Goal: Information Seeking & Learning: Find specific page/section

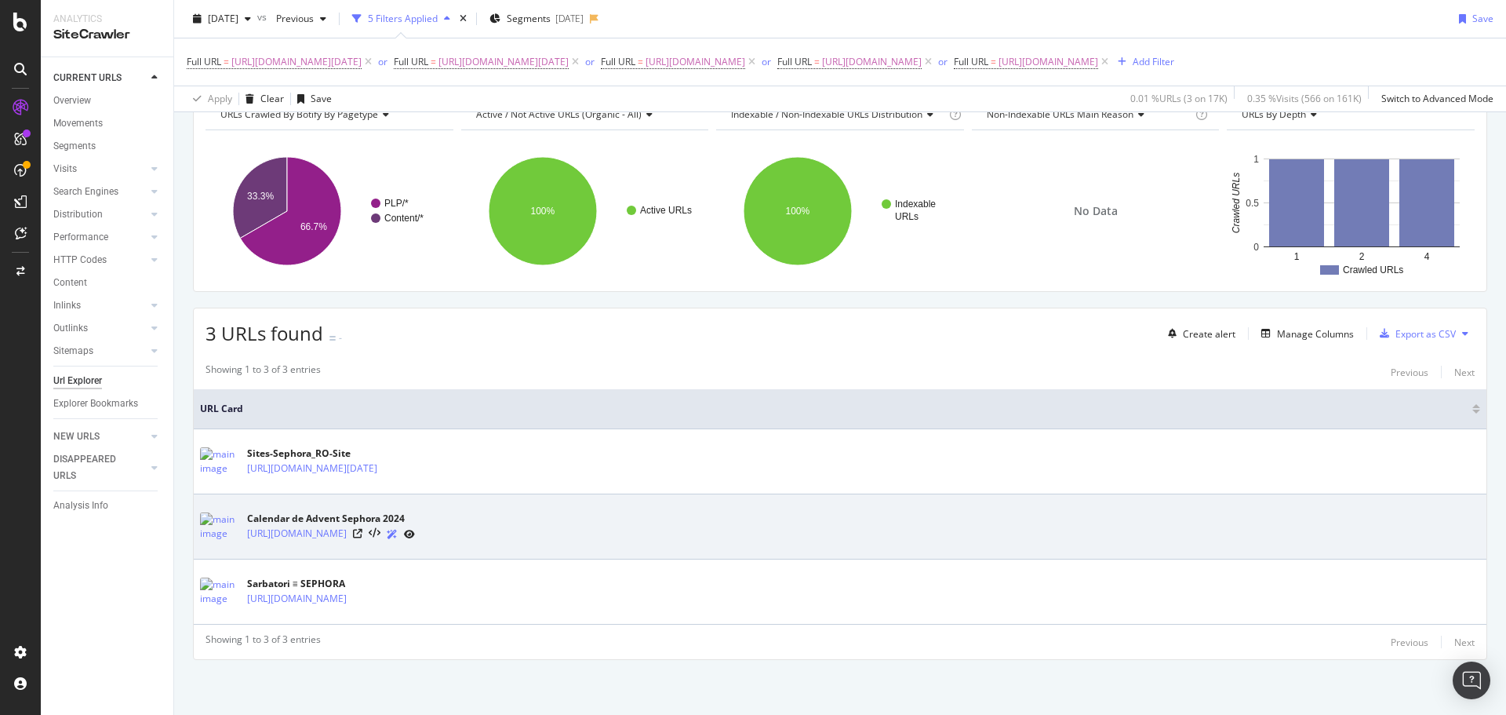
scroll to position [107, 0]
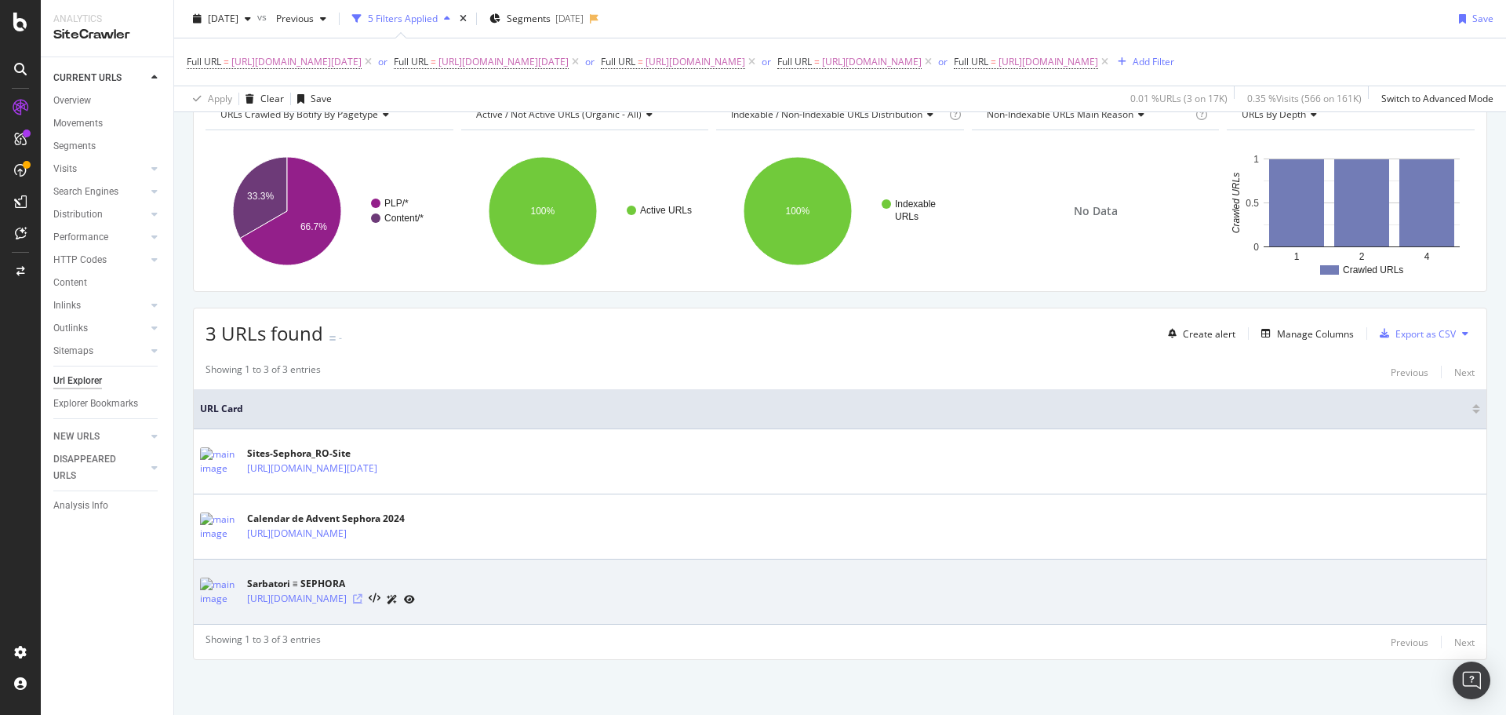
click at [362, 595] on icon at bounding box center [357, 598] width 9 height 9
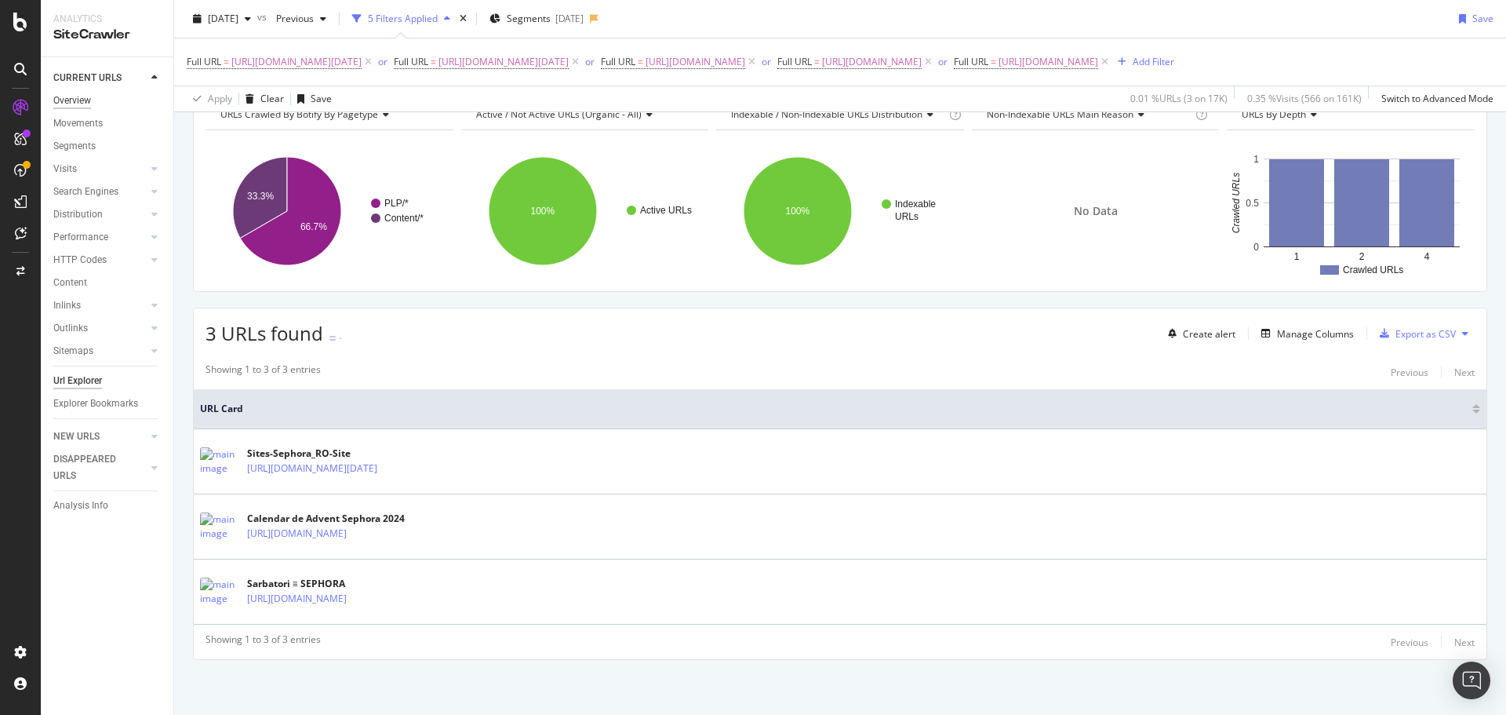
click at [73, 104] on div "Overview" at bounding box center [72, 101] width 38 height 16
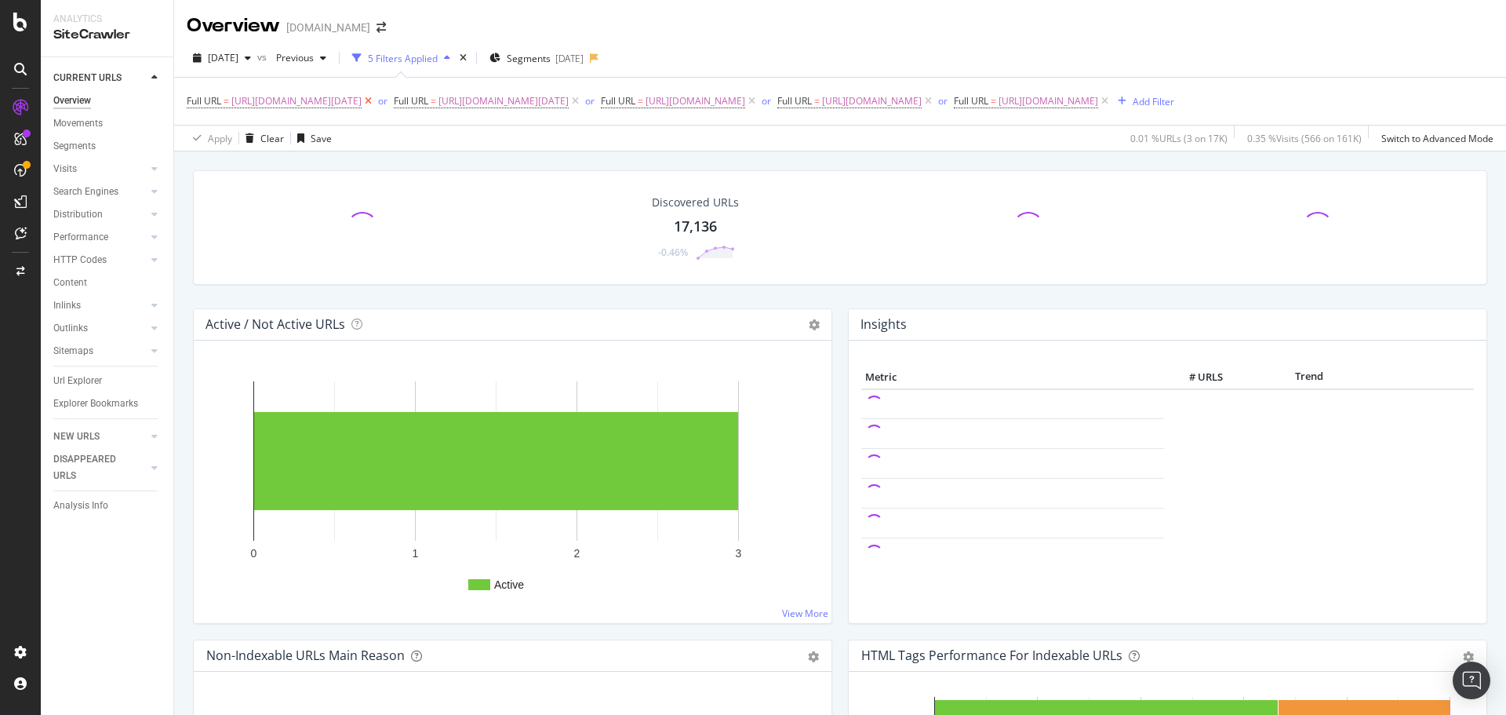
click at [375, 98] on icon at bounding box center [368, 101] width 13 height 16
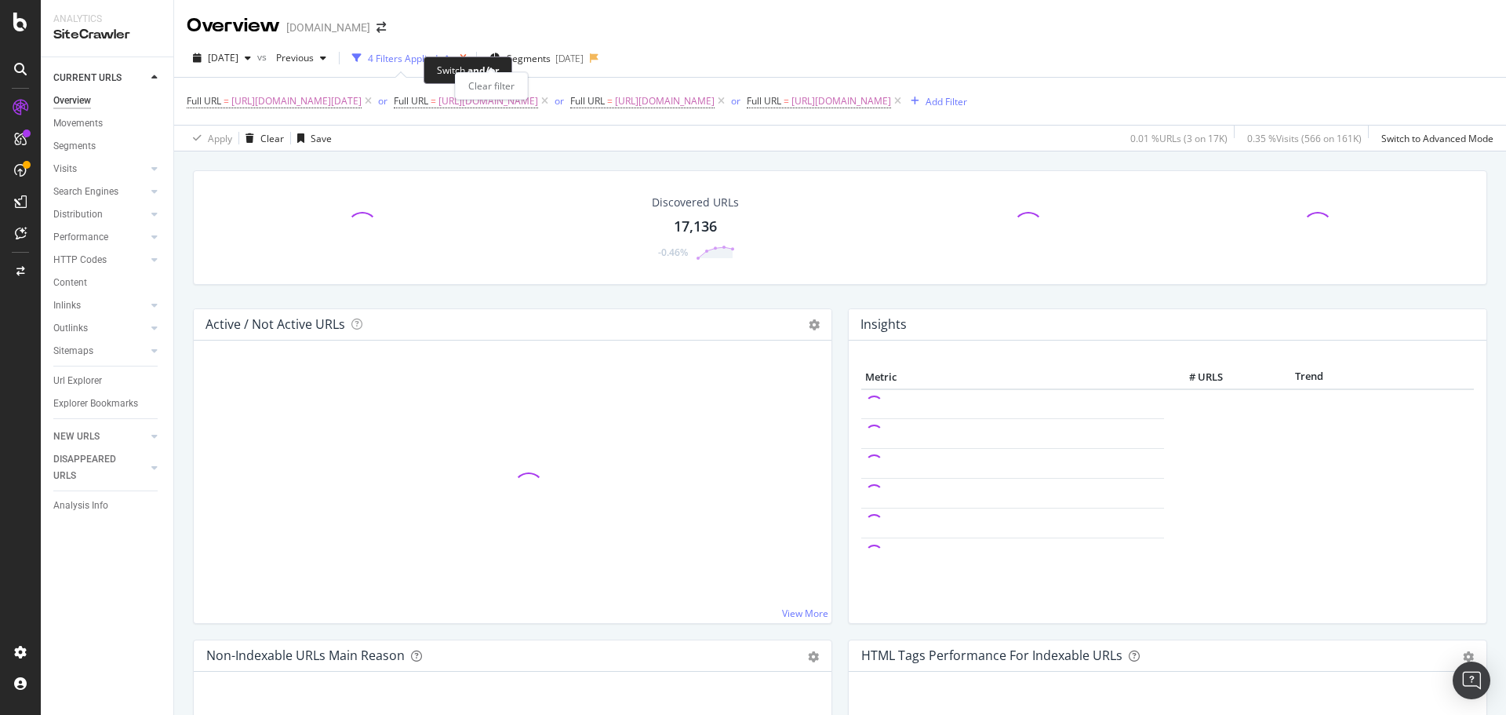
click at [467, 55] on icon "times" at bounding box center [463, 57] width 7 height 9
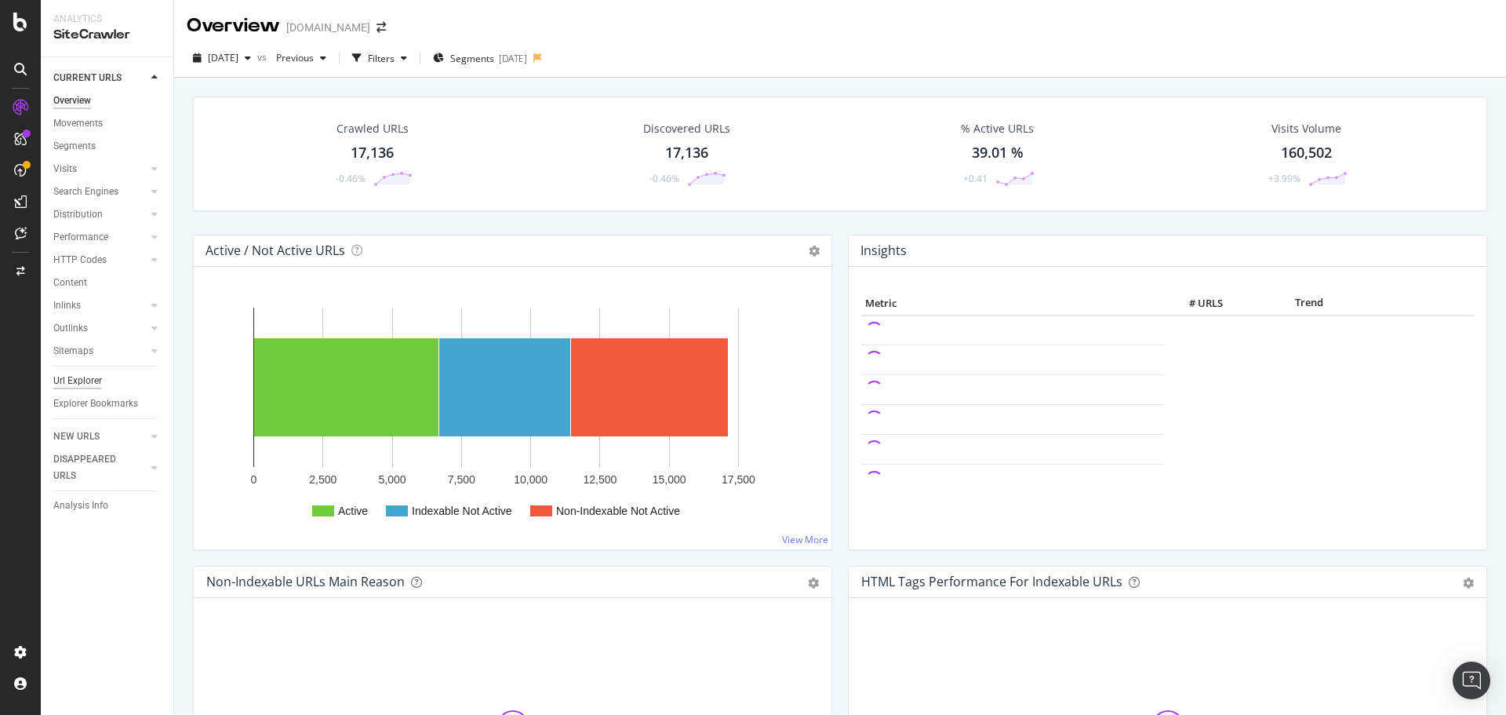
click at [69, 376] on div "Url Explorer" at bounding box center [77, 381] width 49 height 16
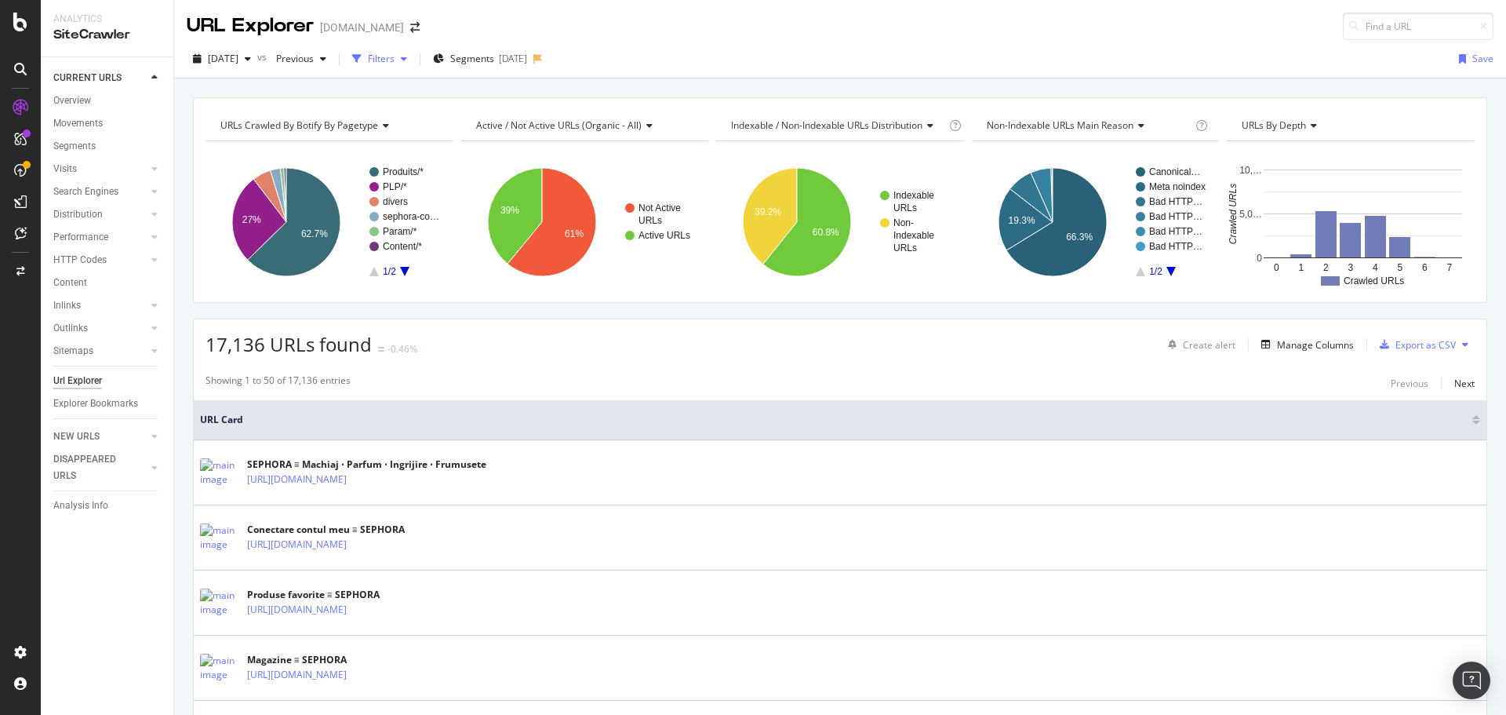
click at [395, 56] on div "Filters" at bounding box center [381, 58] width 27 height 13
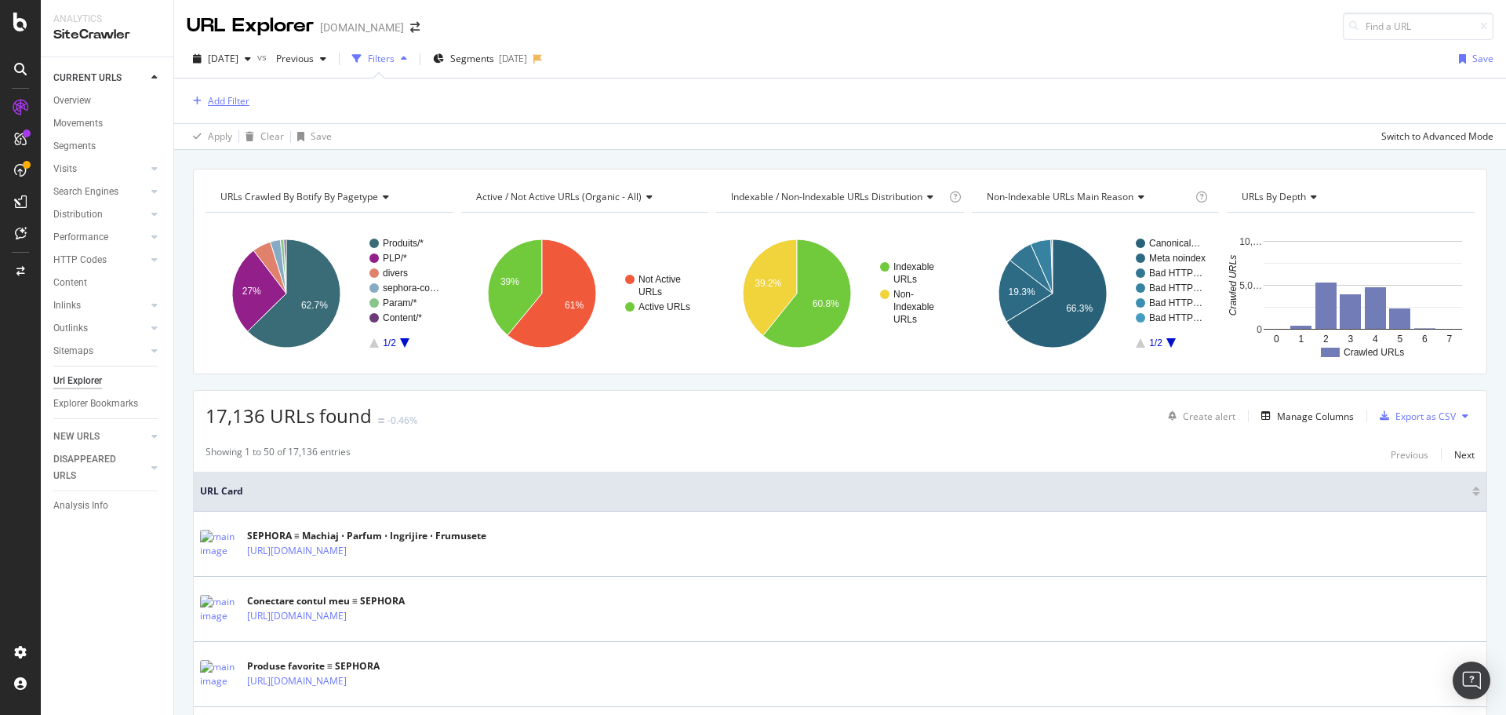
click at [246, 97] on div "Add Filter" at bounding box center [229, 100] width 42 height 13
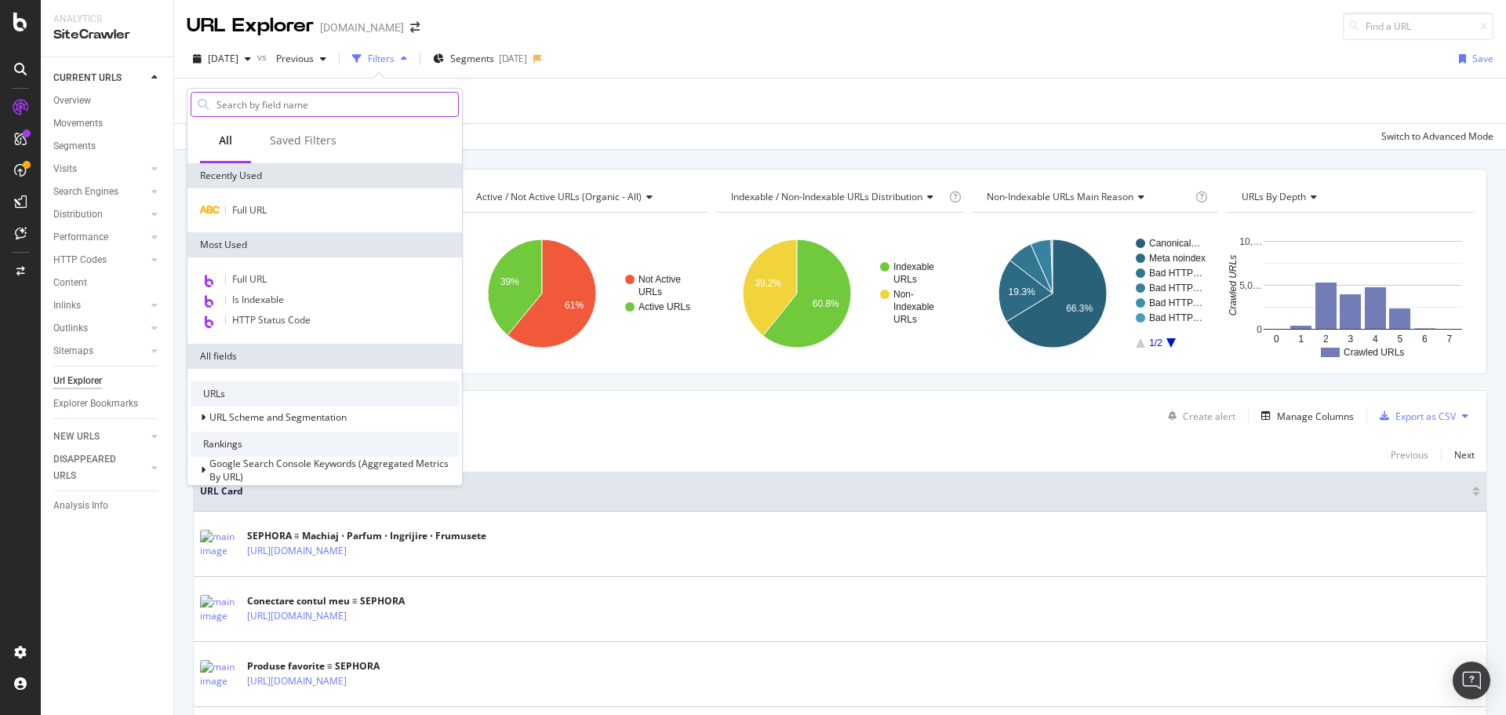
click at [248, 101] on input "text" at bounding box center [336, 105] width 243 height 24
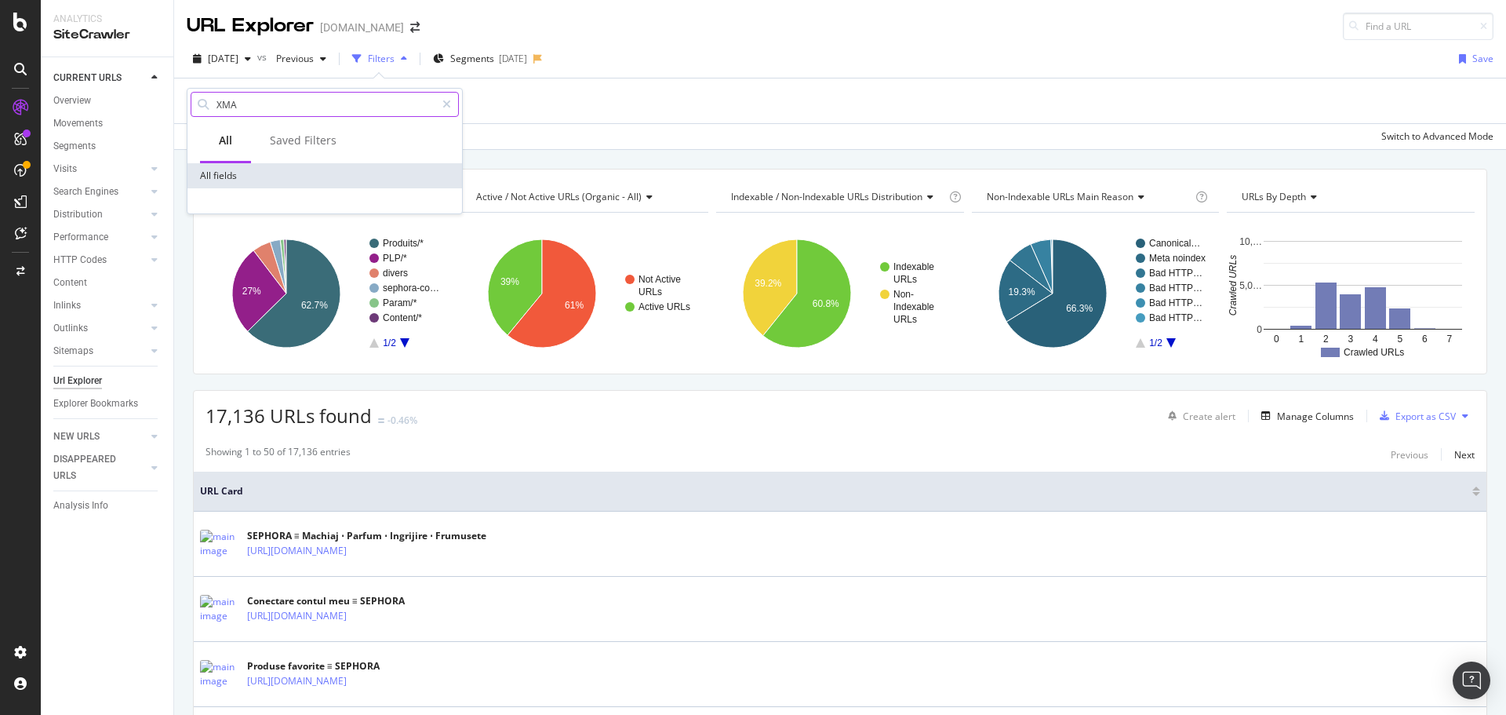
type input "XMAS"
click at [314, 64] on span "Previous" at bounding box center [292, 58] width 44 height 13
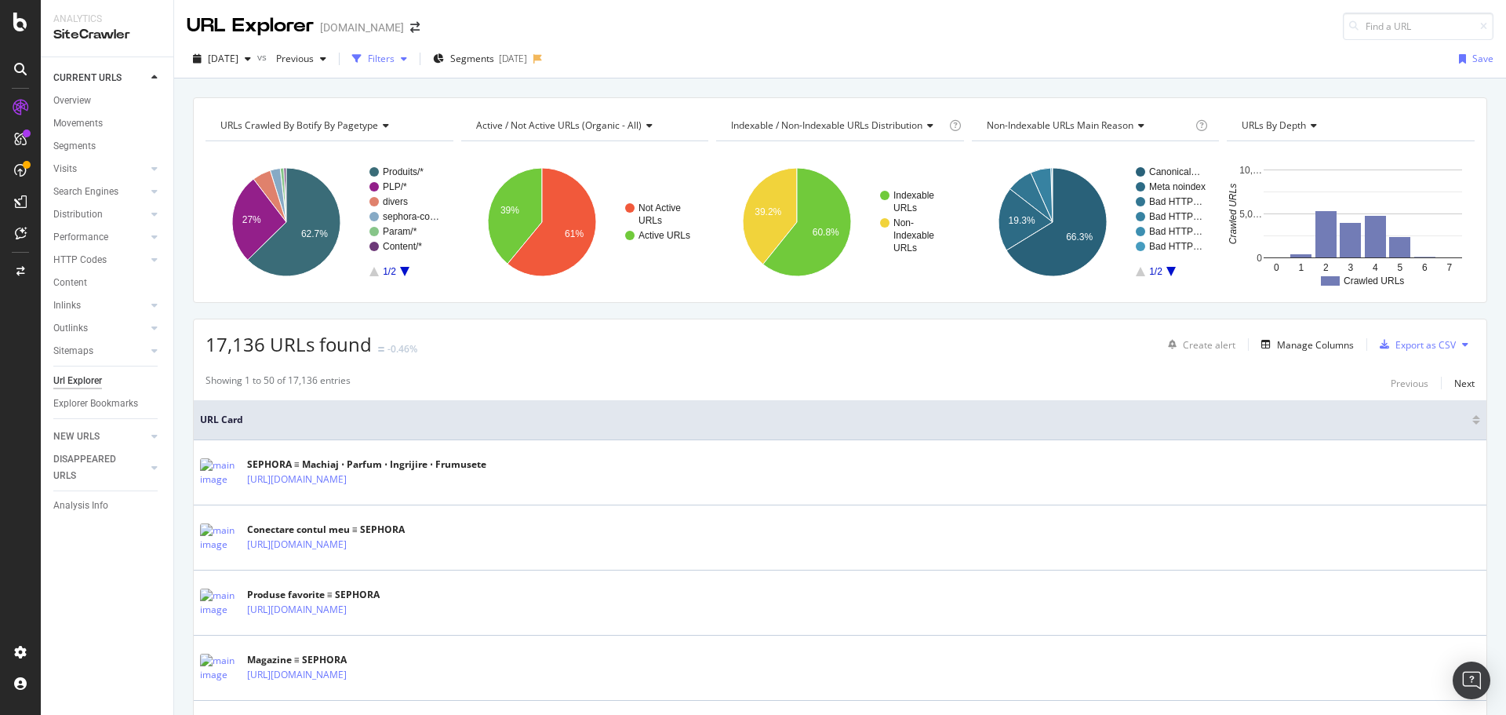
click at [395, 60] on div "Filters" at bounding box center [381, 58] width 27 height 13
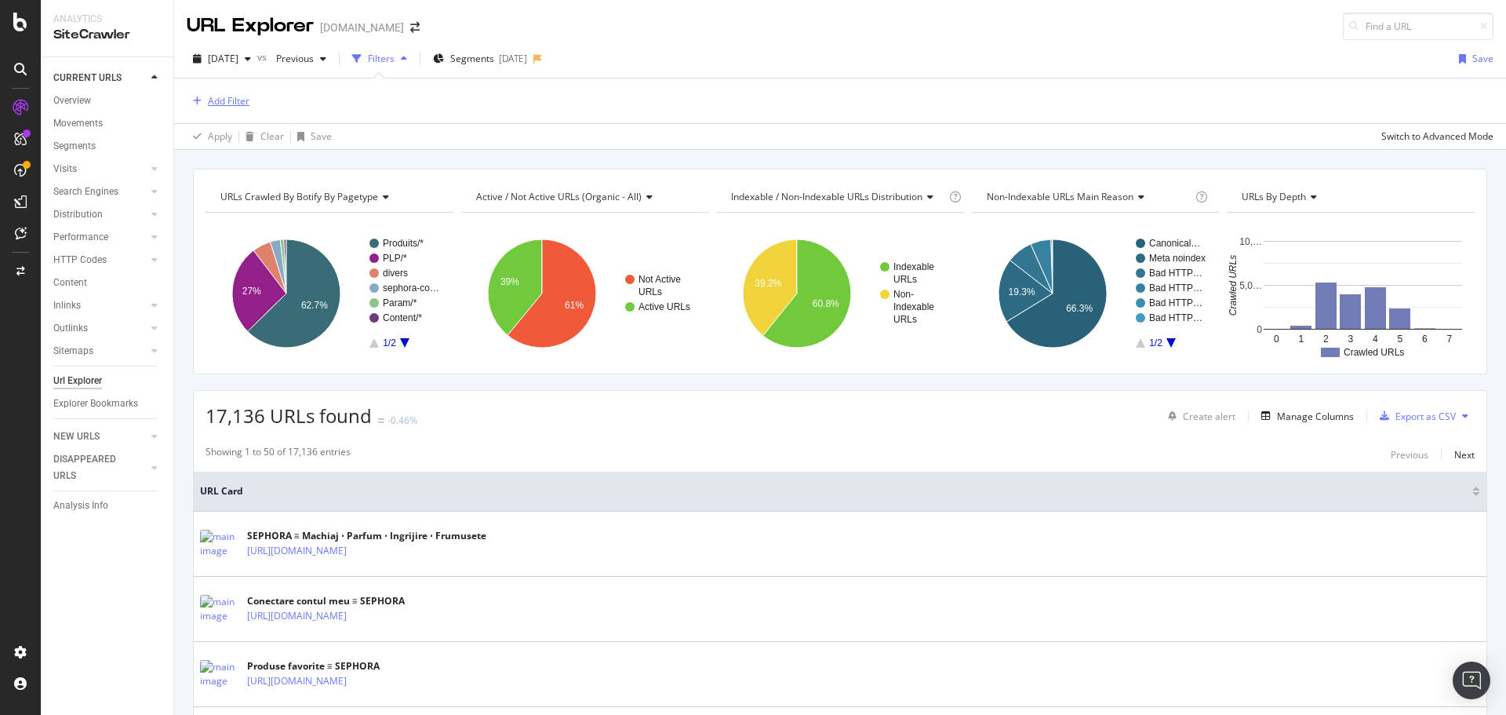
click at [220, 100] on div "Add Filter" at bounding box center [229, 100] width 42 height 13
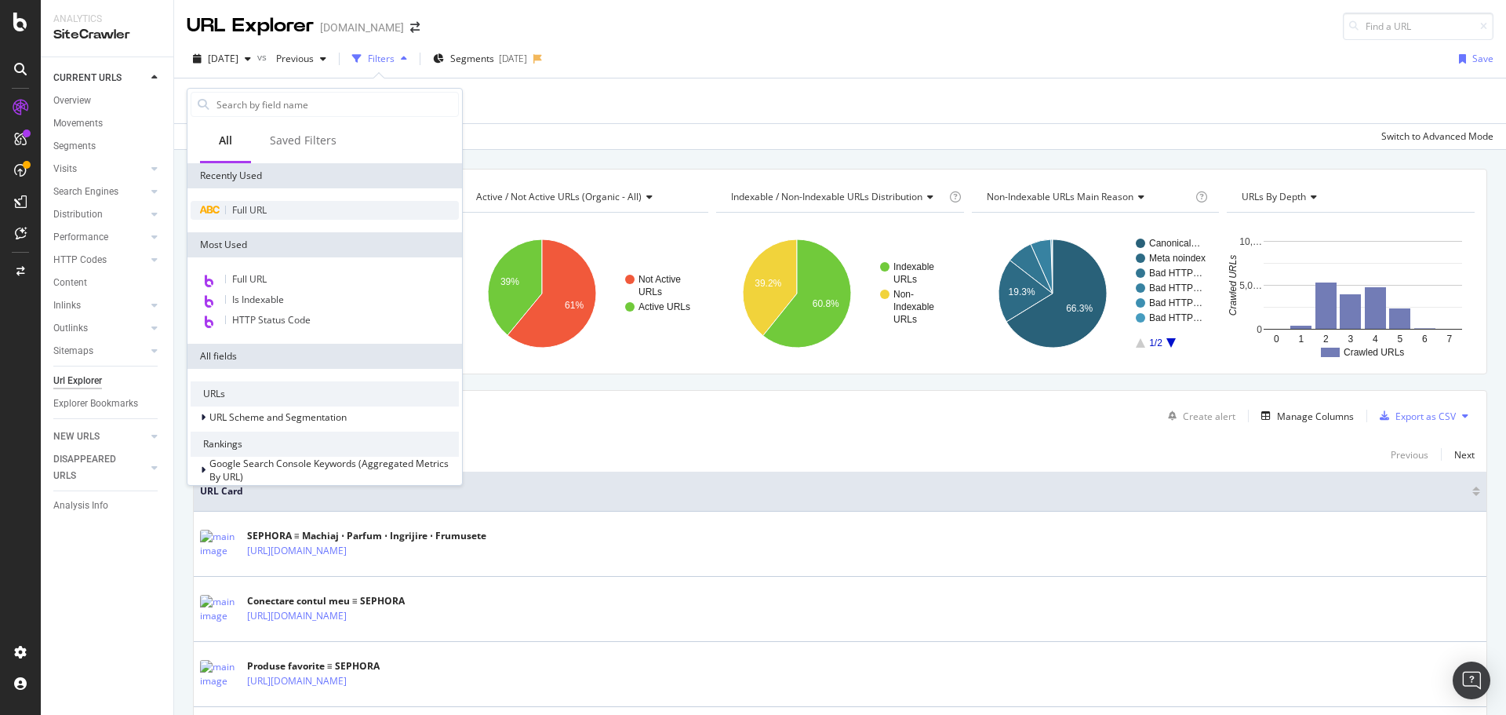
click at [239, 205] on span "Full URL" at bounding box center [249, 209] width 35 height 13
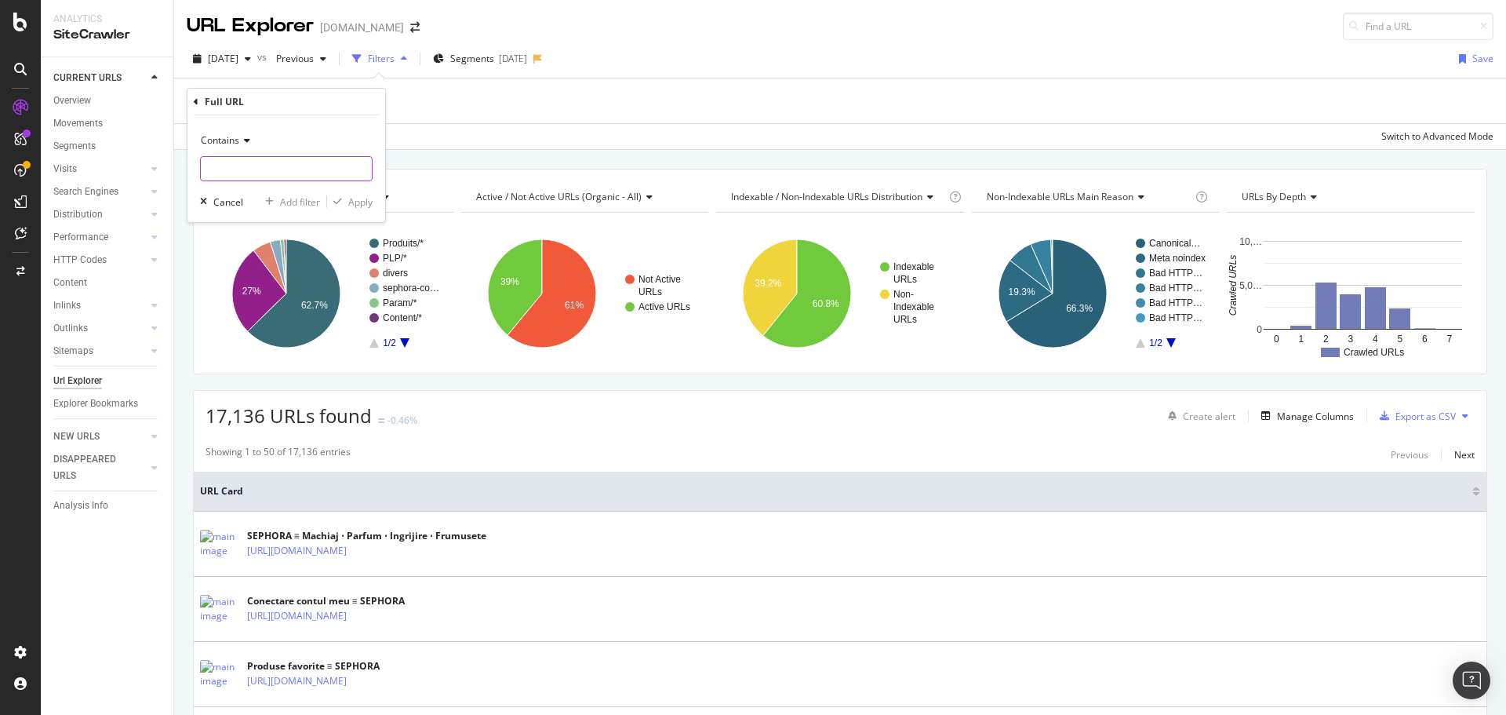
click at [233, 170] on input "text" at bounding box center [286, 168] width 171 height 25
type input "X"
type input "xmas"
drag, startPoint x: 359, startPoint y: 209, endPoint x: 500, endPoint y: 141, distance: 156.5
click at [359, 208] on div "Apply" at bounding box center [349, 202] width 45 height 14
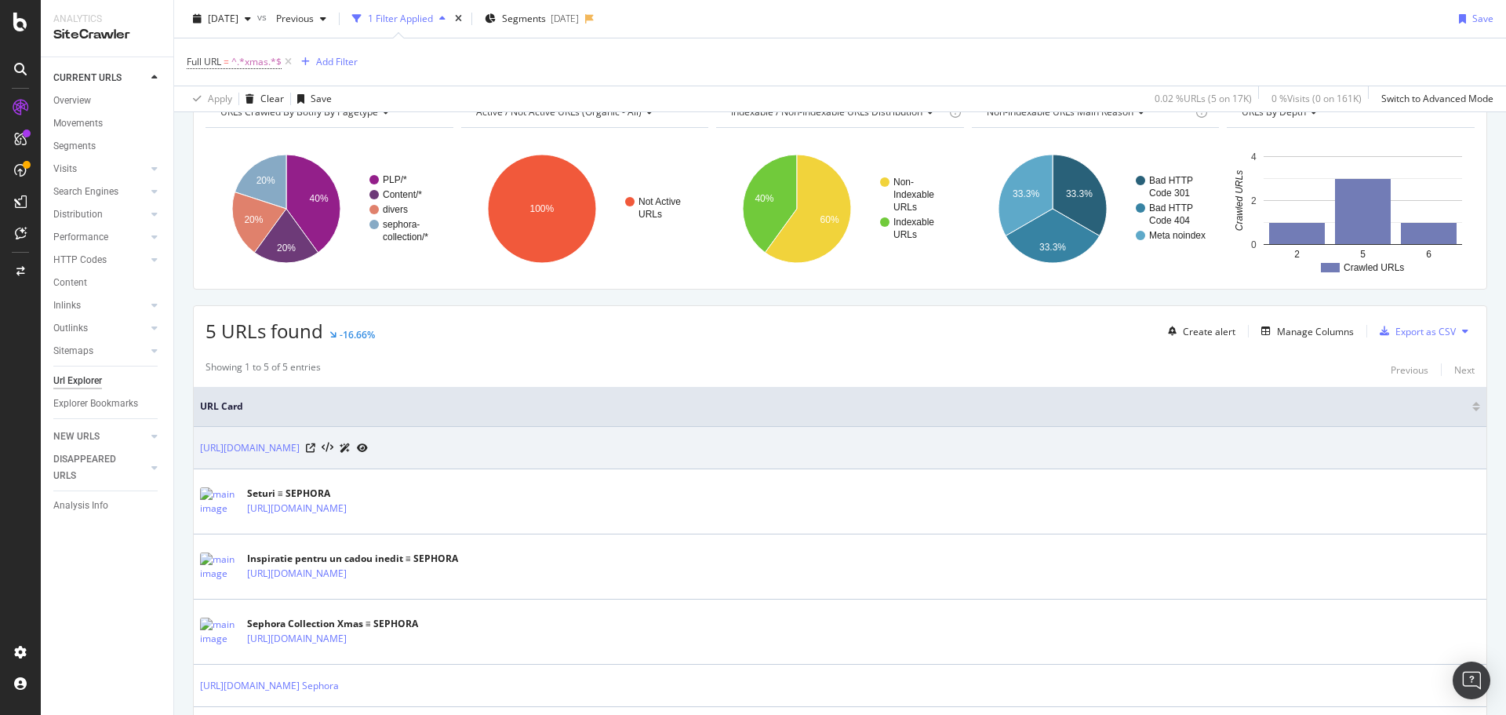
scroll to position [157, 0]
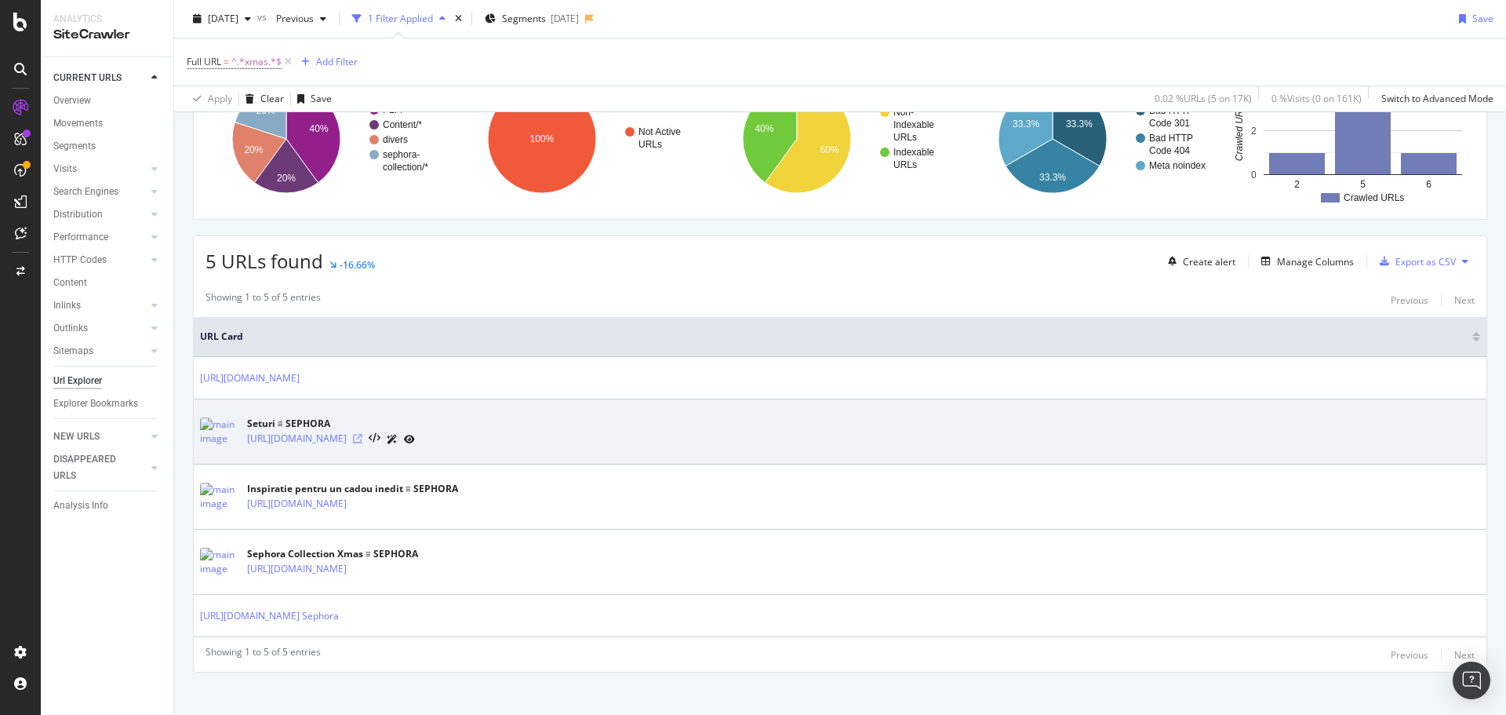
click at [362, 440] on icon at bounding box center [357, 438] width 9 height 9
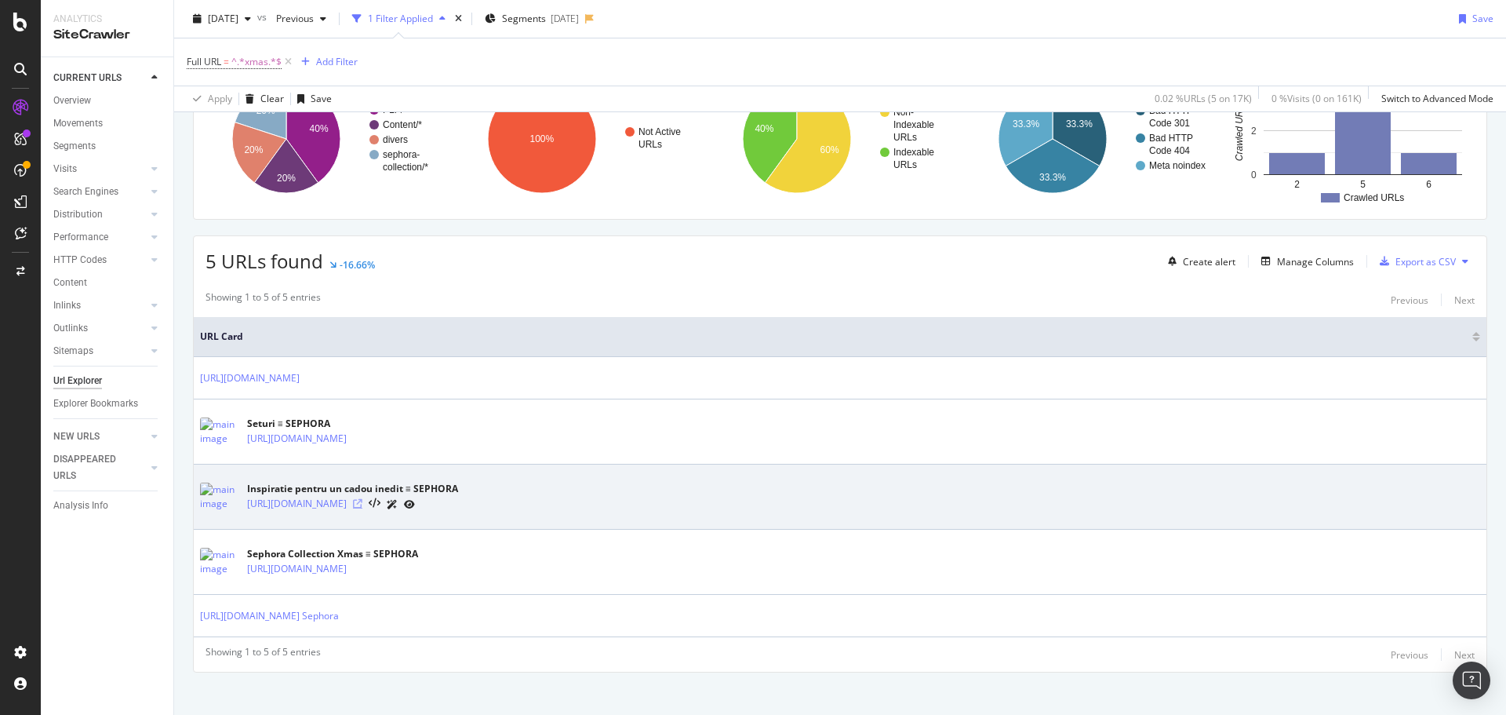
click at [362, 503] on icon at bounding box center [357, 503] width 9 height 9
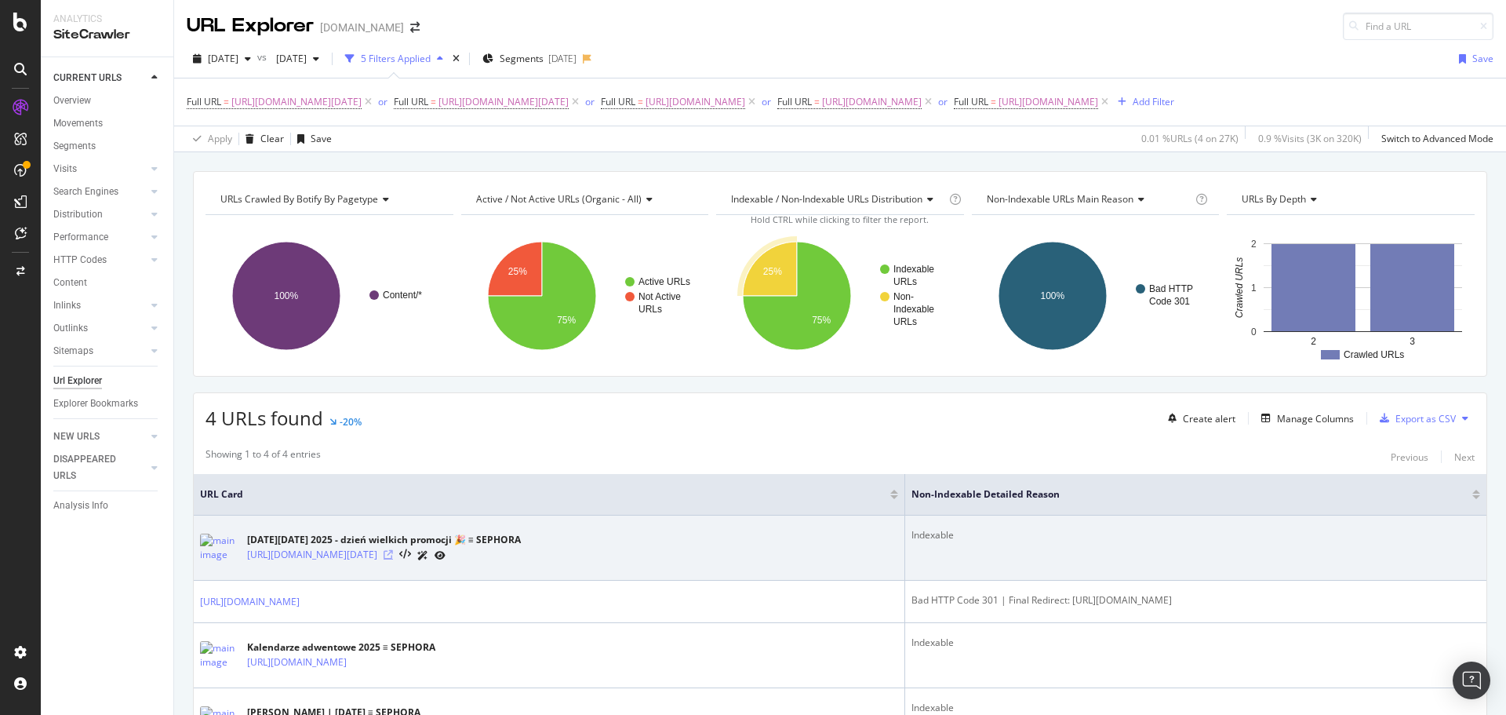
click at [393, 559] on icon at bounding box center [388, 554] width 9 height 9
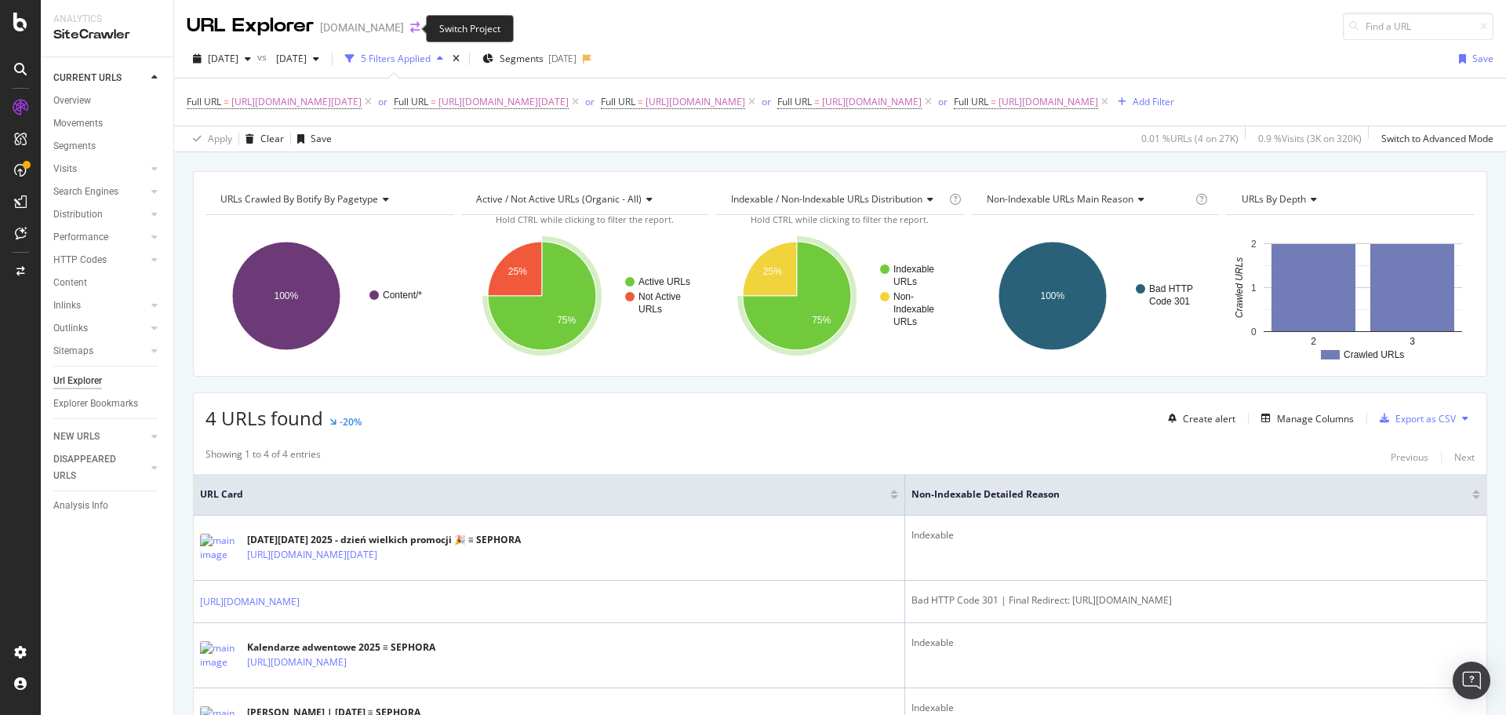
click at [410, 29] on icon "arrow-right-arrow-left" at bounding box center [414, 27] width 9 height 11
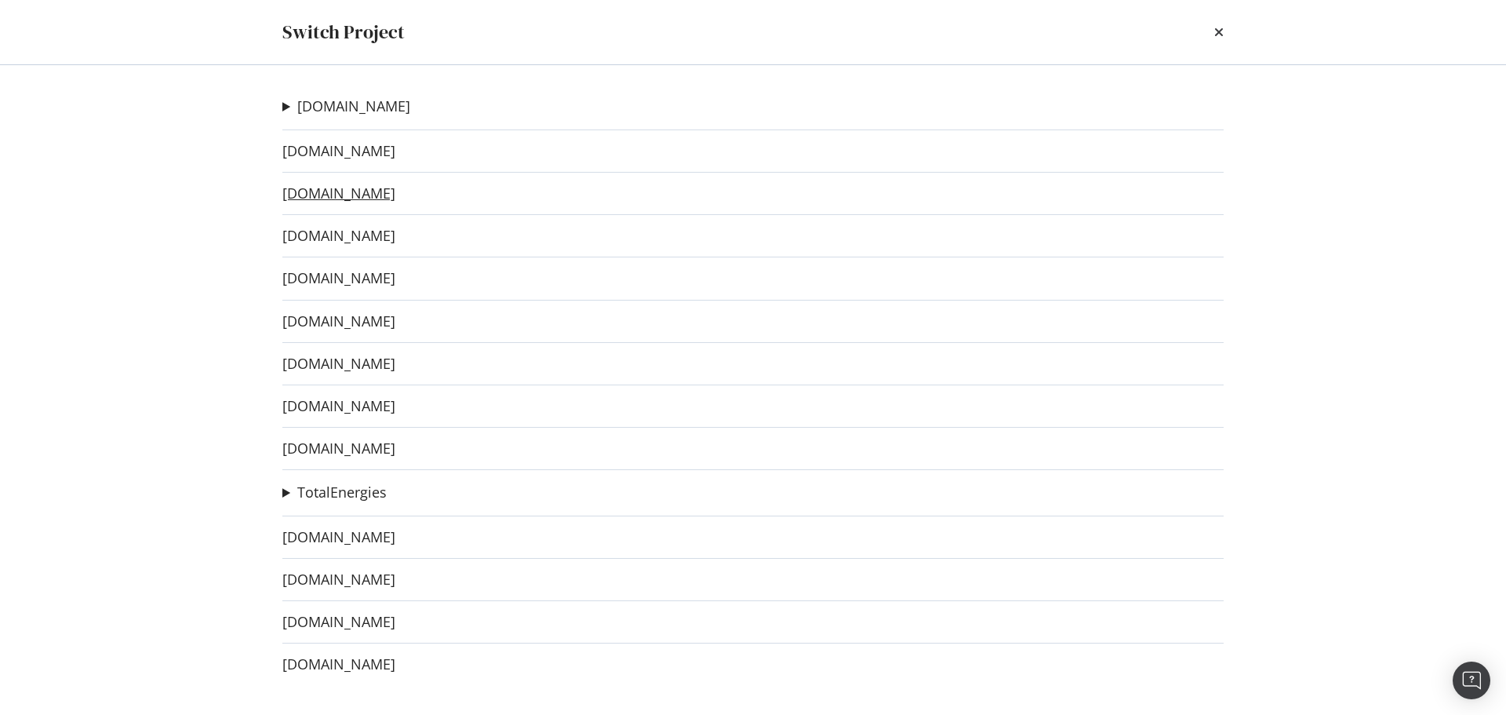
click at [368, 189] on link "[DOMAIN_NAME]" at bounding box center [338, 193] width 113 height 16
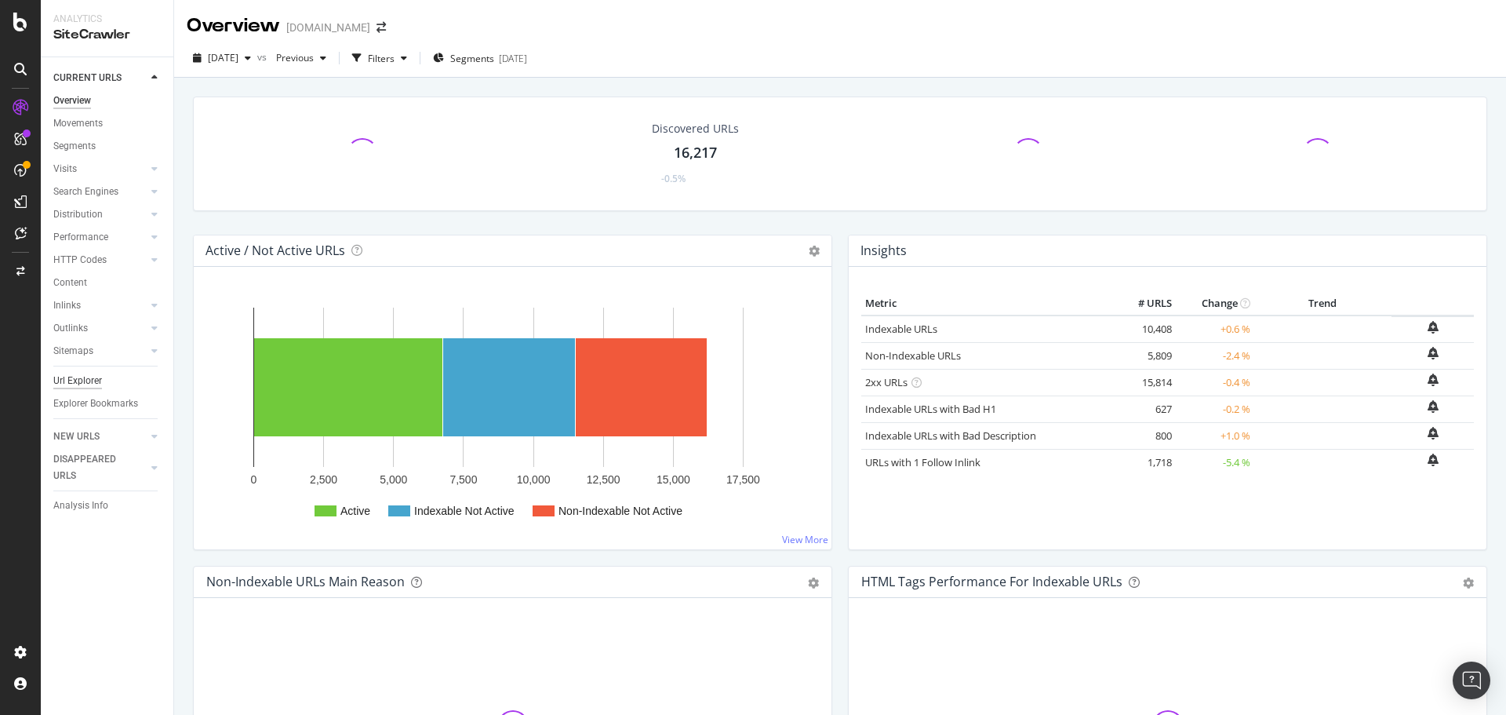
click at [94, 378] on div "Url Explorer" at bounding box center [77, 381] width 49 height 16
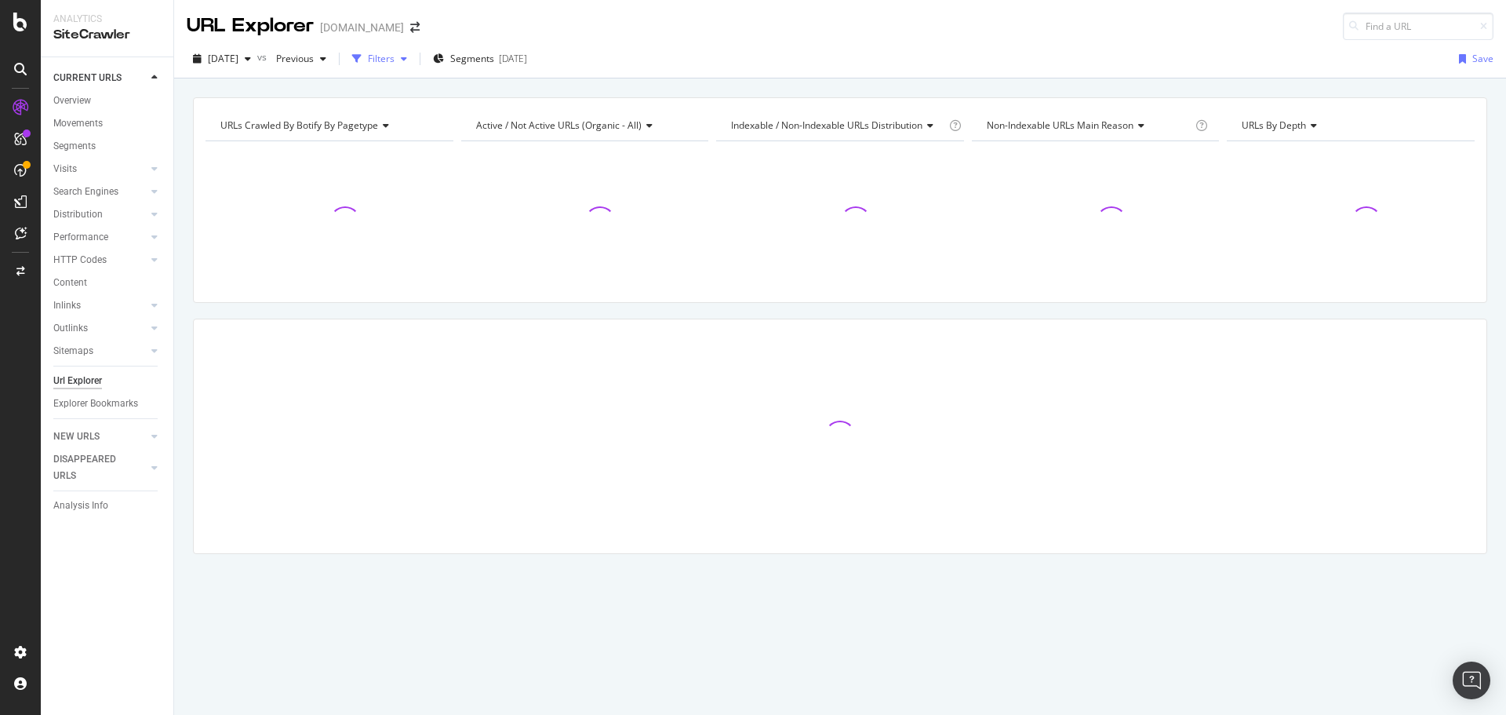
click at [395, 56] on div "Filters" at bounding box center [381, 58] width 27 height 13
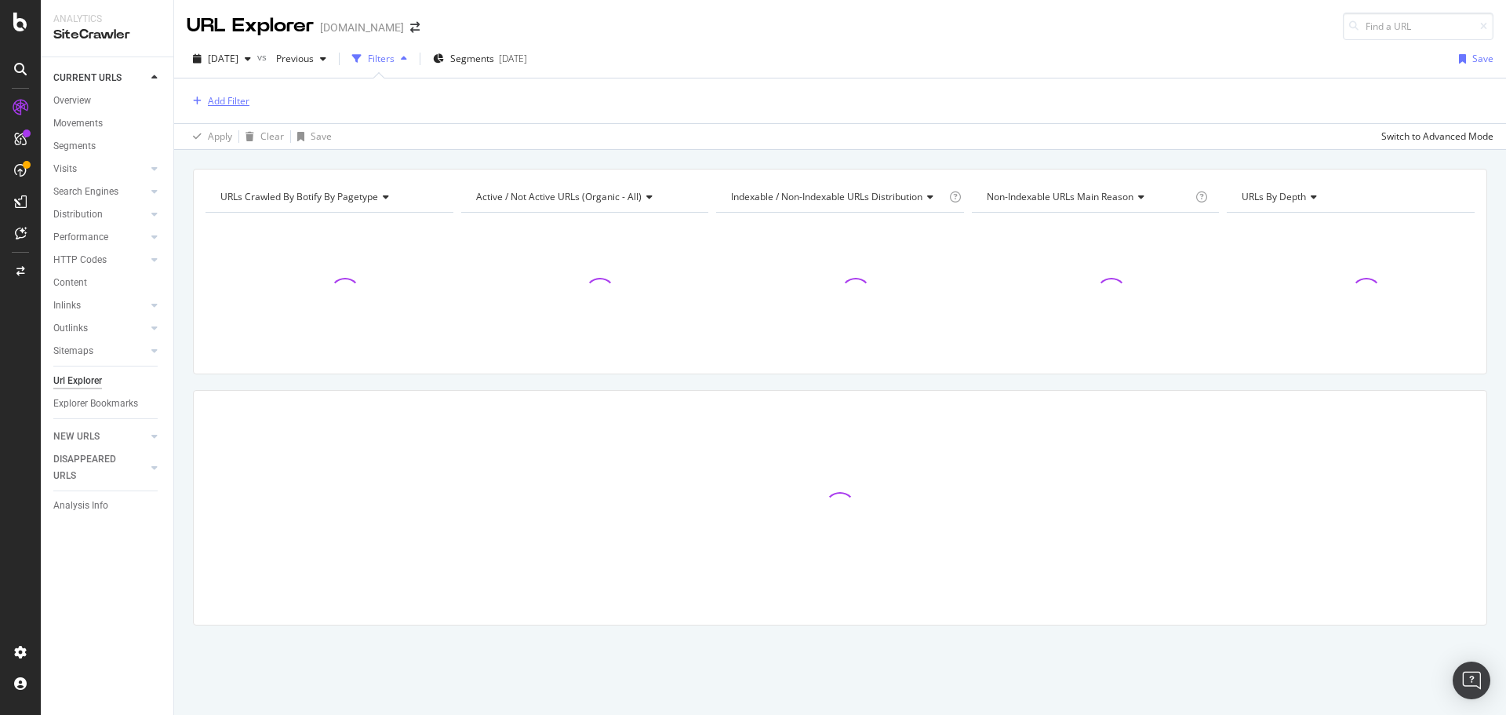
click at [220, 98] on div "Add Filter" at bounding box center [229, 100] width 42 height 13
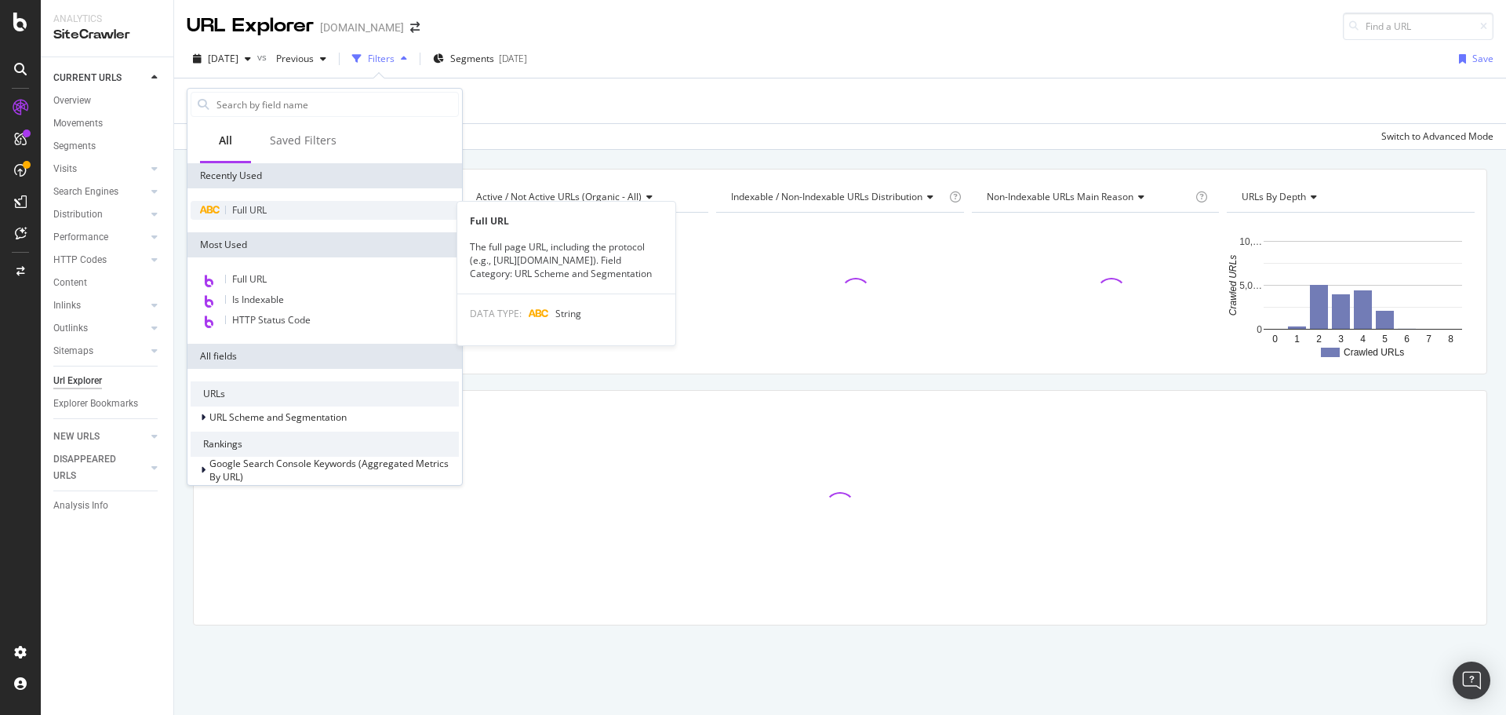
click at [241, 214] on span "Full URL" at bounding box center [249, 209] width 35 height 13
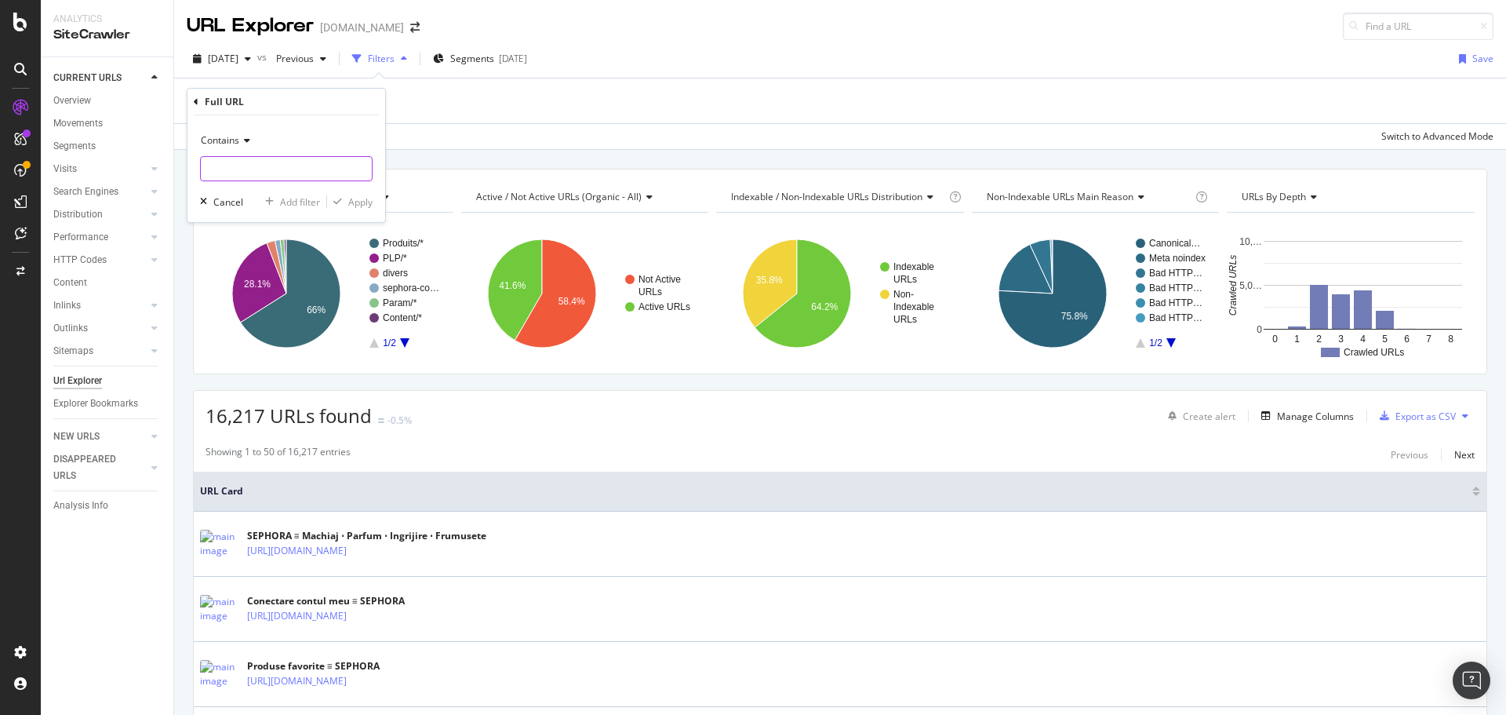
click at [262, 170] on input "text" at bounding box center [286, 168] width 171 height 25
paste input "https://www.sephora.ro/singles-day-la-sephora.html"
type input "https://www.sephora.ro/singles-day-la-sephora.html"
click at [353, 201] on div "Apply" at bounding box center [360, 201] width 24 height 13
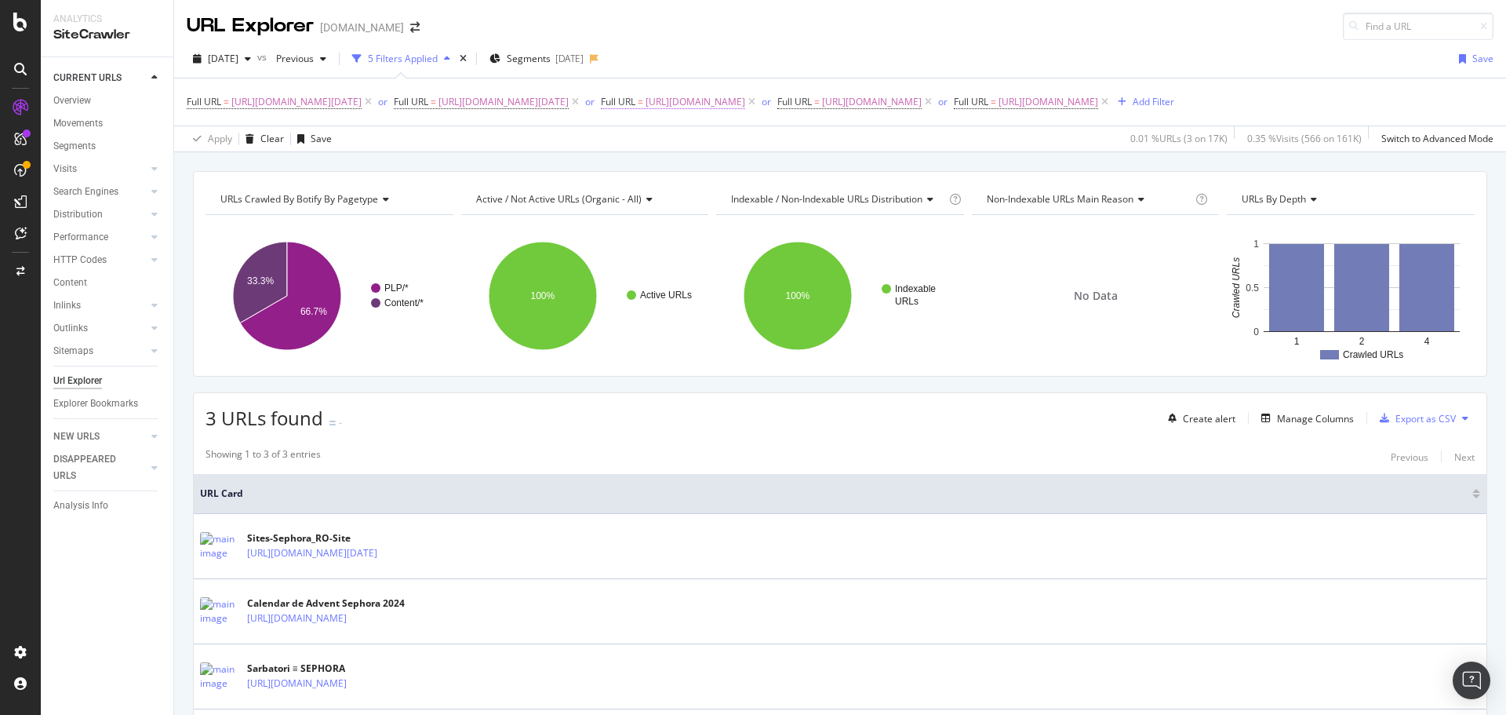
click at [745, 101] on span "[URL][DOMAIN_NAME]" at bounding box center [696, 102] width 100 height 22
click at [467, 56] on icon "times" at bounding box center [463, 58] width 7 height 9
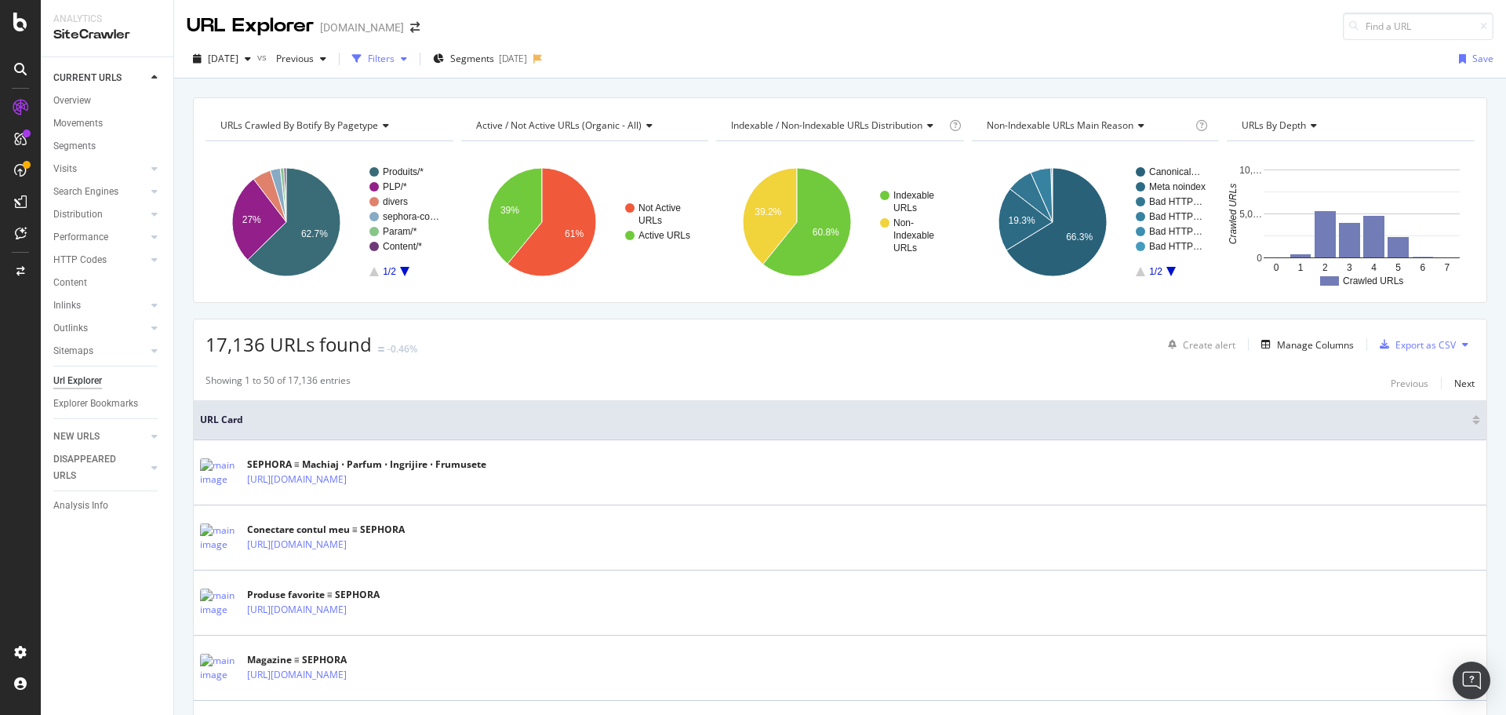
click at [395, 62] on div "Filters" at bounding box center [381, 58] width 27 height 13
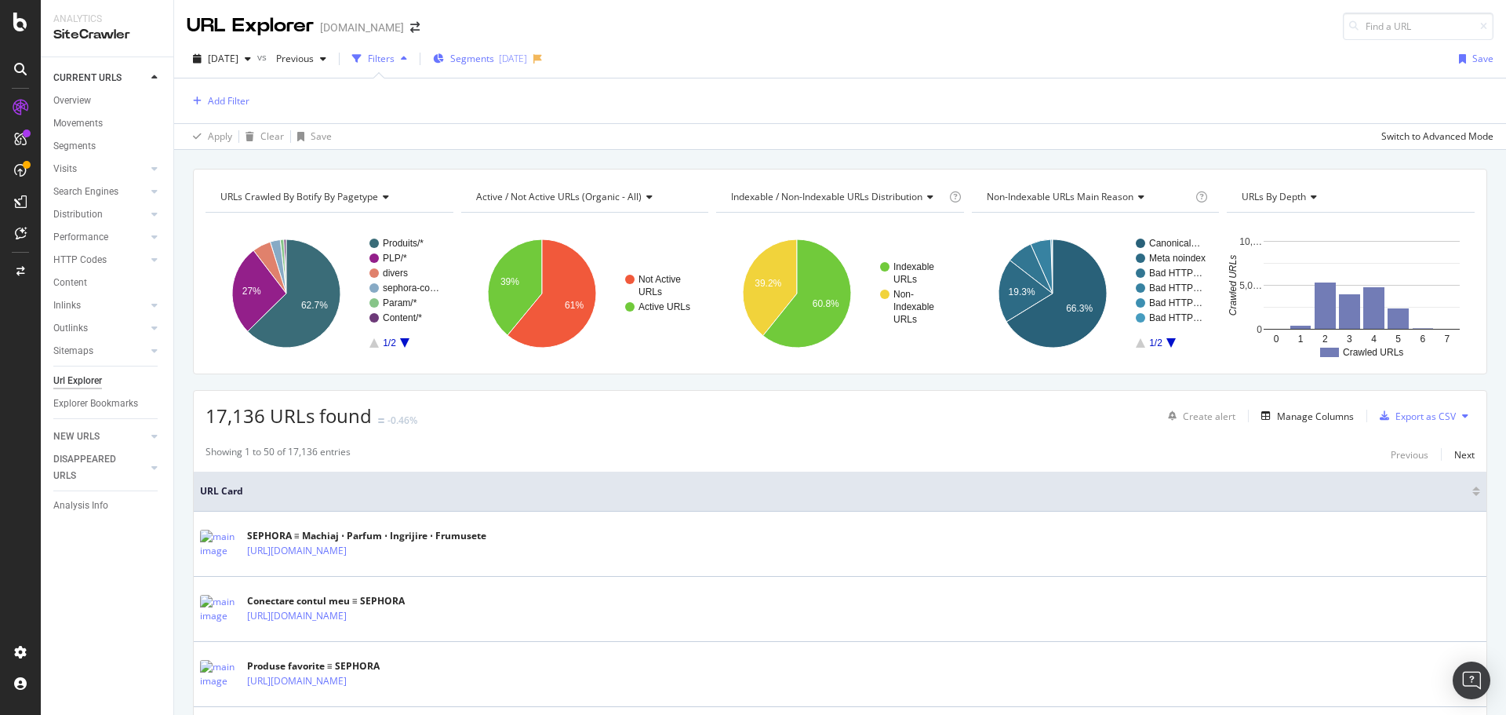
click at [494, 58] on span "Segments" at bounding box center [472, 58] width 44 height 13
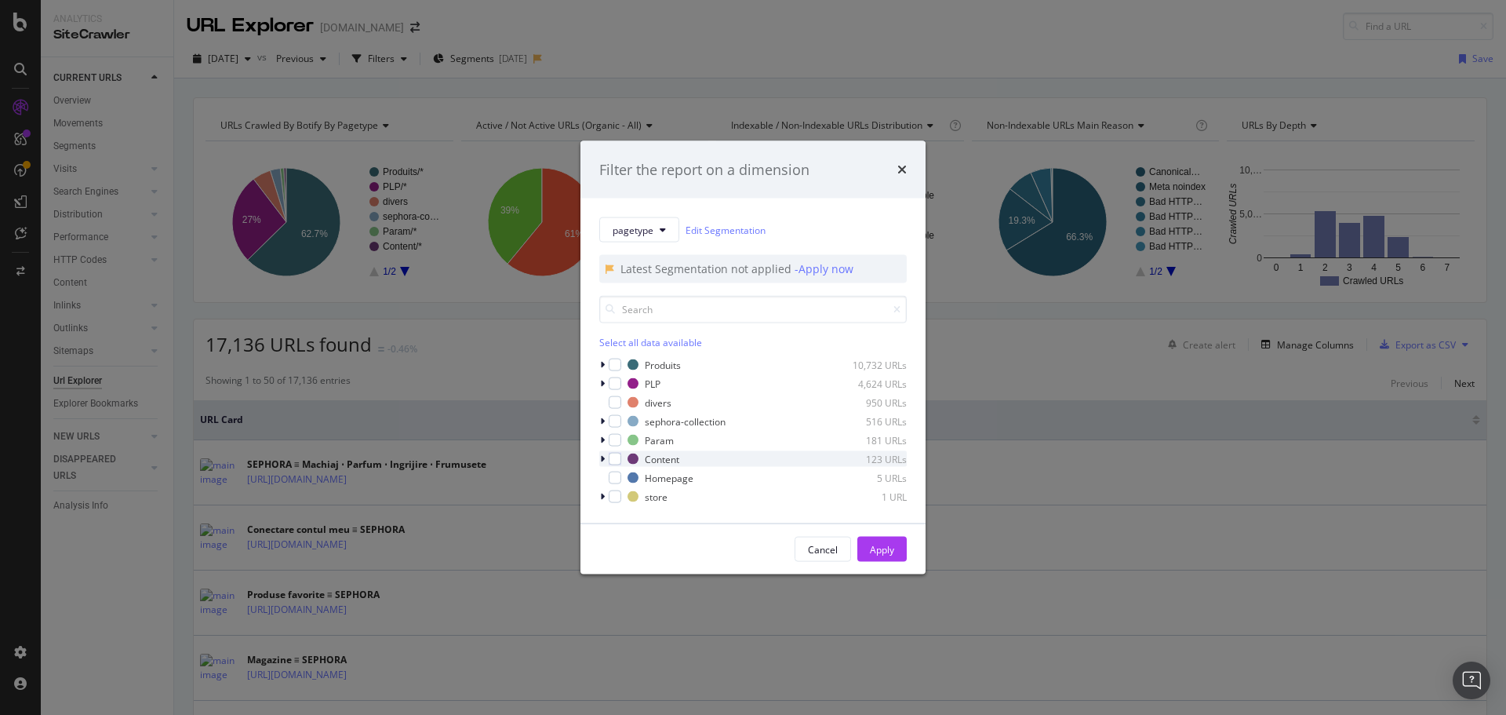
click at [602, 457] on icon "modal" at bounding box center [602, 458] width 5 height 9
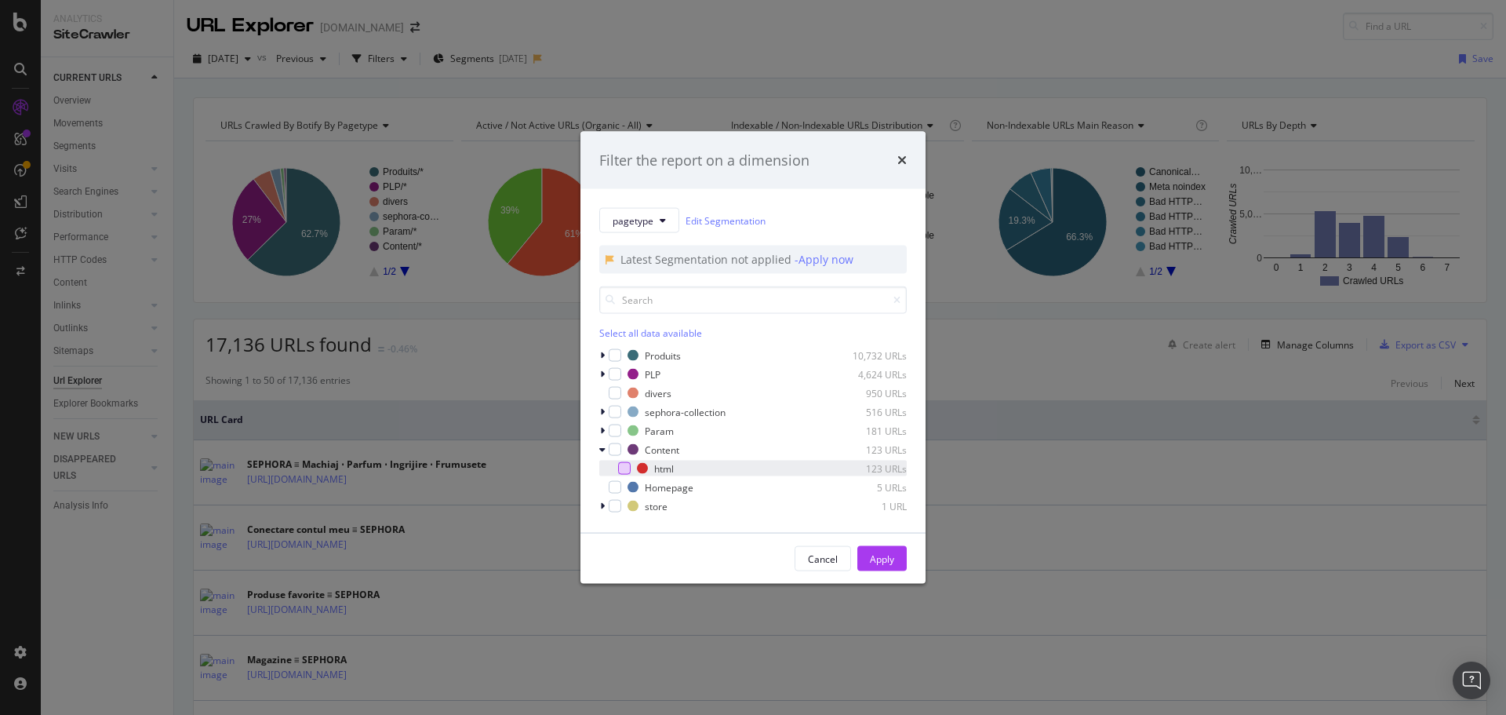
click at [619, 471] on div "modal" at bounding box center [624, 468] width 13 height 13
click at [882, 560] on div "Apply" at bounding box center [882, 557] width 24 height 13
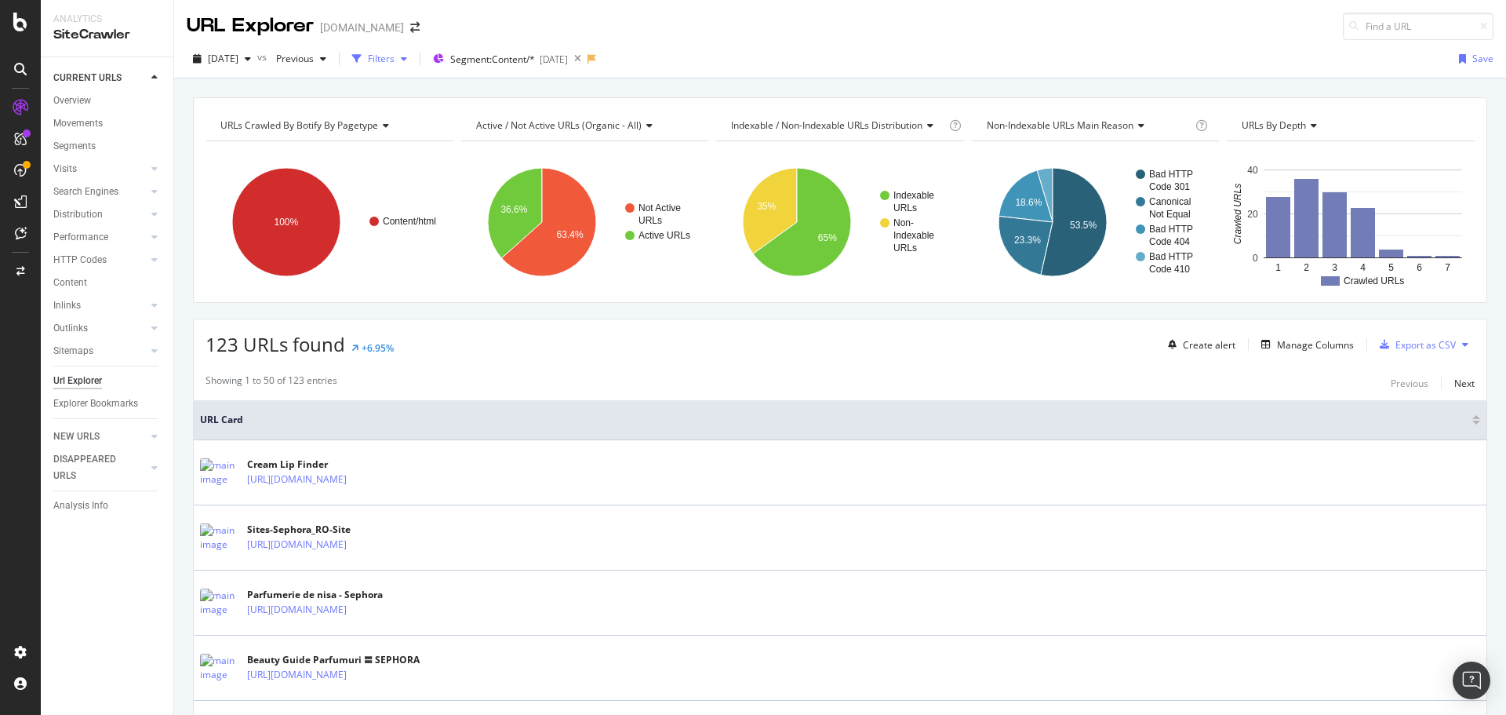
click at [413, 60] on div "button" at bounding box center [404, 58] width 19 height 9
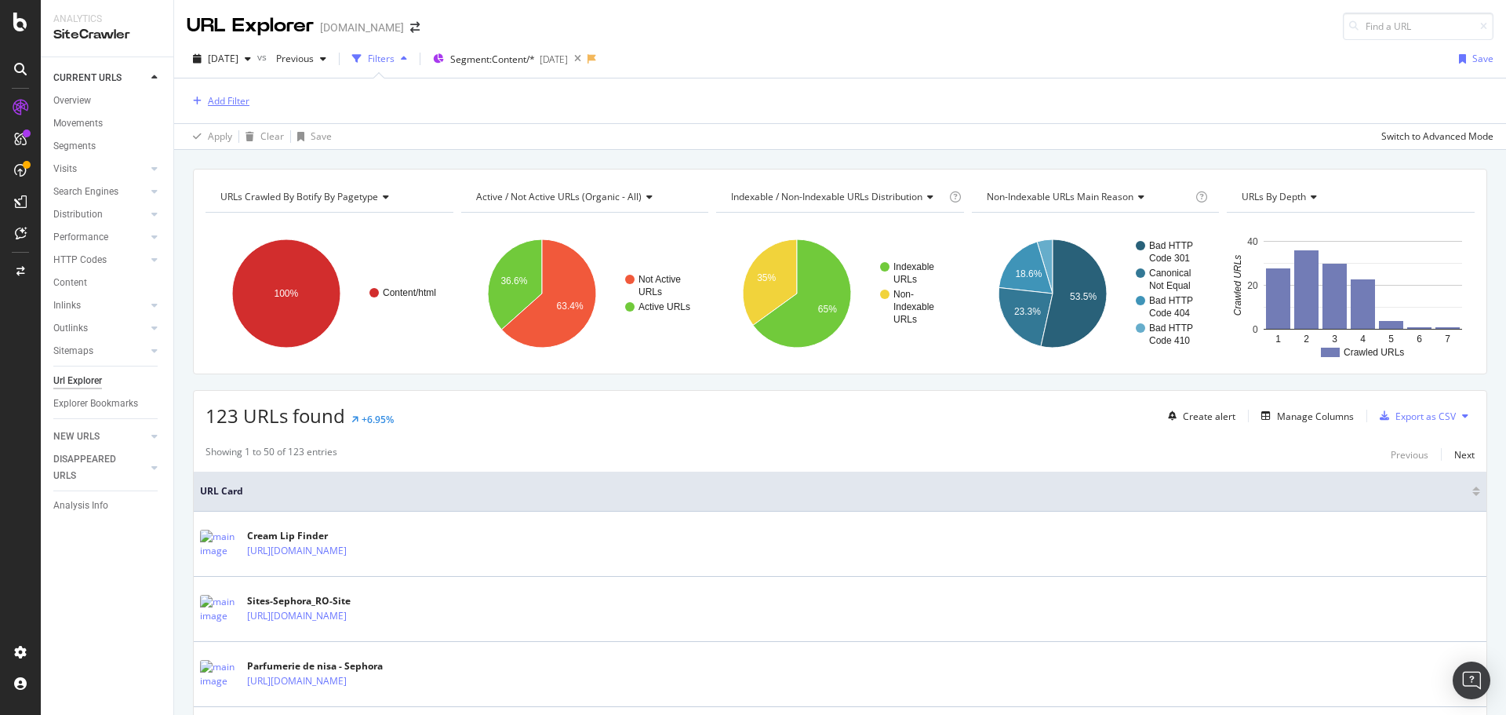
click at [220, 103] on div "Add Filter" at bounding box center [229, 100] width 42 height 13
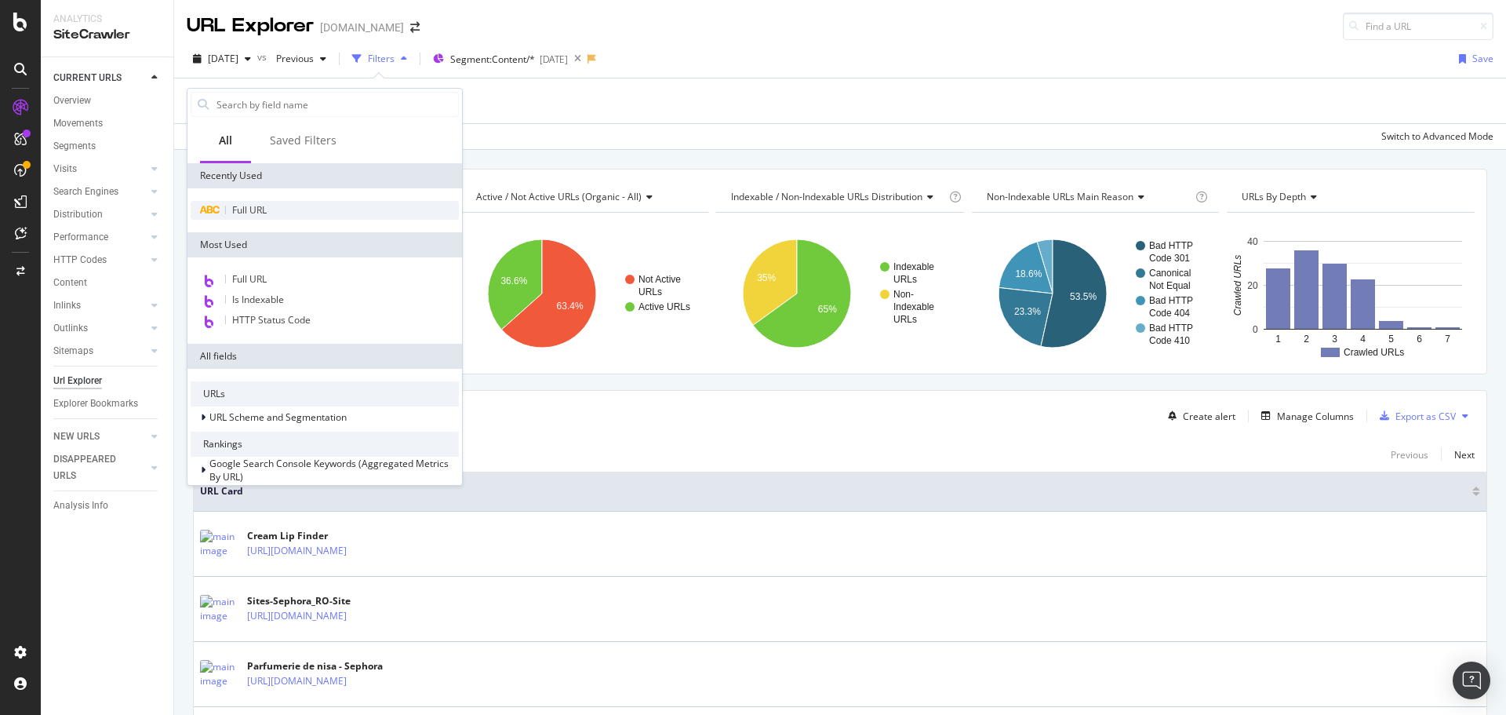
click at [246, 213] on span "Full URL" at bounding box center [249, 209] width 35 height 13
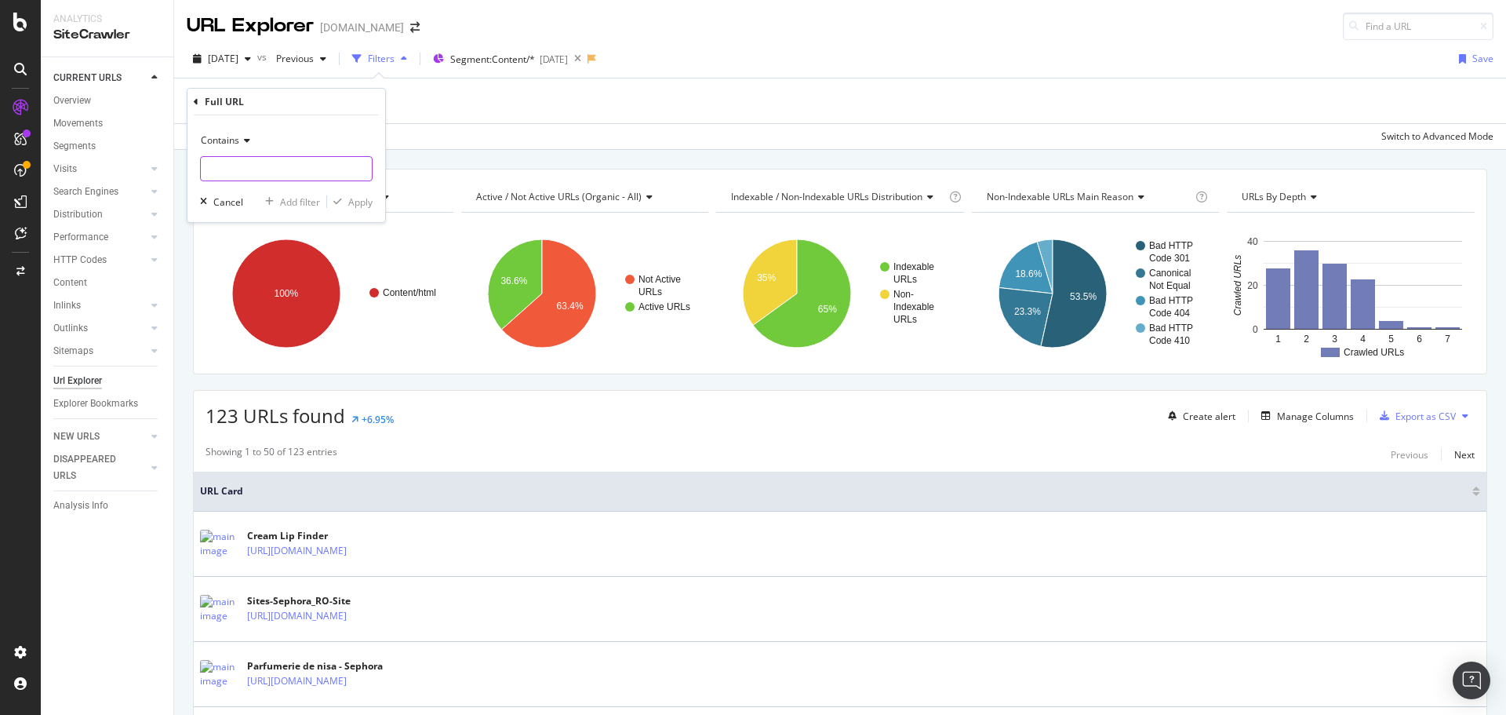
paste input "[URL][DOMAIN_NAME]"
type input "[URL][DOMAIN_NAME]"
click at [362, 202] on div "Apply" at bounding box center [360, 201] width 24 height 13
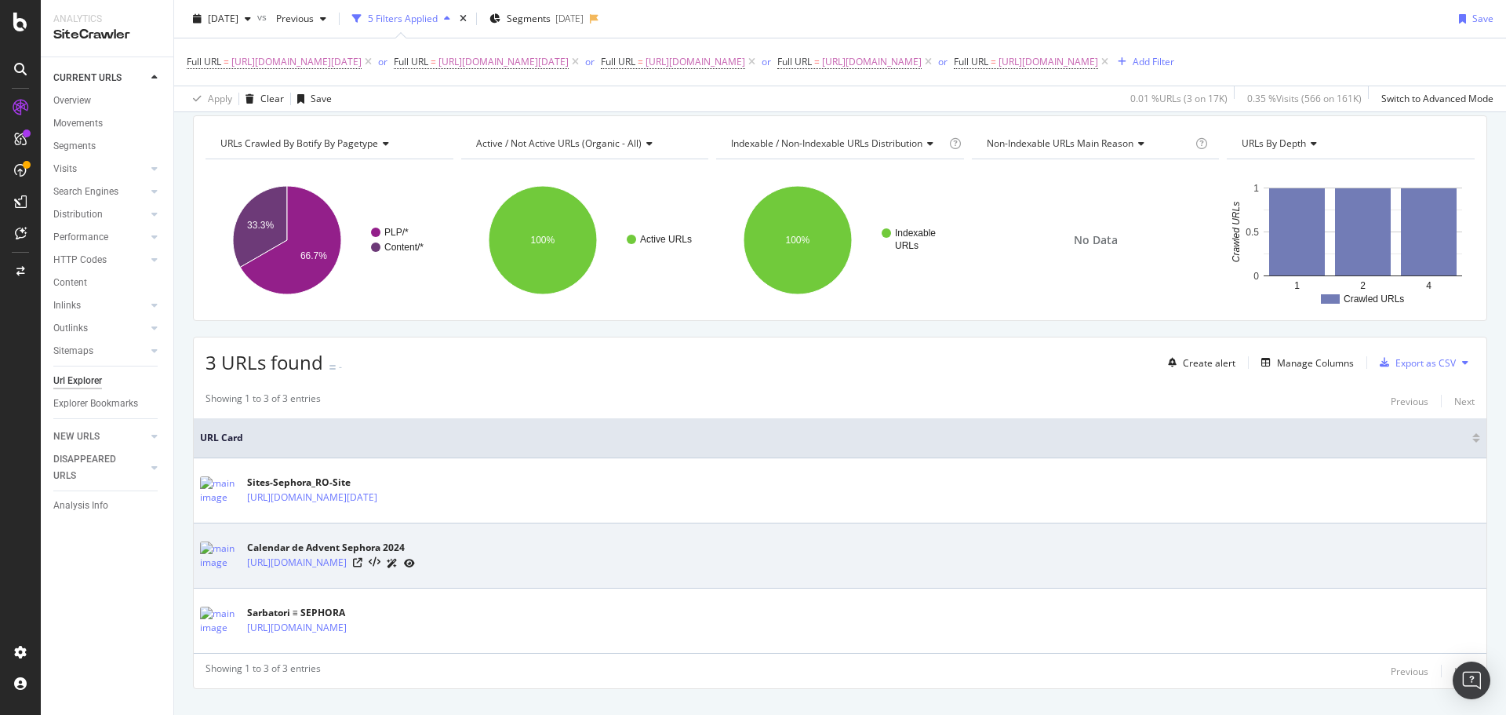
scroll to position [28, 0]
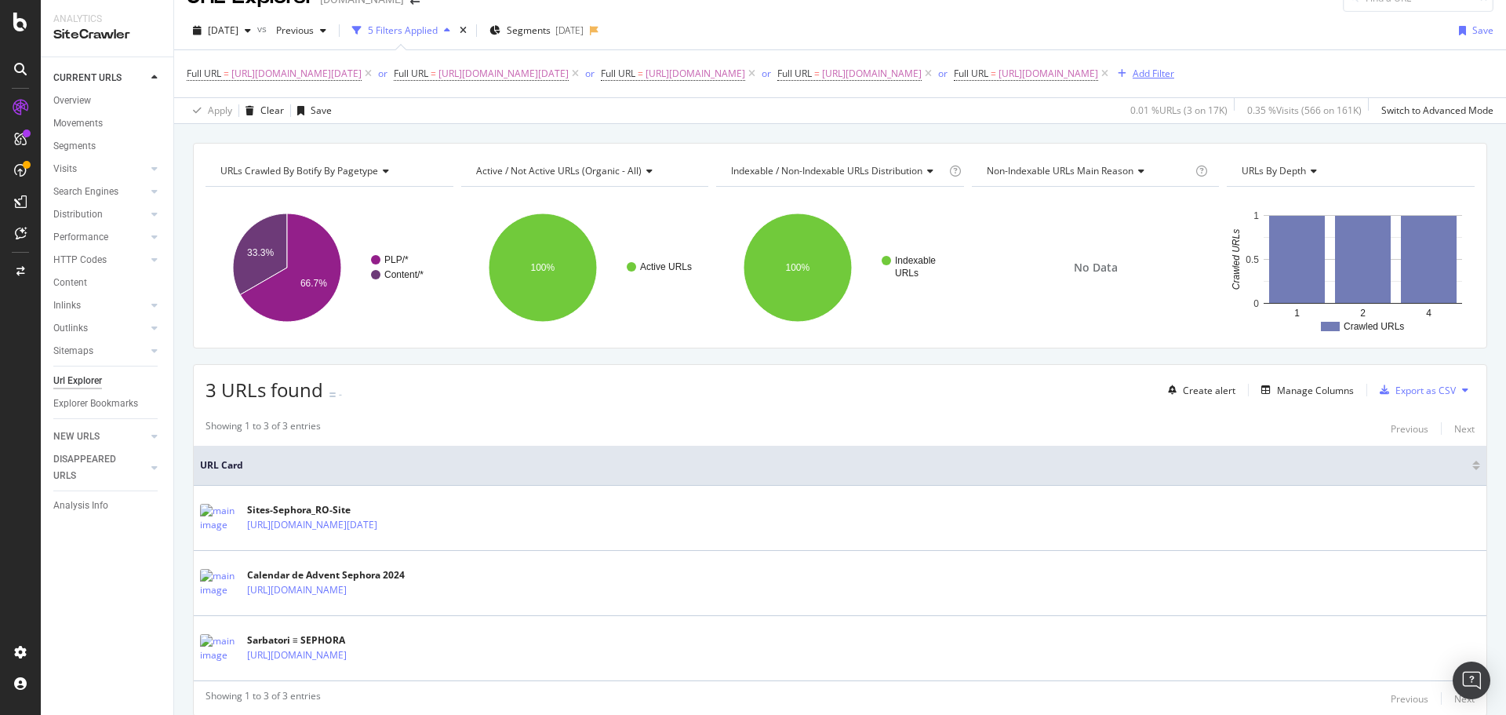
click at [1133, 80] on div "Add Filter" at bounding box center [1154, 73] width 42 height 13
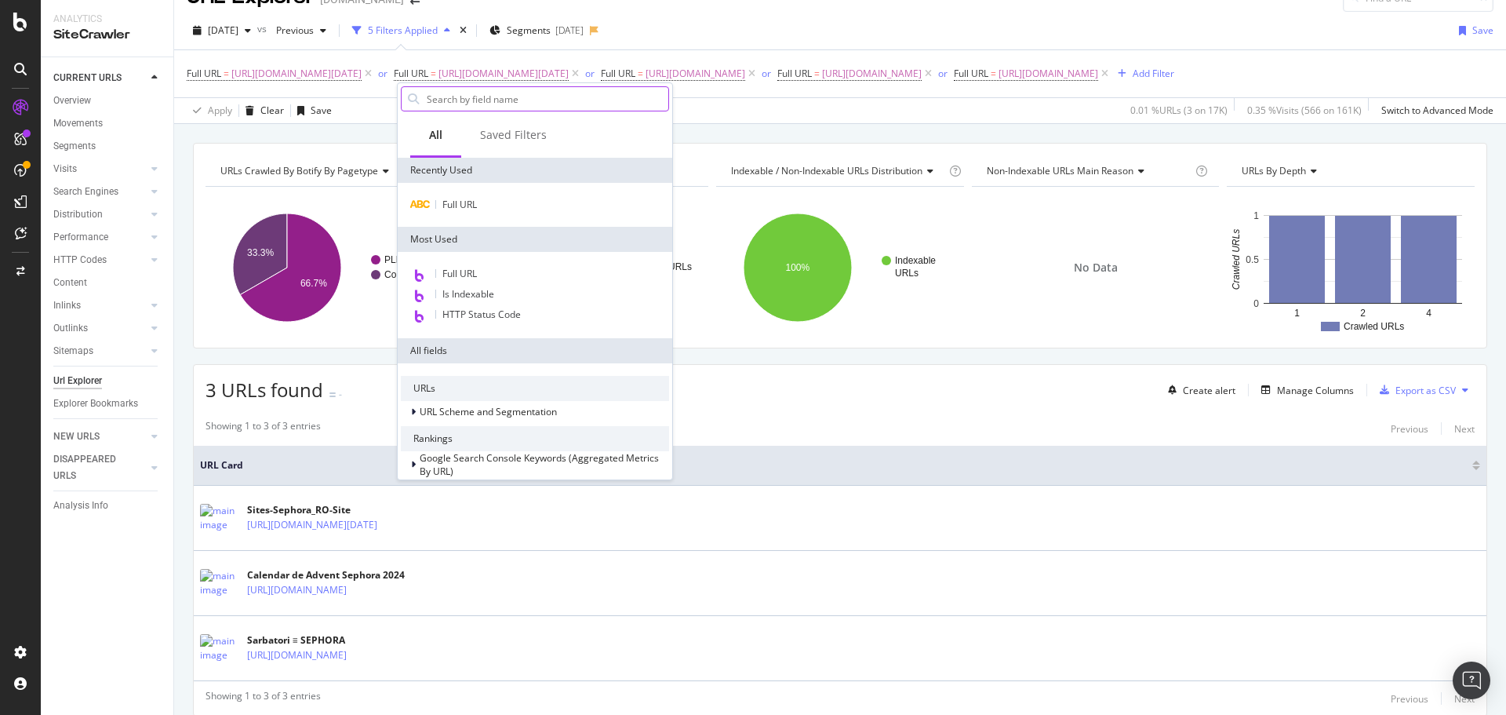
click at [450, 99] on input "text" at bounding box center [546, 99] width 243 height 24
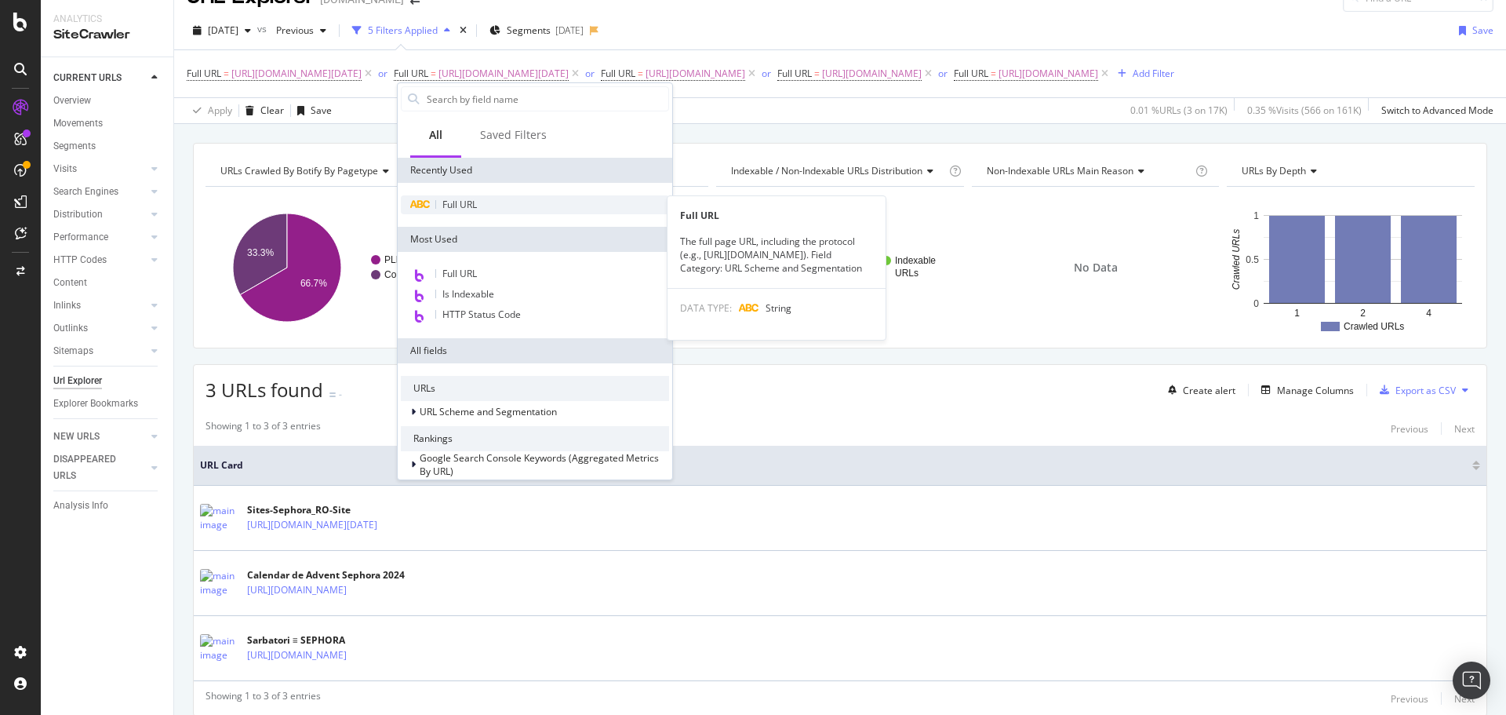
click at [461, 203] on span "Full URL" at bounding box center [459, 204] width 35 height 13
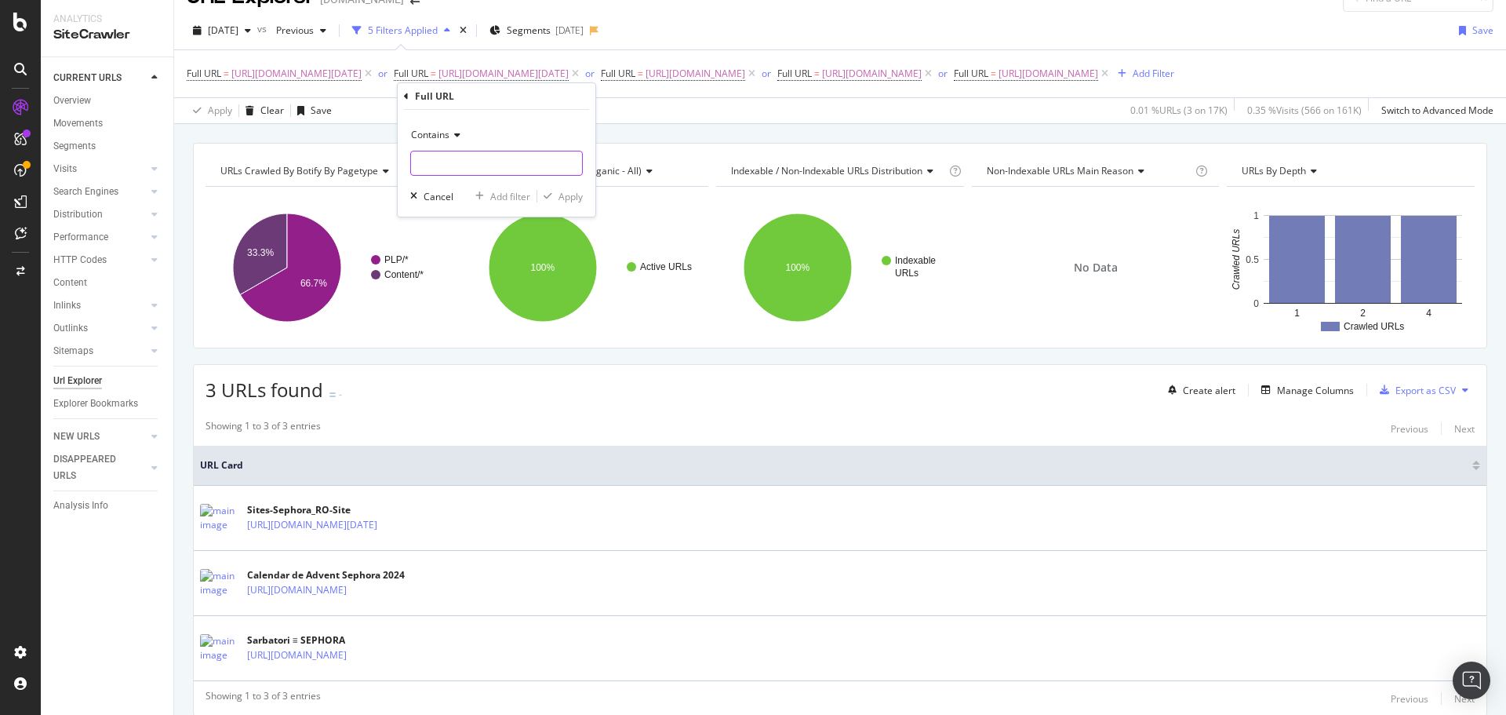
click at [455, 160] on input "text" at bounding box center [496, 163] width 171 height 25
paste input "[URL][DOMAIN_NAME]"
type input "[URL][DOMAIN_NAME]"
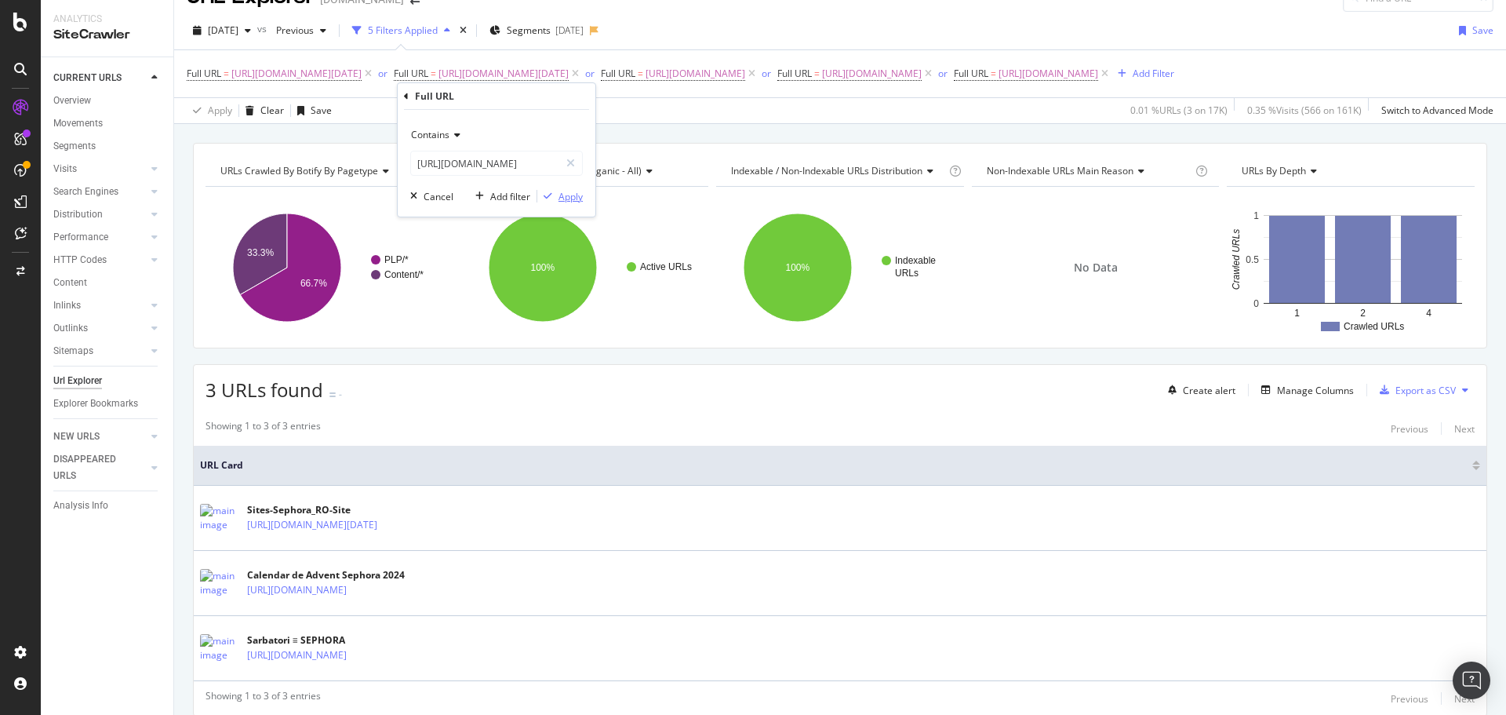
click at [561, 198] on div "Apply" at bounding box center [571, 196] width 24 height 13
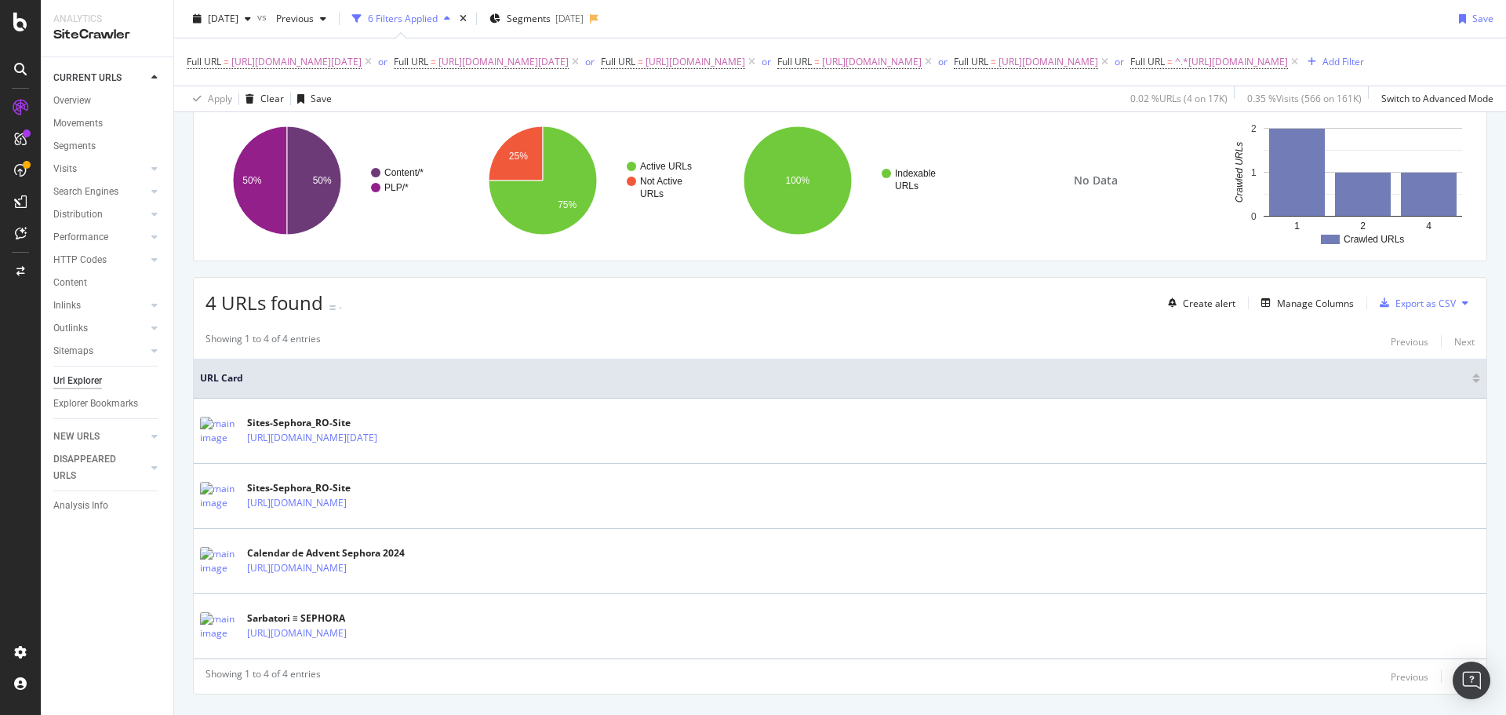
scroll to position [157, 0]
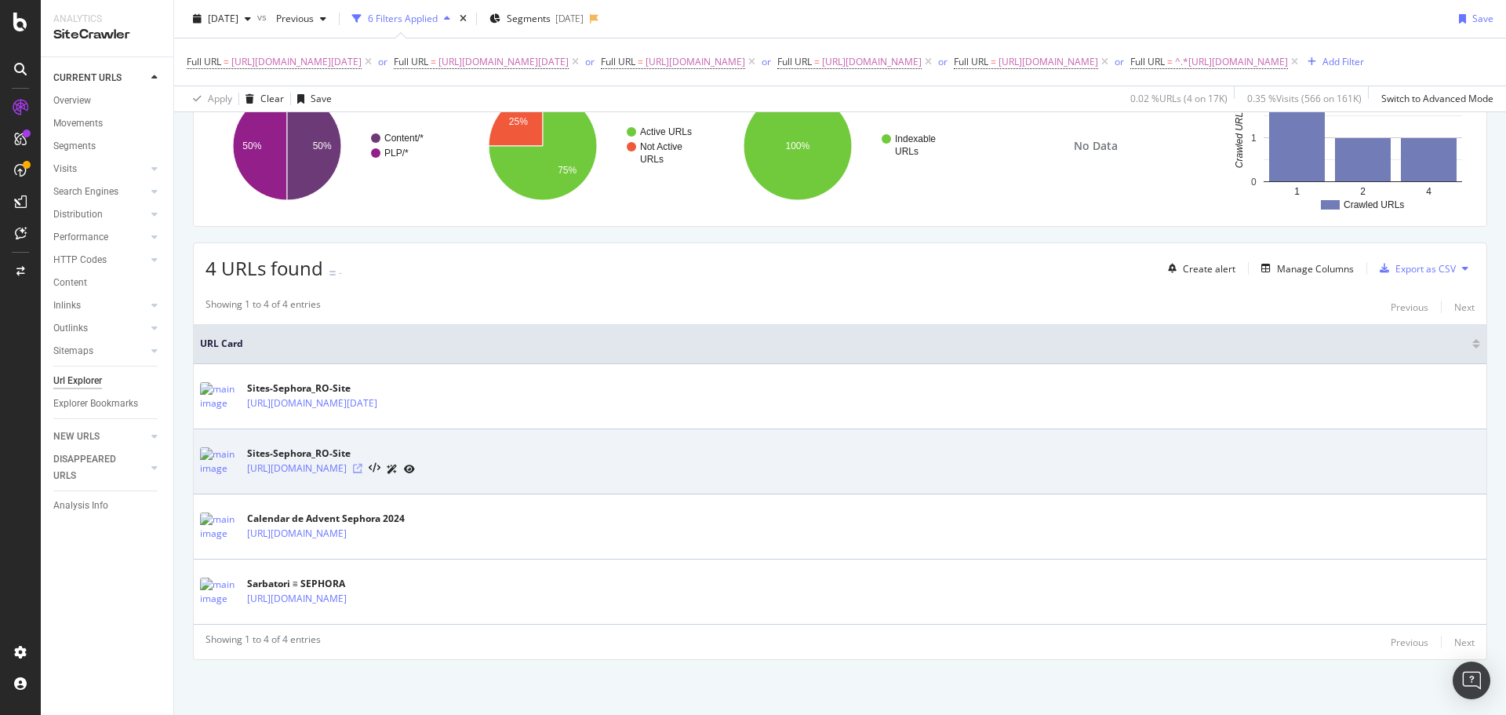
click at [362, 473] on icon at bounding box center [357, 468] width 9 height 9
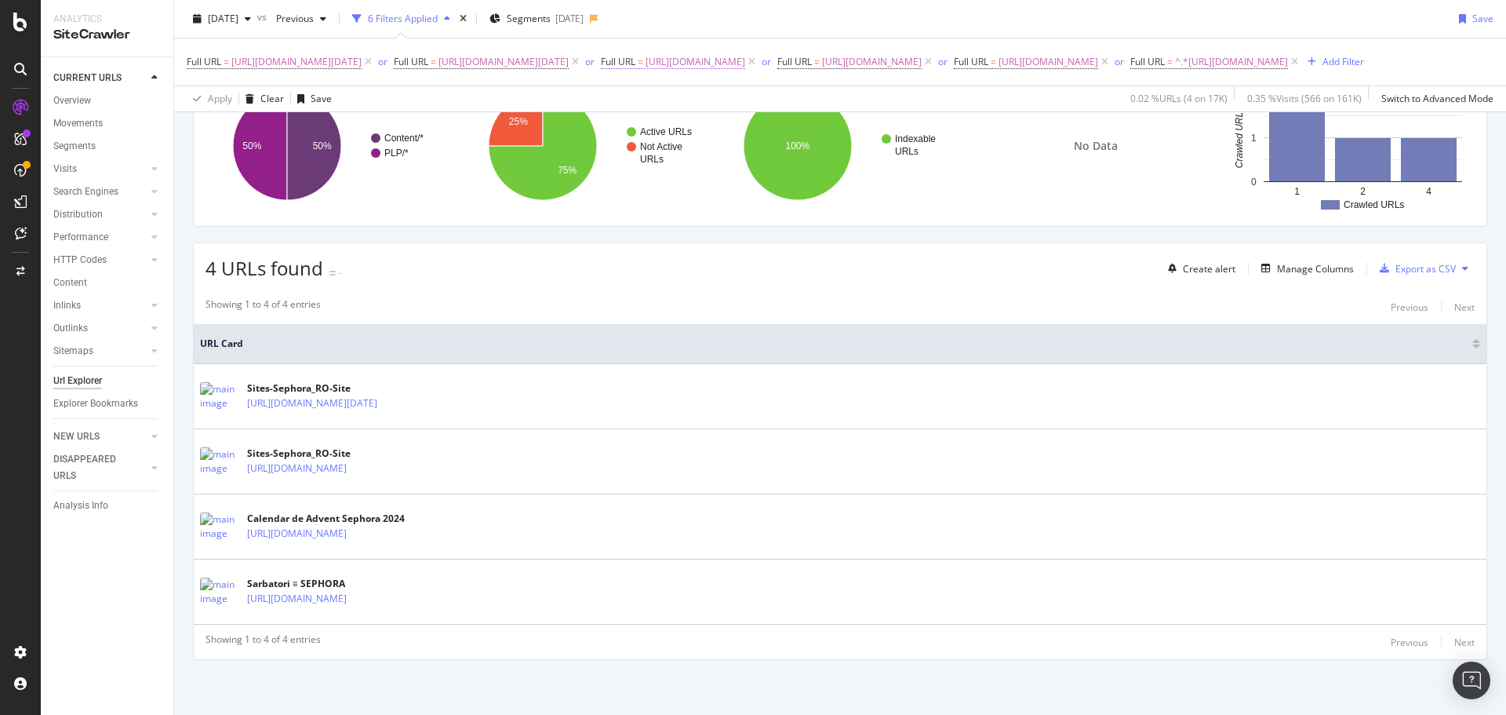
drag, startPoint x: 1032, startPoint y: 58, endPoint x: 859, endPoint y: 56, distance: 172.6
click at [759, 57] on span "Full URL = https://www.sephora.ro/singles-day-sephora/" at bounding box center [680, 62] width 158 height 22
drag, startPoint x: 787, startPoint y: 57, endPoint x: 1034, endPoint y: 62, distance: 247.2
click at [1034, 62] on span "Full URL = https://www.sephora.ro/black-friday-la-sephora.html or Full URL = ht…" at bounding box center [744, 61] width 1115 height 13
copy span "Full URL = https://www.sephora.ro/singles-day-sephora/"
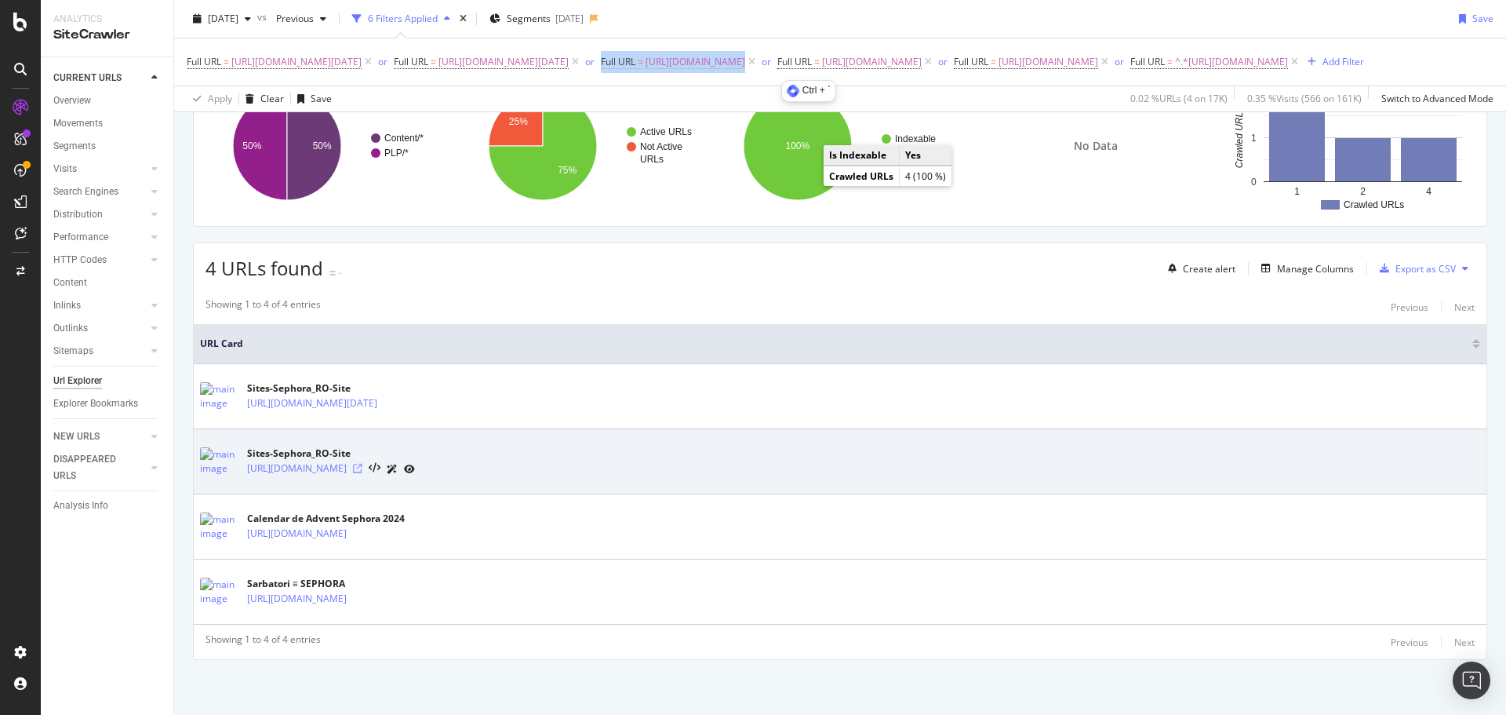
click at [362, 473] on icon at bounding box center [357, 468] width 9 height 9
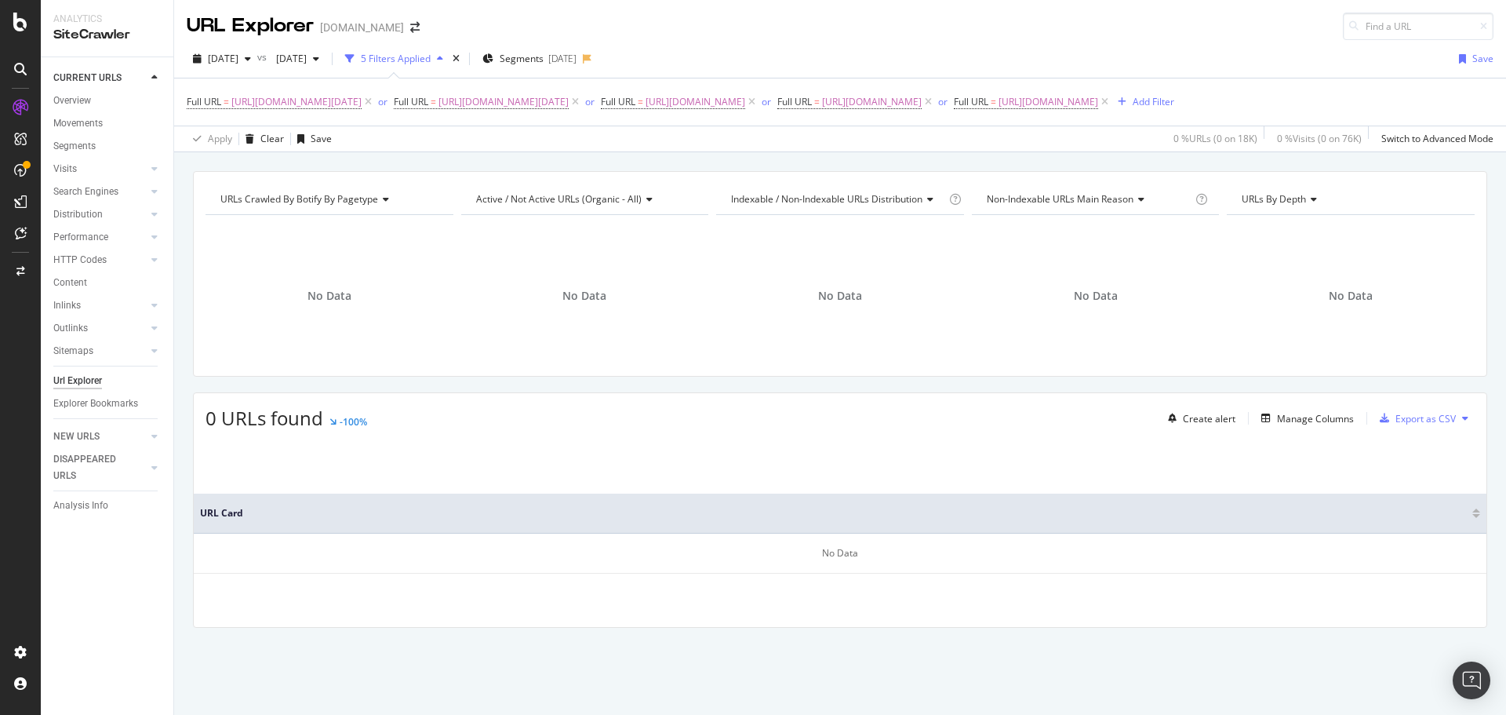
click at [431, 63] on div "5 Filters Applied" at bounding box center [396, 58] width 70 height 13
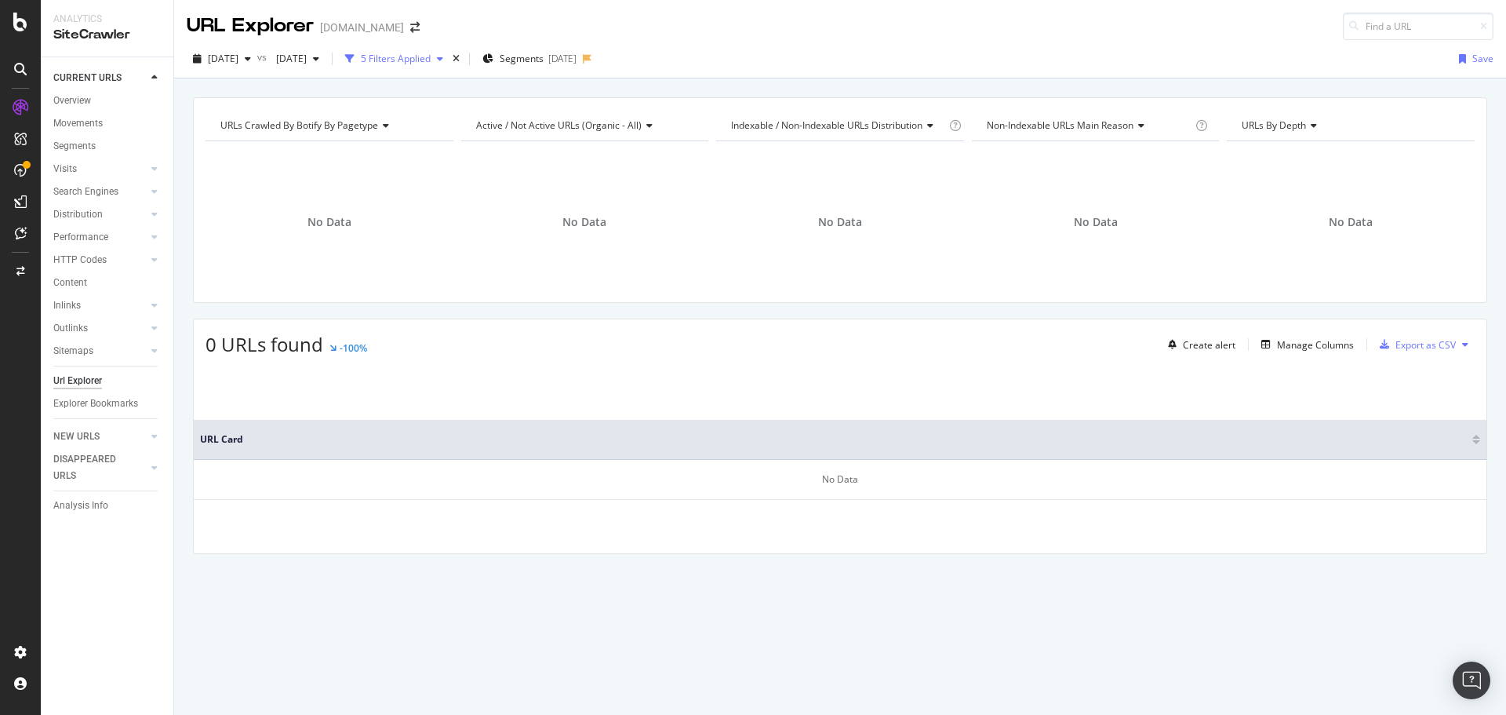
click at [431, 63] on div "5 Filters Applied" at bounding box center [396, 58] width 70 height 13
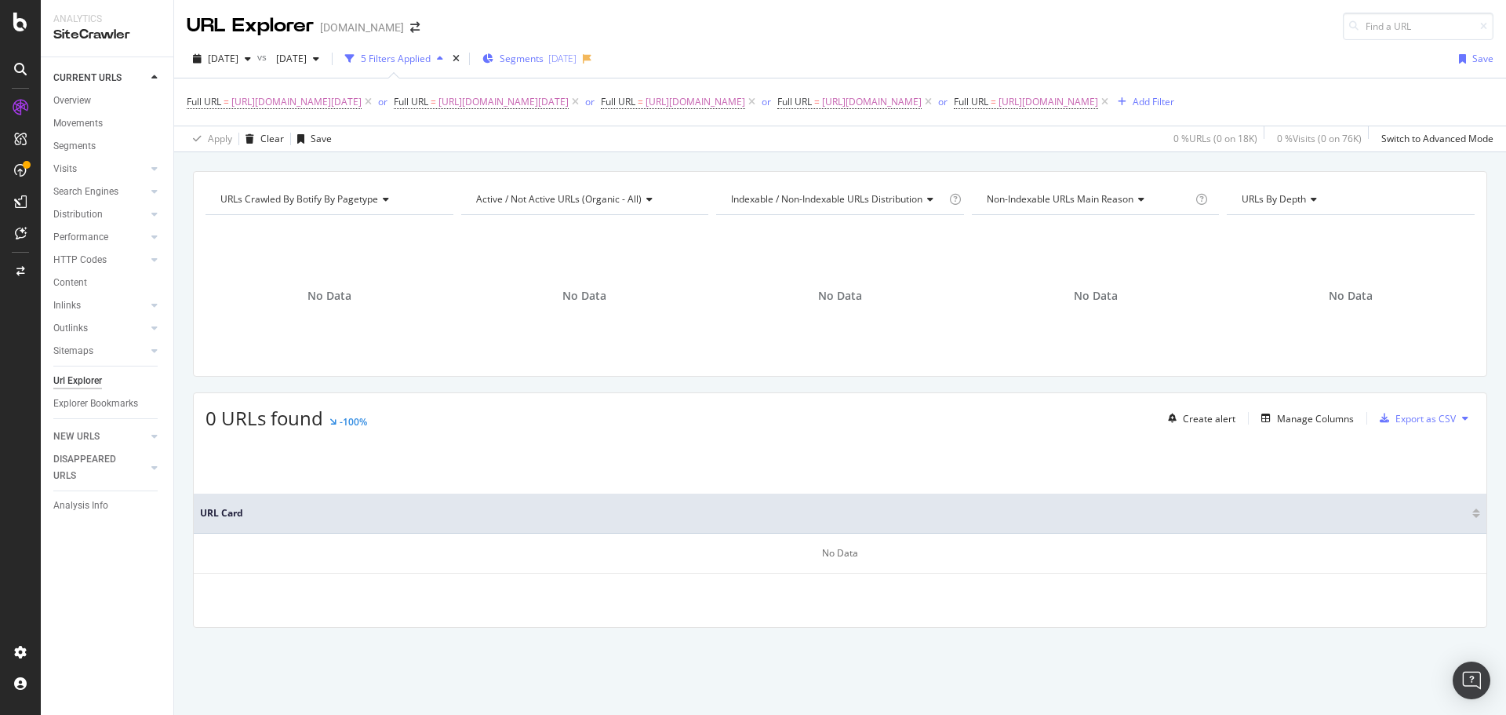
click at [493, 58] on icon "button" at bounding box center [487, 58] width 11 height 9
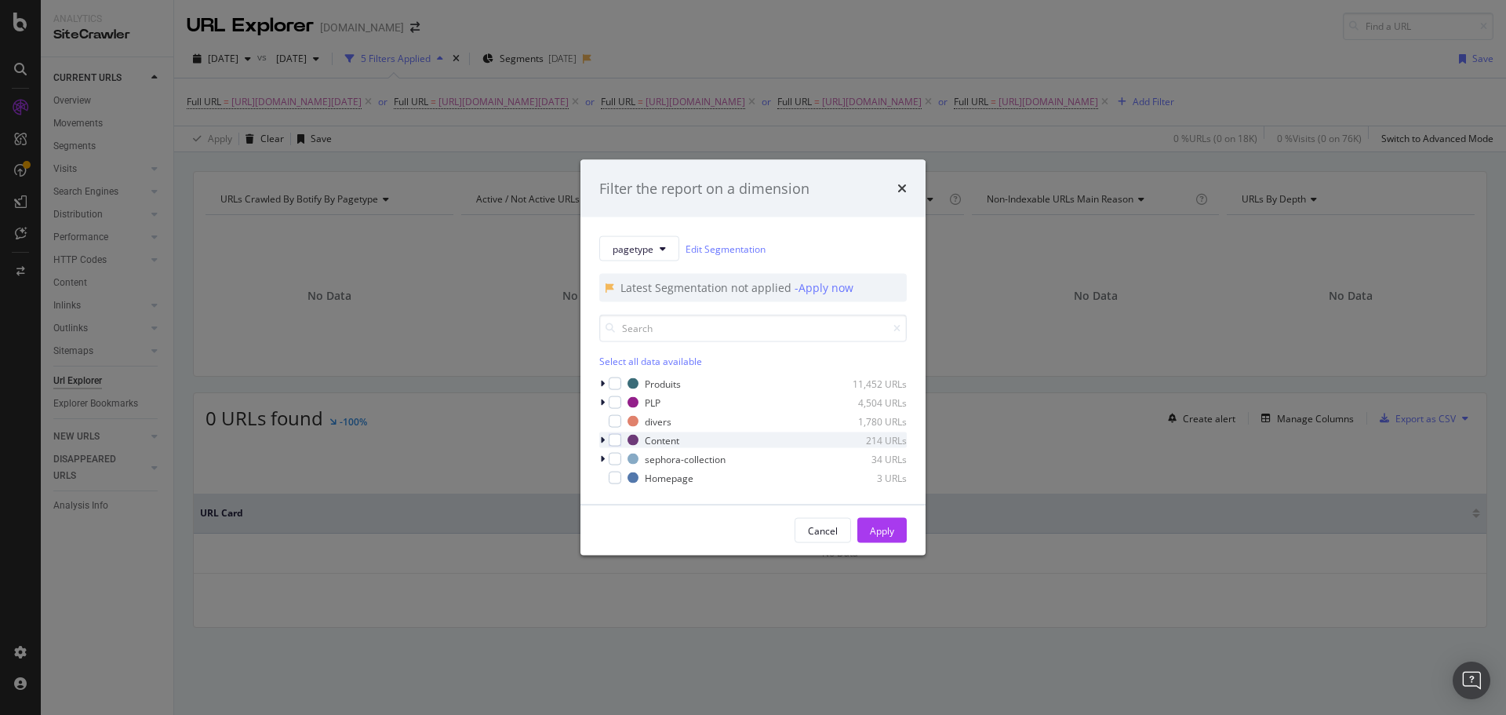
click at [599, 437] on div "modal" at bounding box center [603, 440] width 9 height 16
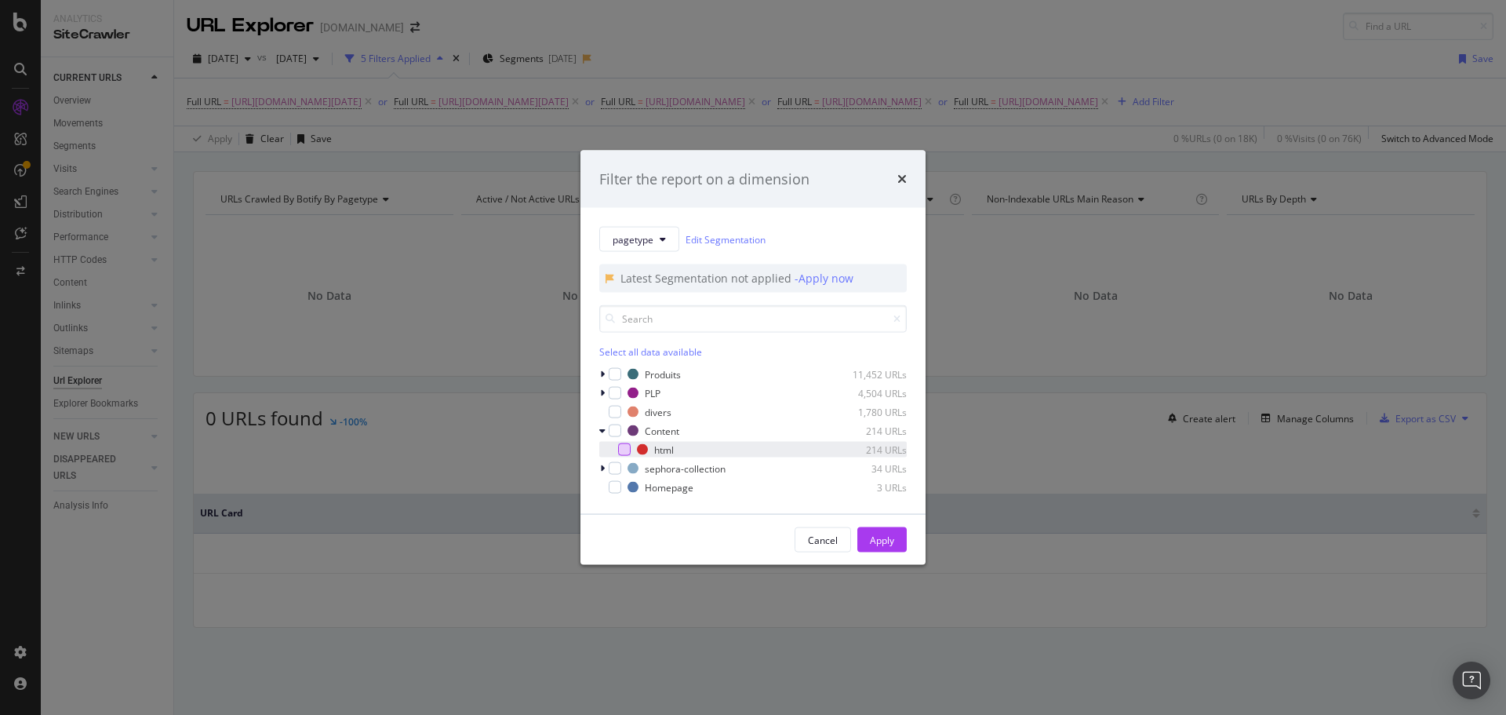
click at [624, 449] on div "modal" at bounding box center [624, 449] width 13 height 13
click at [883, 546] on div "Apply" at bounding box center [882, 539] width 24 height 13
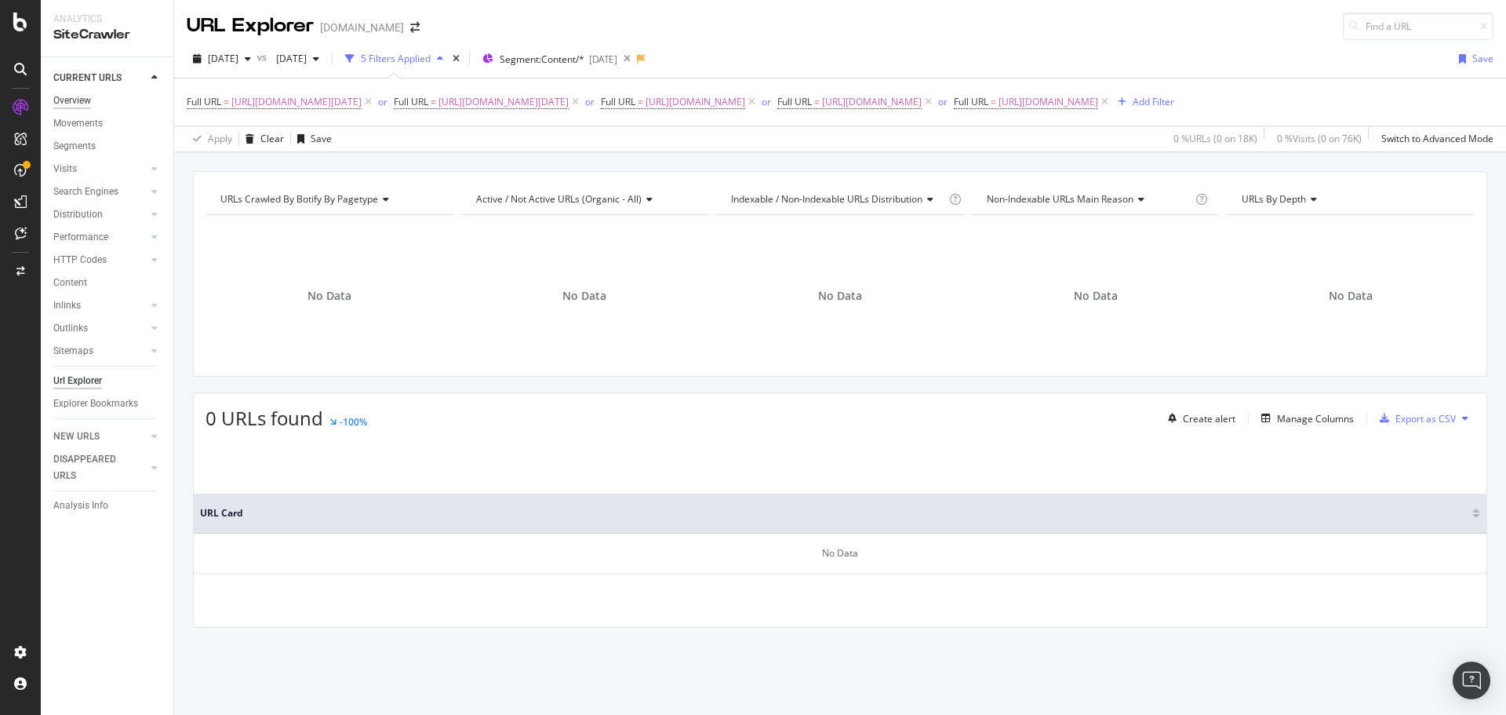
click at [78, 98] on div "Overview" at bounding box center [72, 101] width 38 height 16
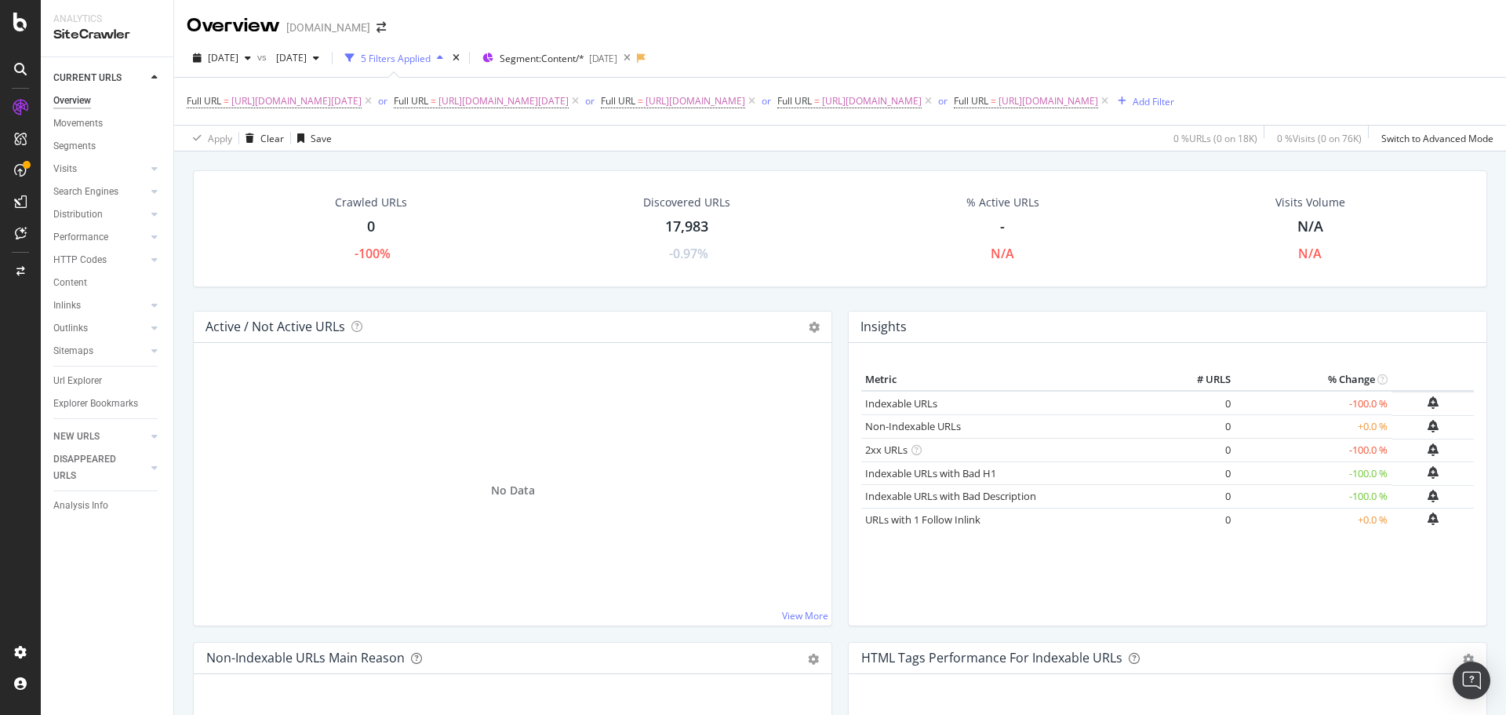
click at [78, 98] on div "Overview" at bounding box center [72, 101] width 38 height 16
click at [91, 380] on div "Url Explorer" at bounding box center [77, 381] width 49 height 16
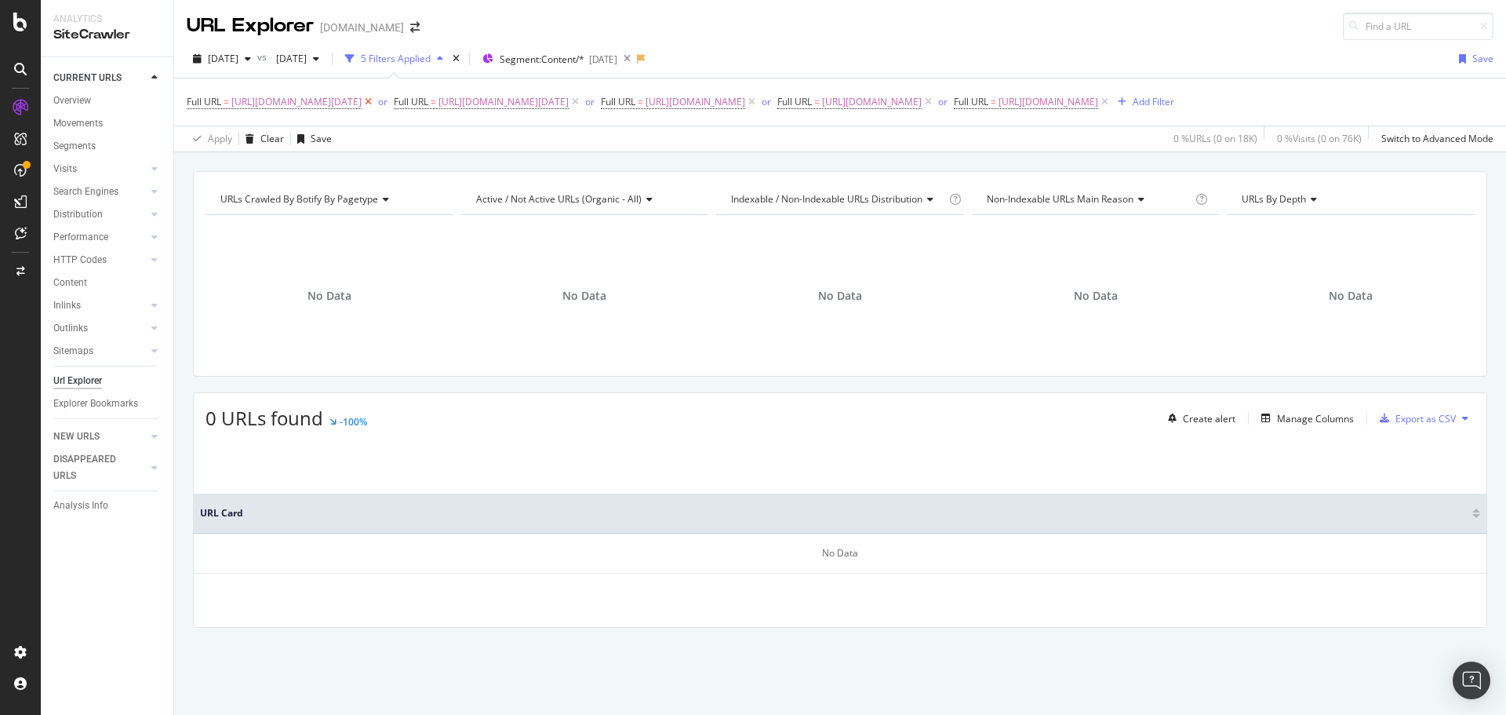
click at [375, 99] on icon at bounding box center [368, 102] width 13 height 16
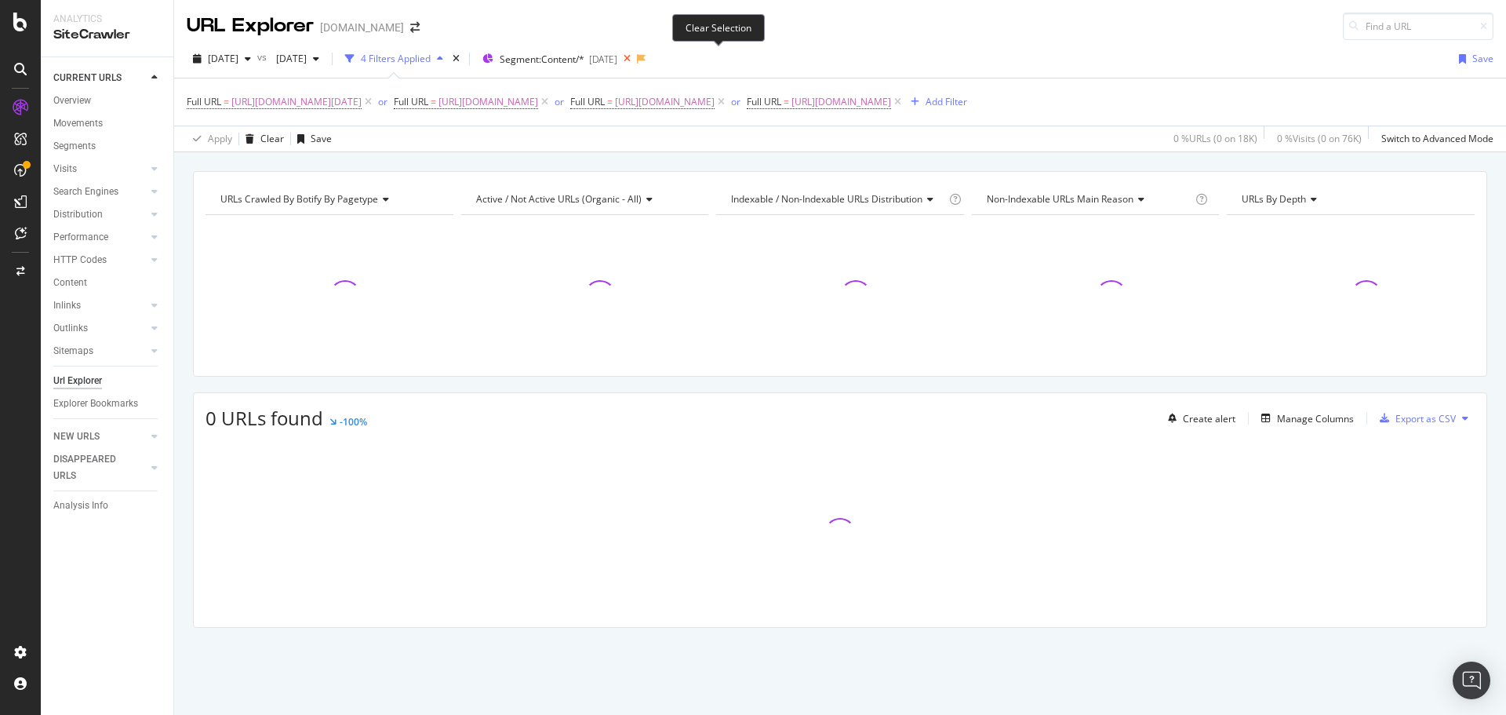
click at [637, 60] on icon at bounding box center [627, 59] width 20 height 22
click at [717, 56] on div "2025 Sep. 14th vs 2025 Aug. 24th 4 Filters Applied Segments 2025-05-06 Save" at bounding box center [840, 61] width 1332 height 31
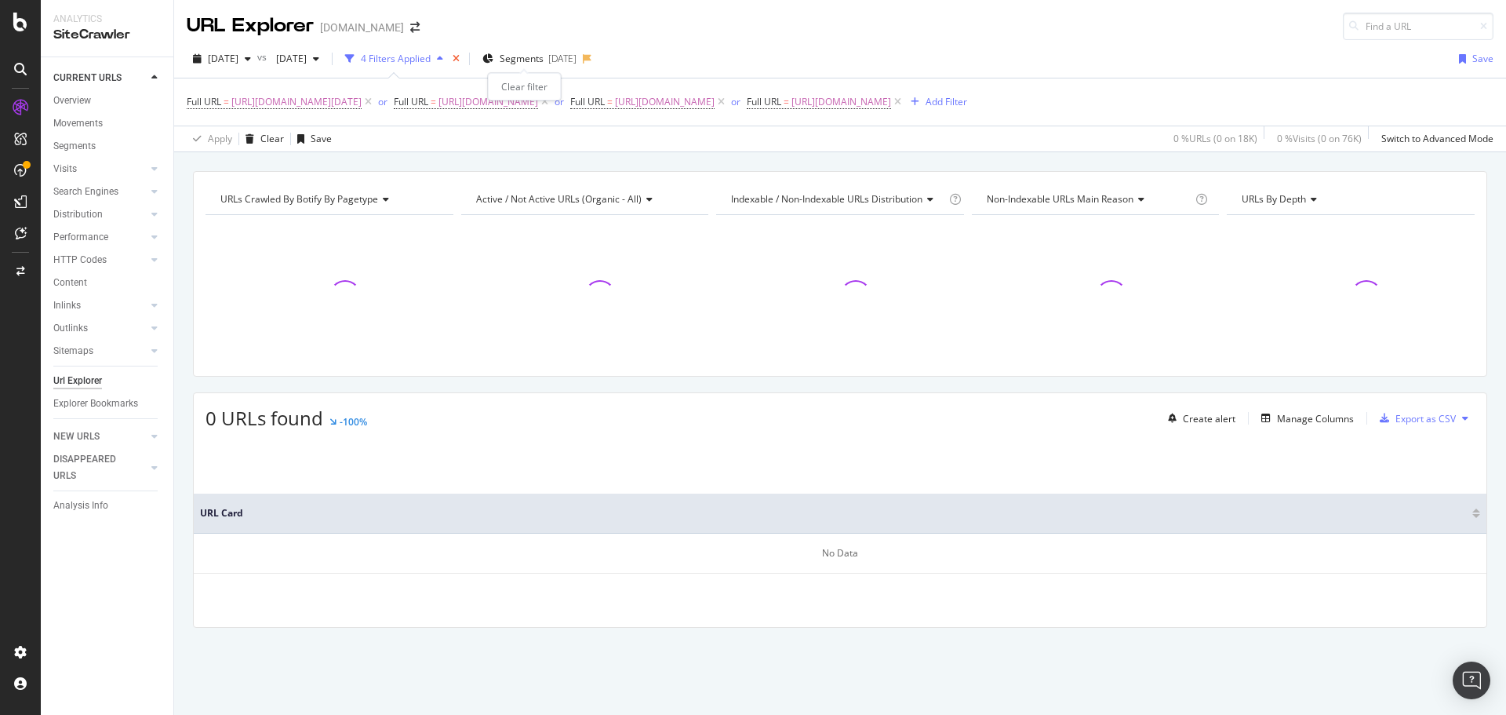
click at [460, 56] on icon "times" at bounding box center [456, 58] width 7 height 9
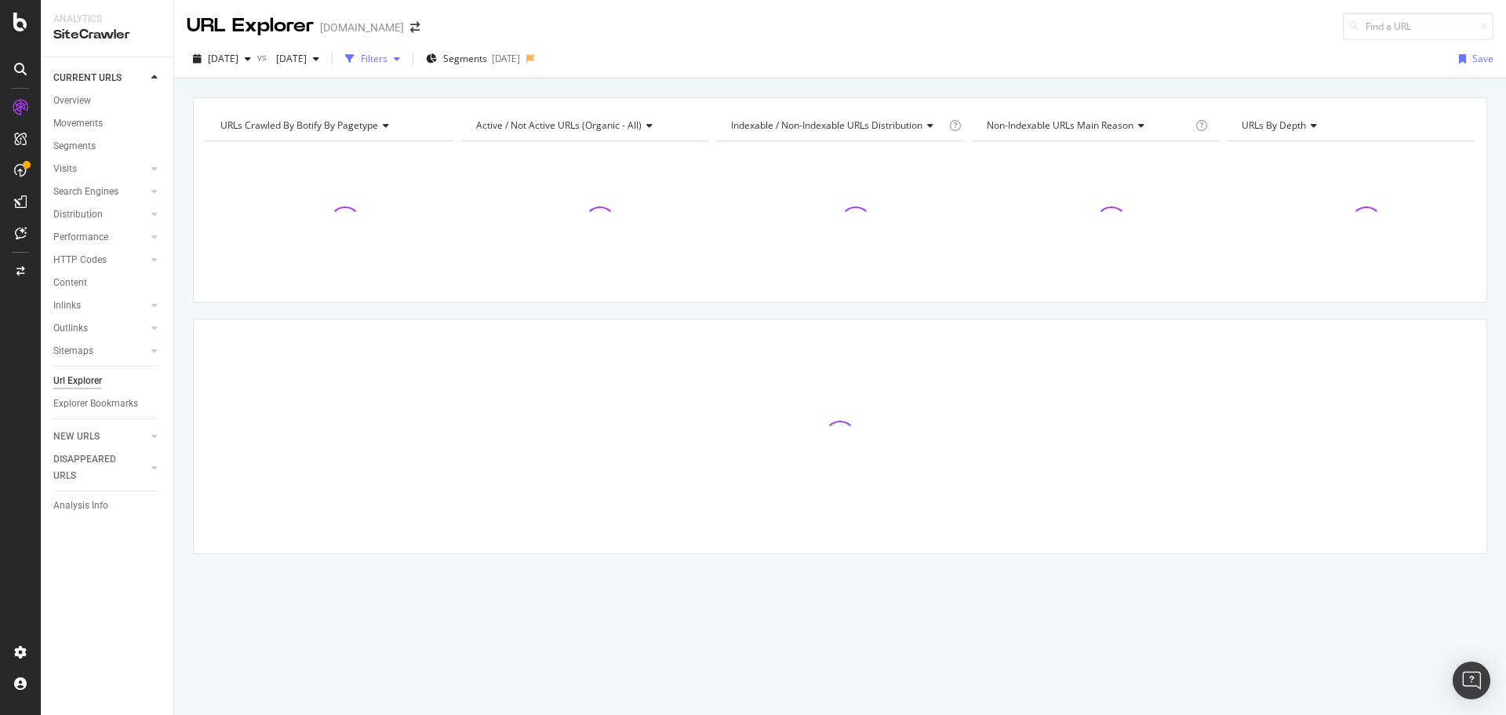
click at [388, 54] on div "Filters" at bounding box center [374, 58] width 27 height 13
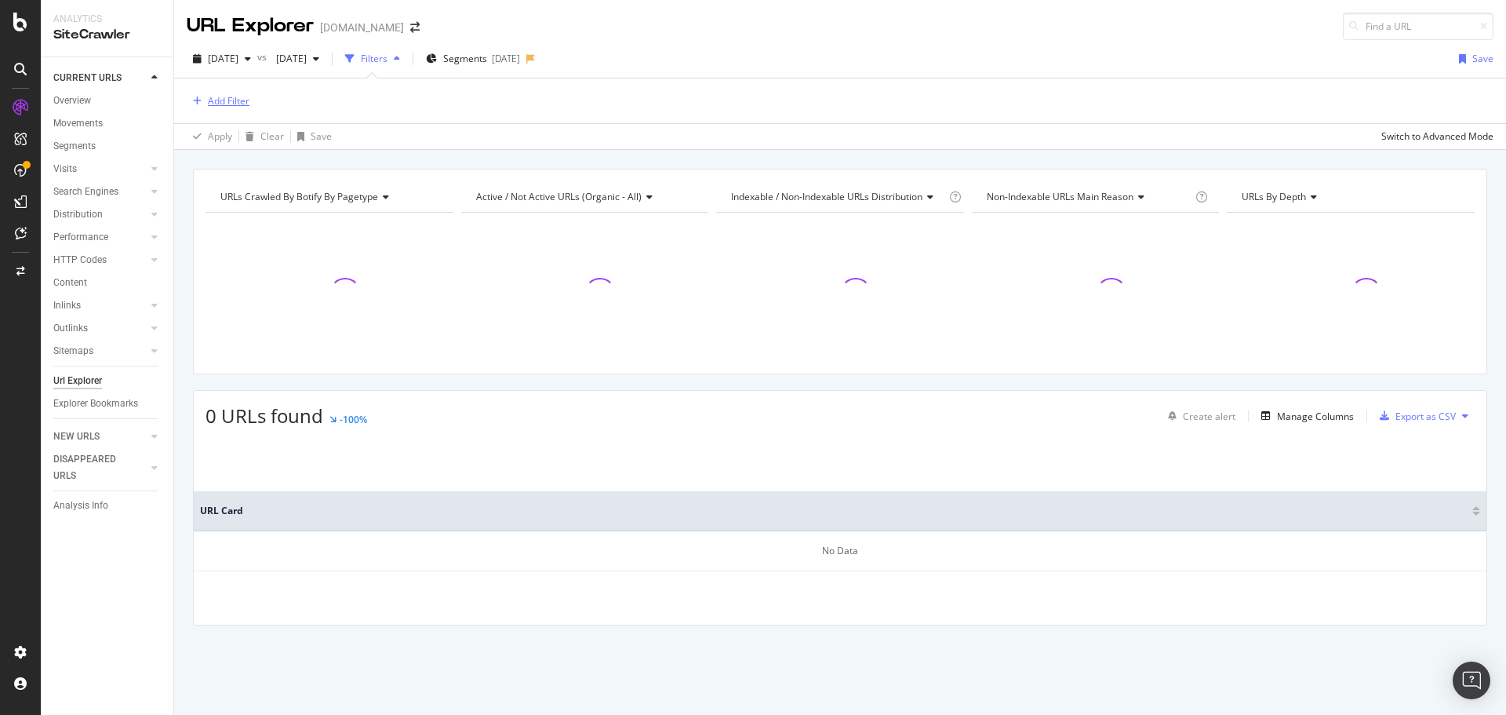
click at [206, 98] on div "button" at bounding box center [197, 100] width 21 height 9
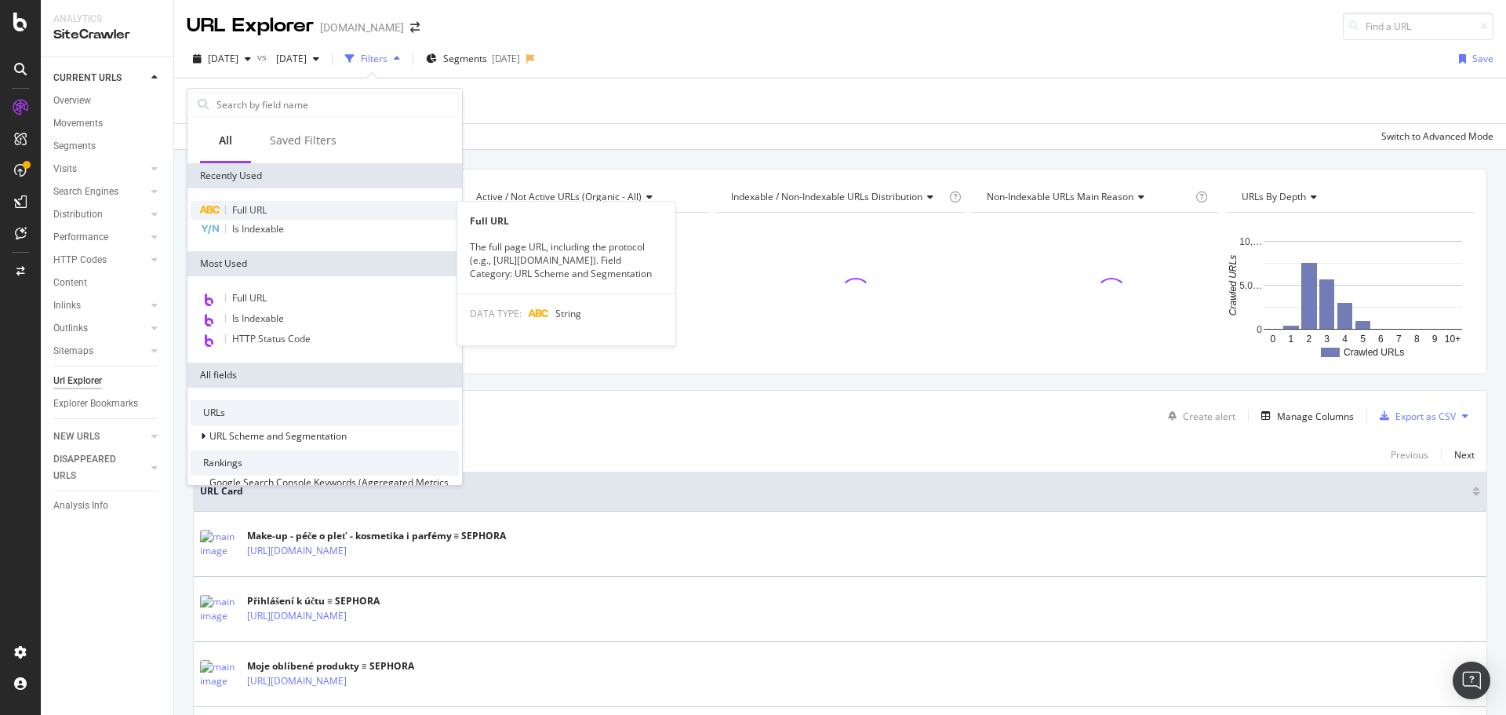
click at [301, 207] on div "Full URL" at bounding box center [325, 210] width 268 height 19
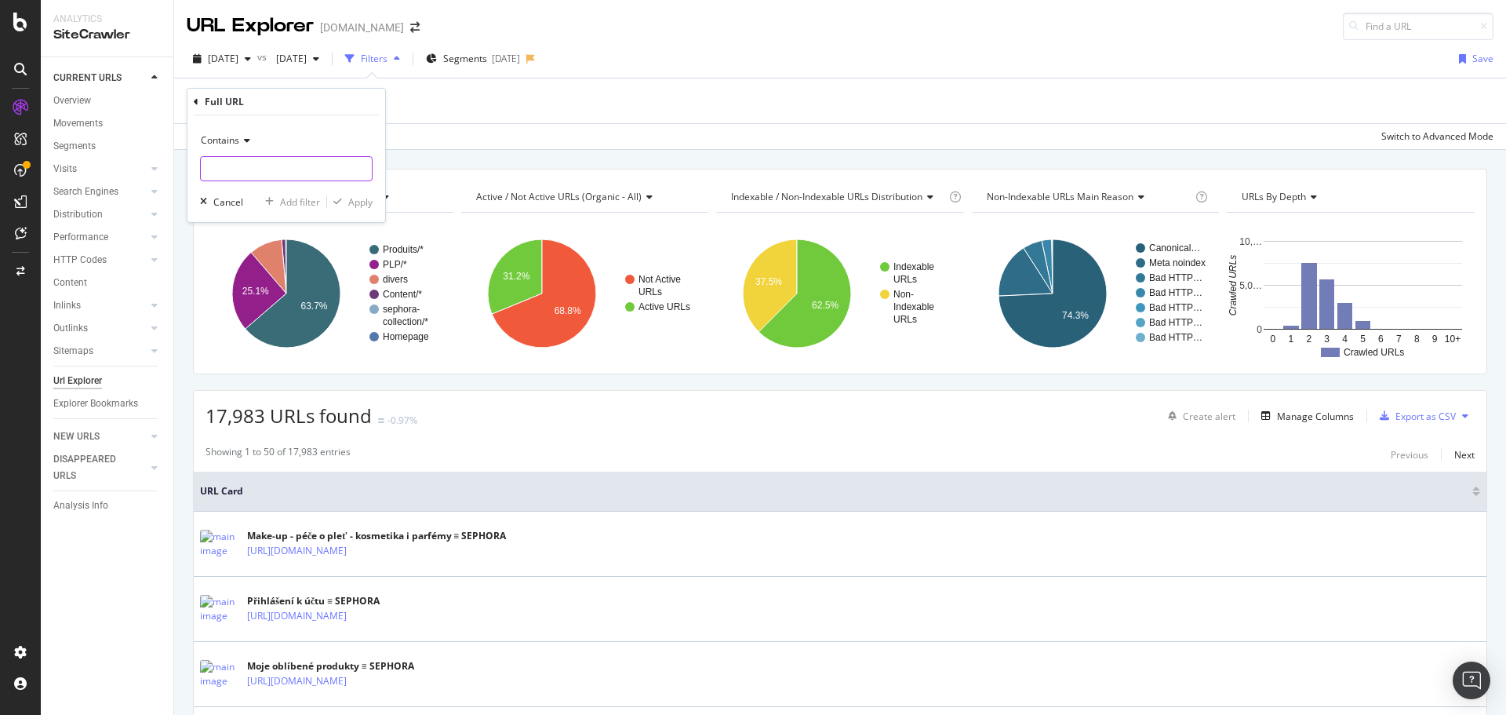
paste input "https://www.sephora.cz/black-friday-cz.html"
type input "https://www.sephora.cz/black-friday-cz.html"
click at [368, 205] on div "Apply" at bounding box center [360, 201] width 24 height 13
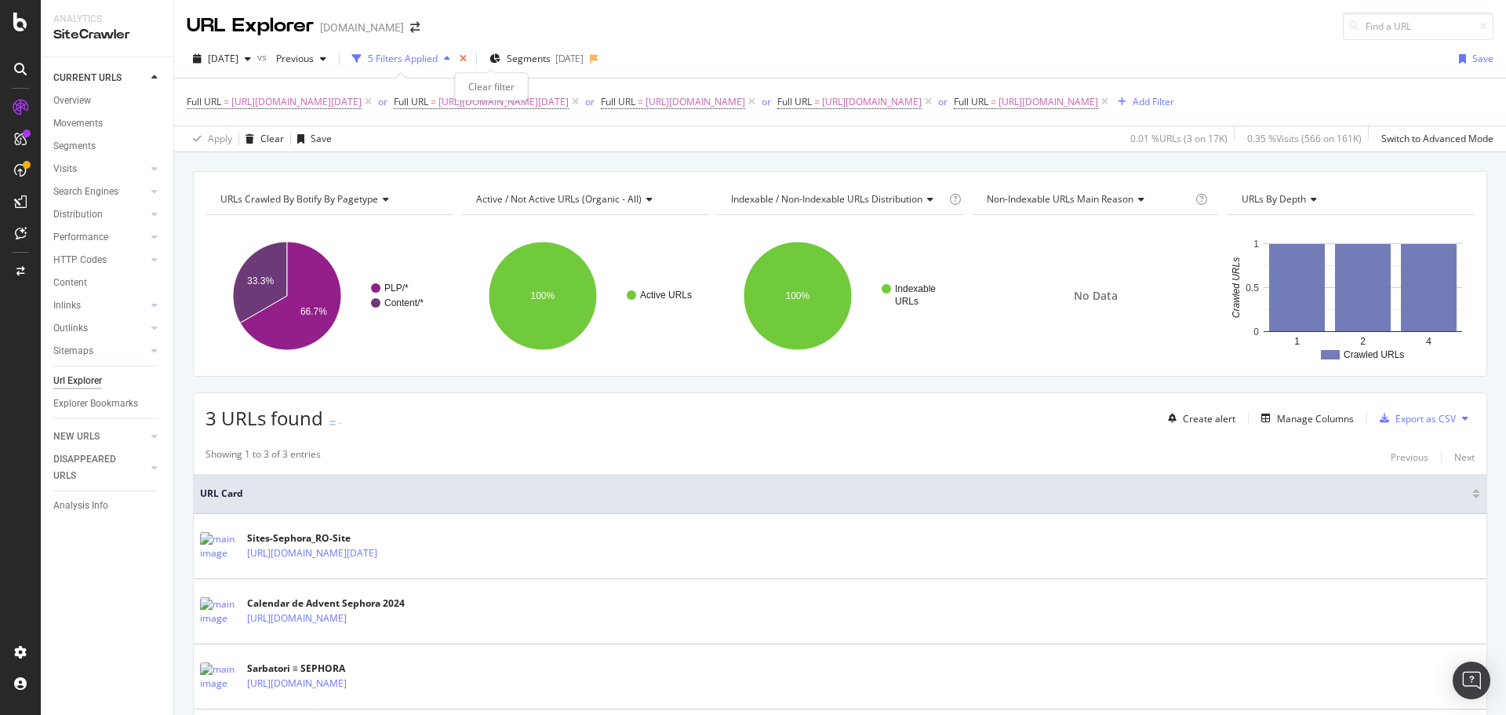
click at [467, 55] on icon "times" at bounding box center [463, 58] width 7 height 9
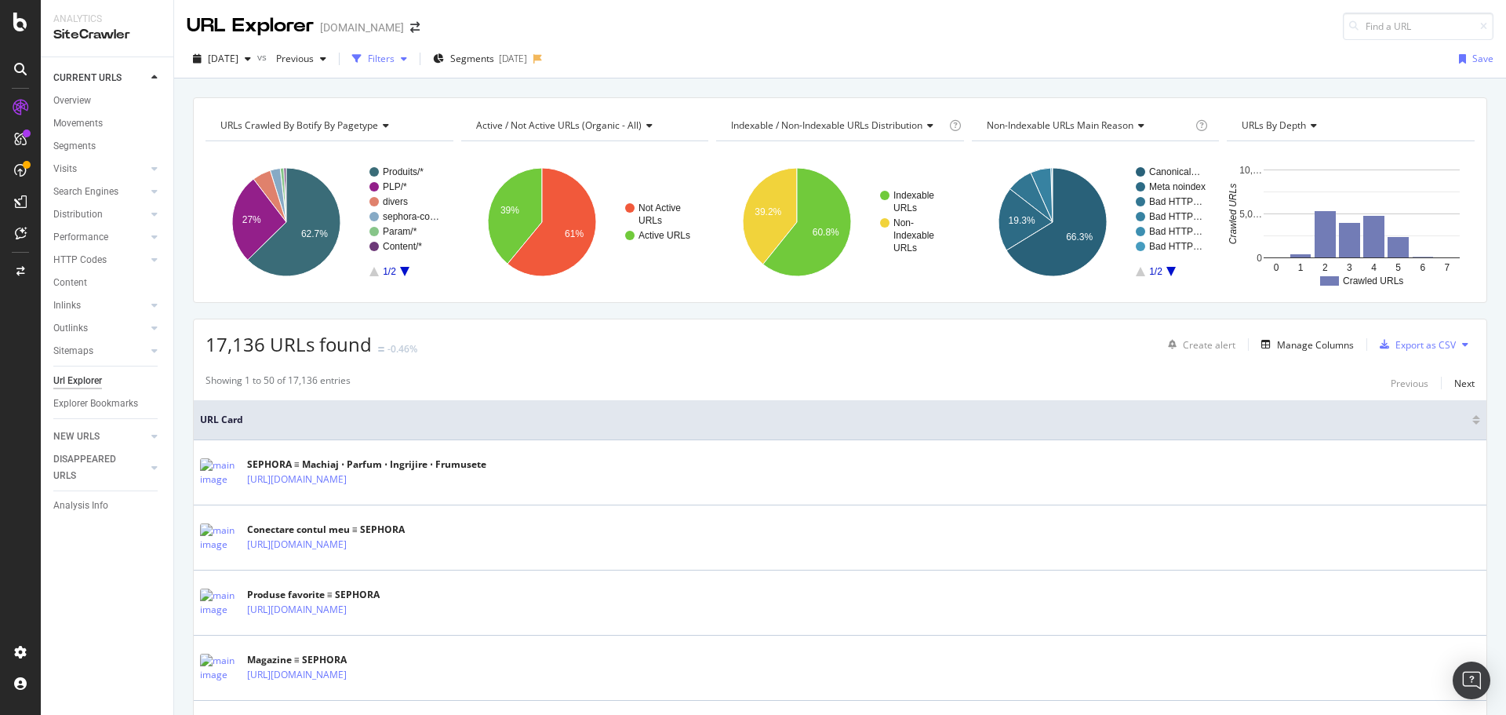
click at [395, 56] on div "Filters" at bounding box center [381, 58] width 27 height 13
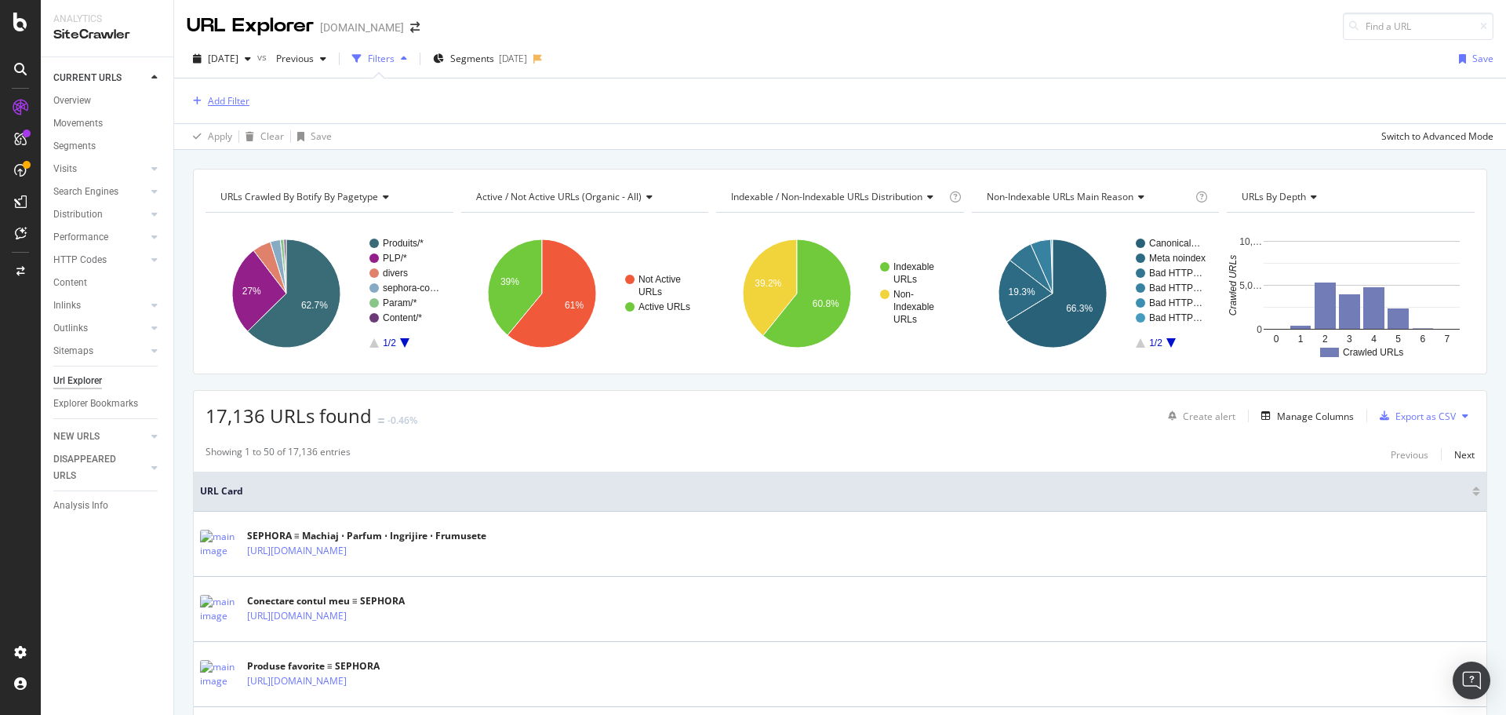
click at [225, 98] on div "Add Filter" at bounding box center [229, 100] width 42 height 13
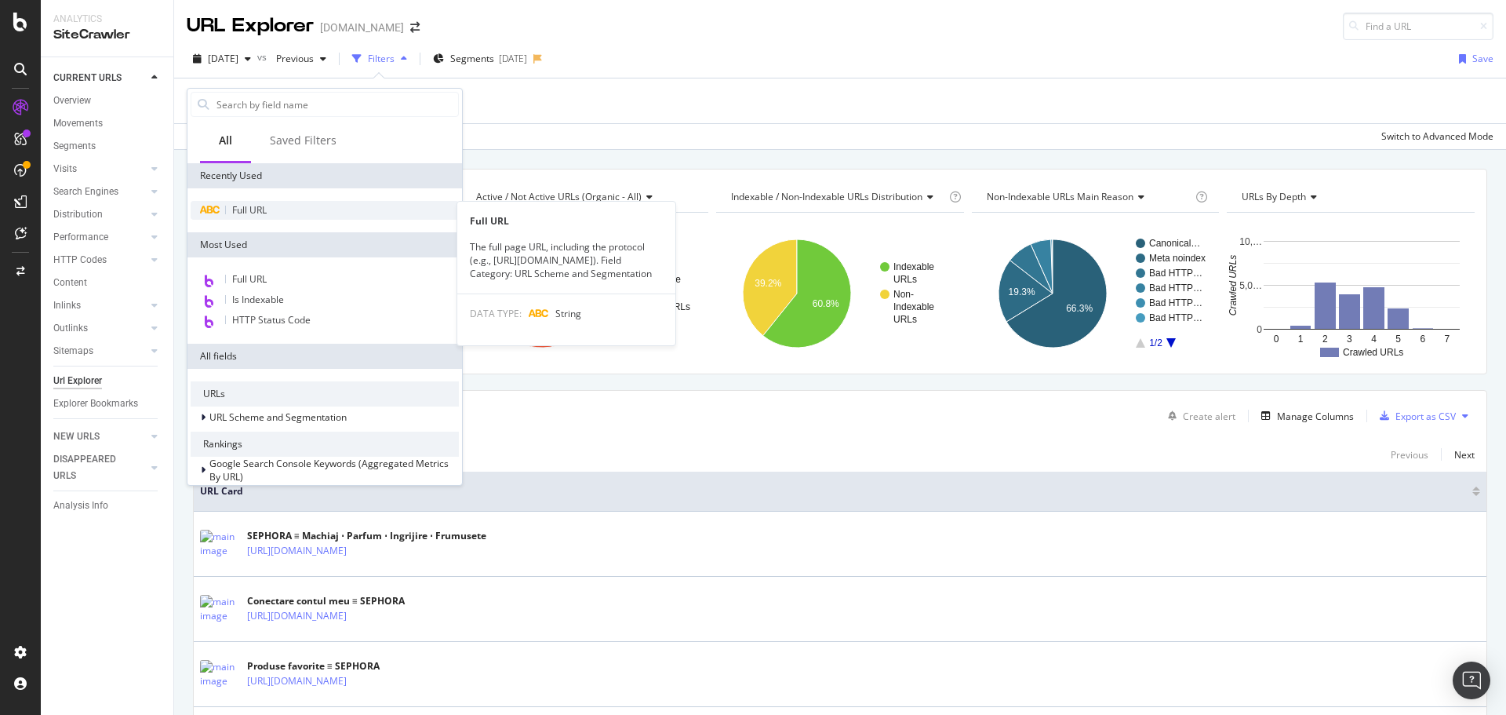
click at [253, 205] on span "Full URL" at bounding box center [249, 209] width 35 height 13
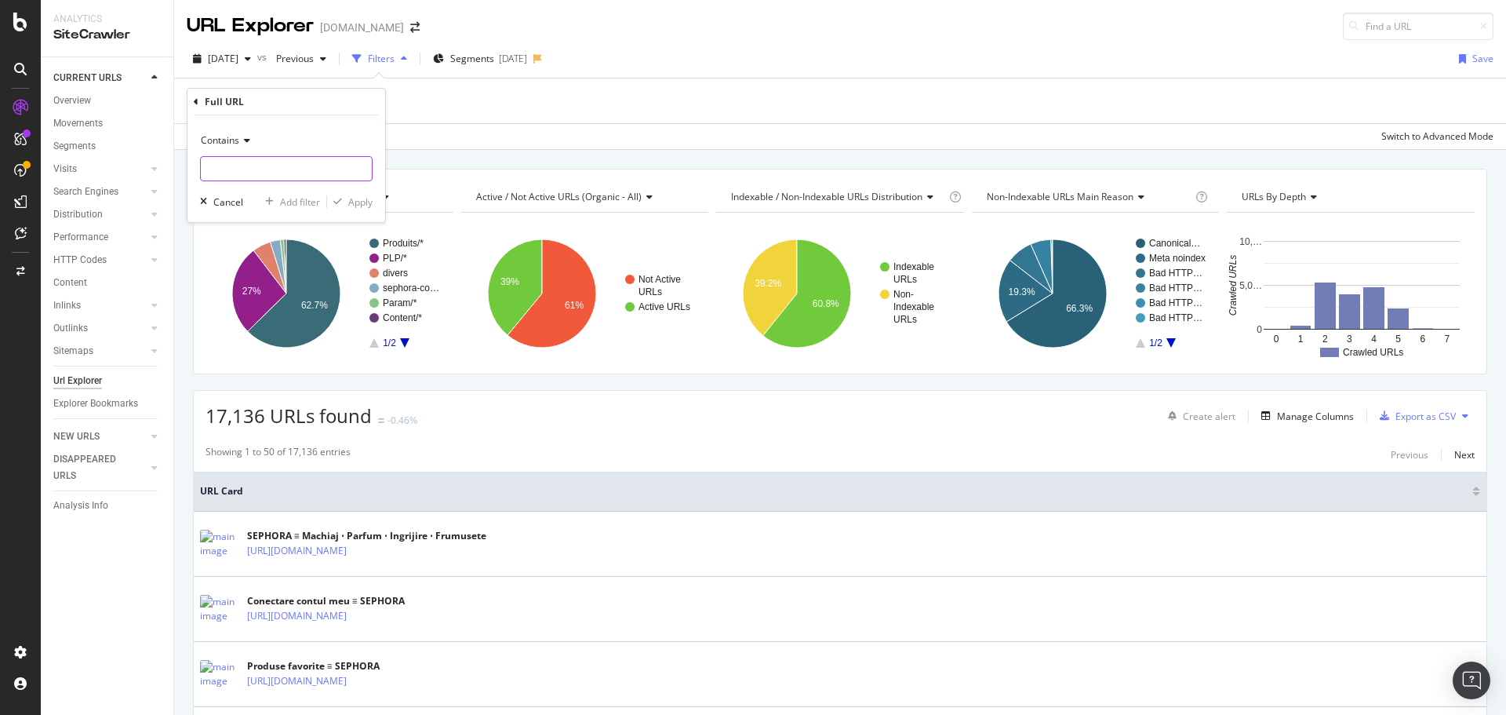
click at [255, 175] on input "text" at bounding box center [286, 168] width 171 height 25
paste input "https://www.sephora.ro/ro-xmas-crush-favs.html"
type input "https://www.sephora.ro/ro-xmas-crush-favs.html"
click at [355, 198] on div "Apply" at bounding box center [360, 201] width 24 height 13
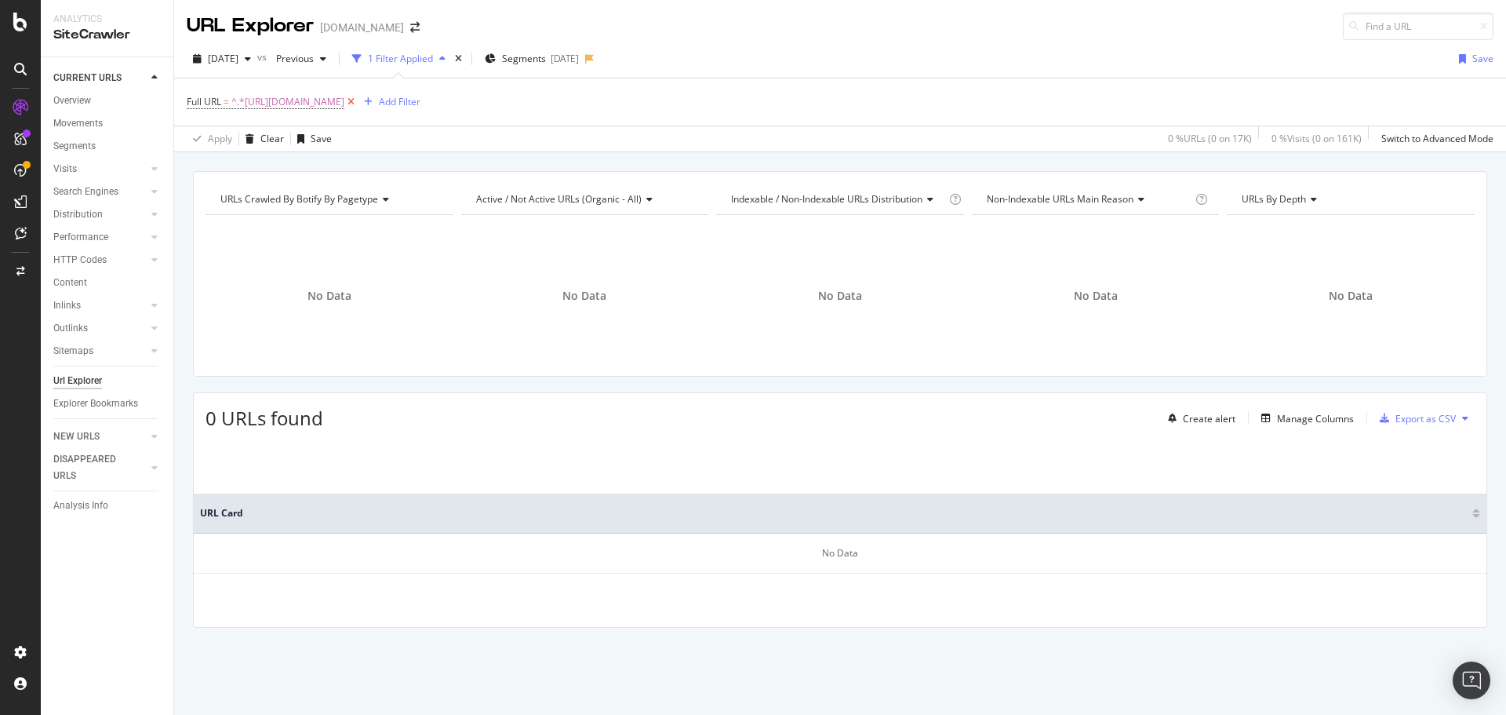
click at [358, 100] on icon at bounding box center [350, 102] width 13 height 16
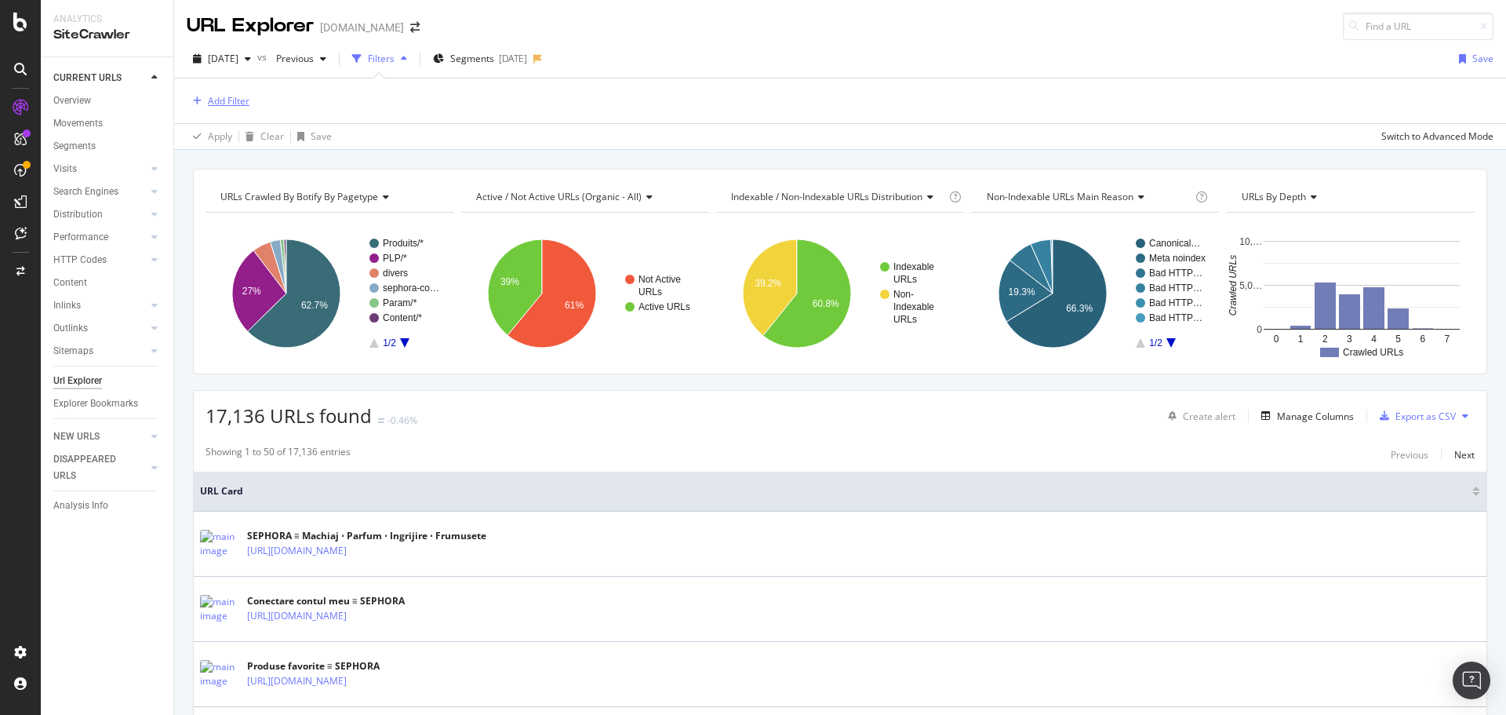
click at [224, 105] on div "Add Filter" at bounding box center [229, 100] width 42 height 13
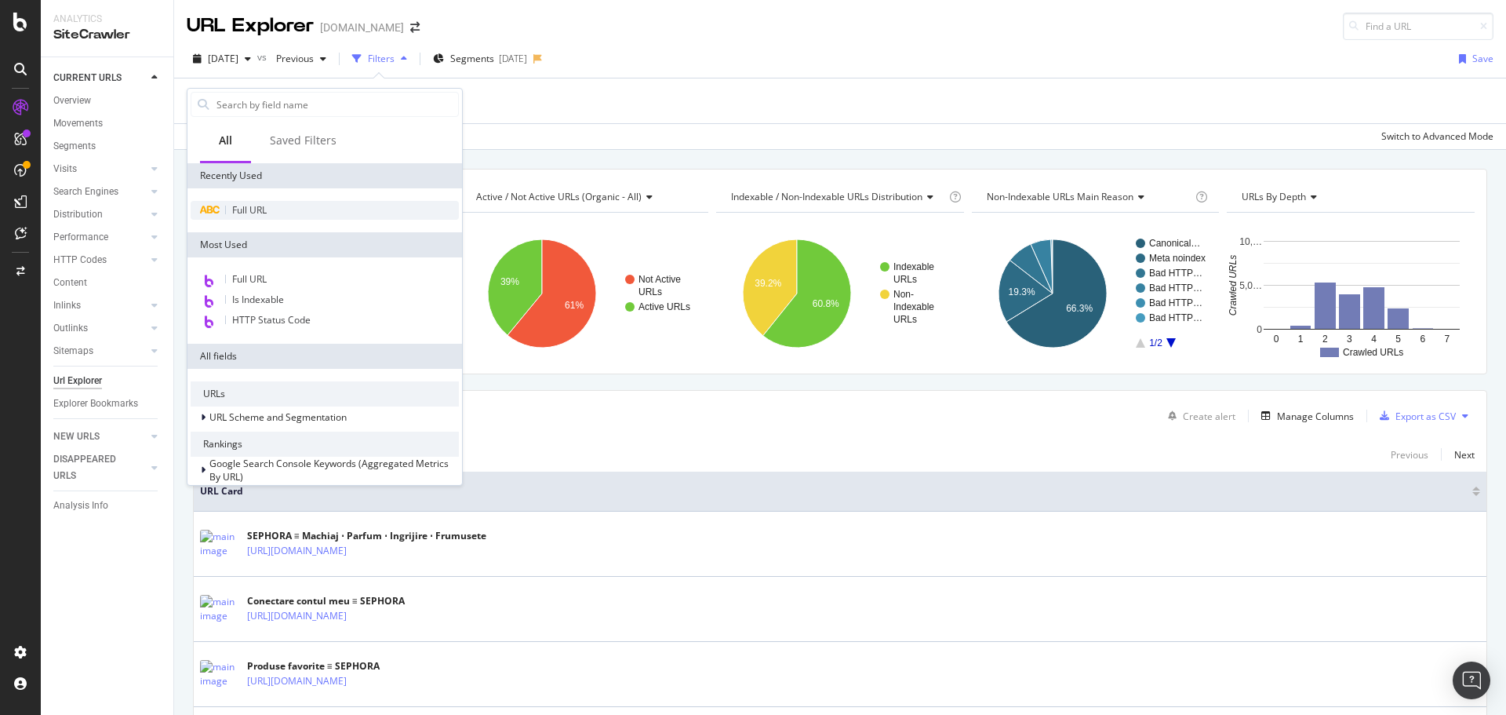
click at [263, 208] on span "Full URL" at bounding box center [249, 209] width 35 height 13
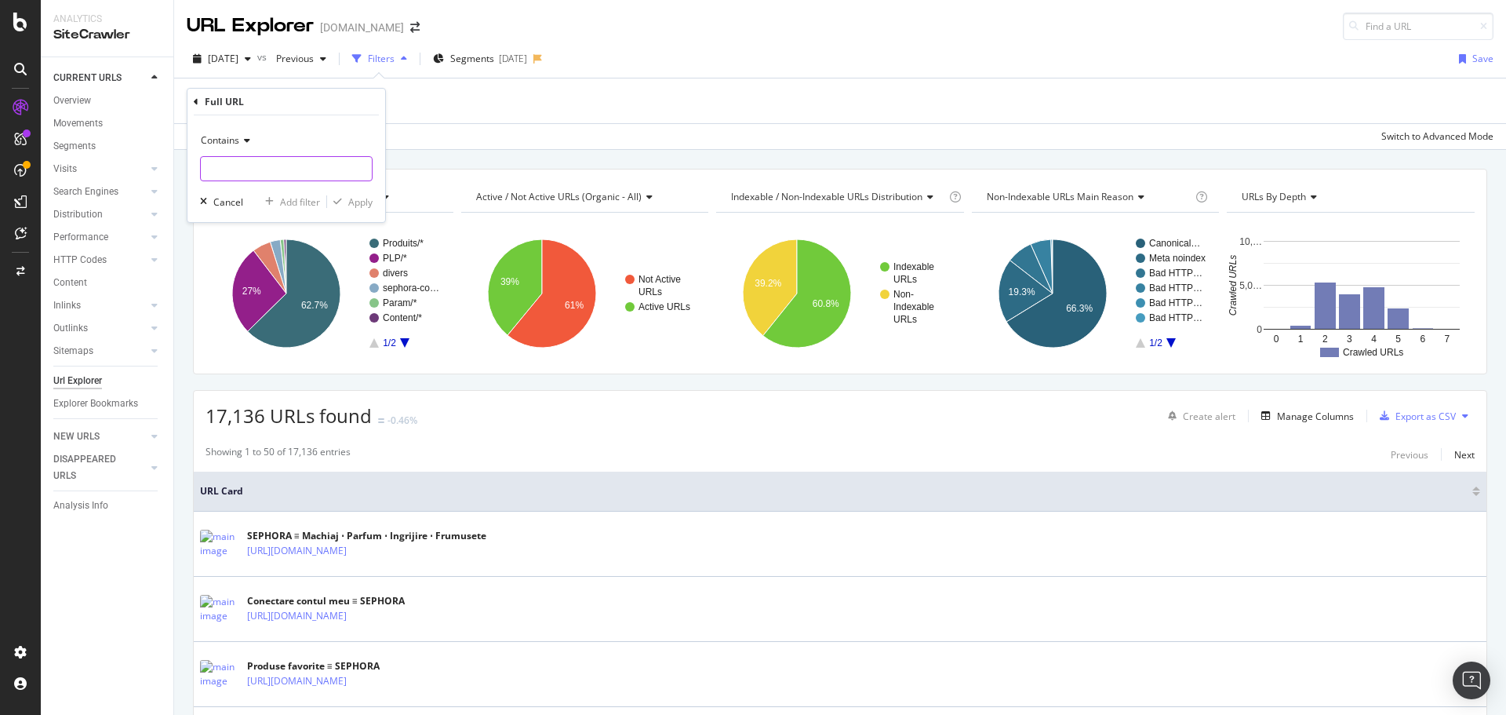
click at [255, 169] on input "text" at bounding box center [286, 168] width 171 height 25
paste input "[URL][DOMAIN_NAME]"
type input "[URL][DOMAIN_NAME]"
click at [357, 202] on div "Apply" at bounding box center [360, 201] width 24 height 13
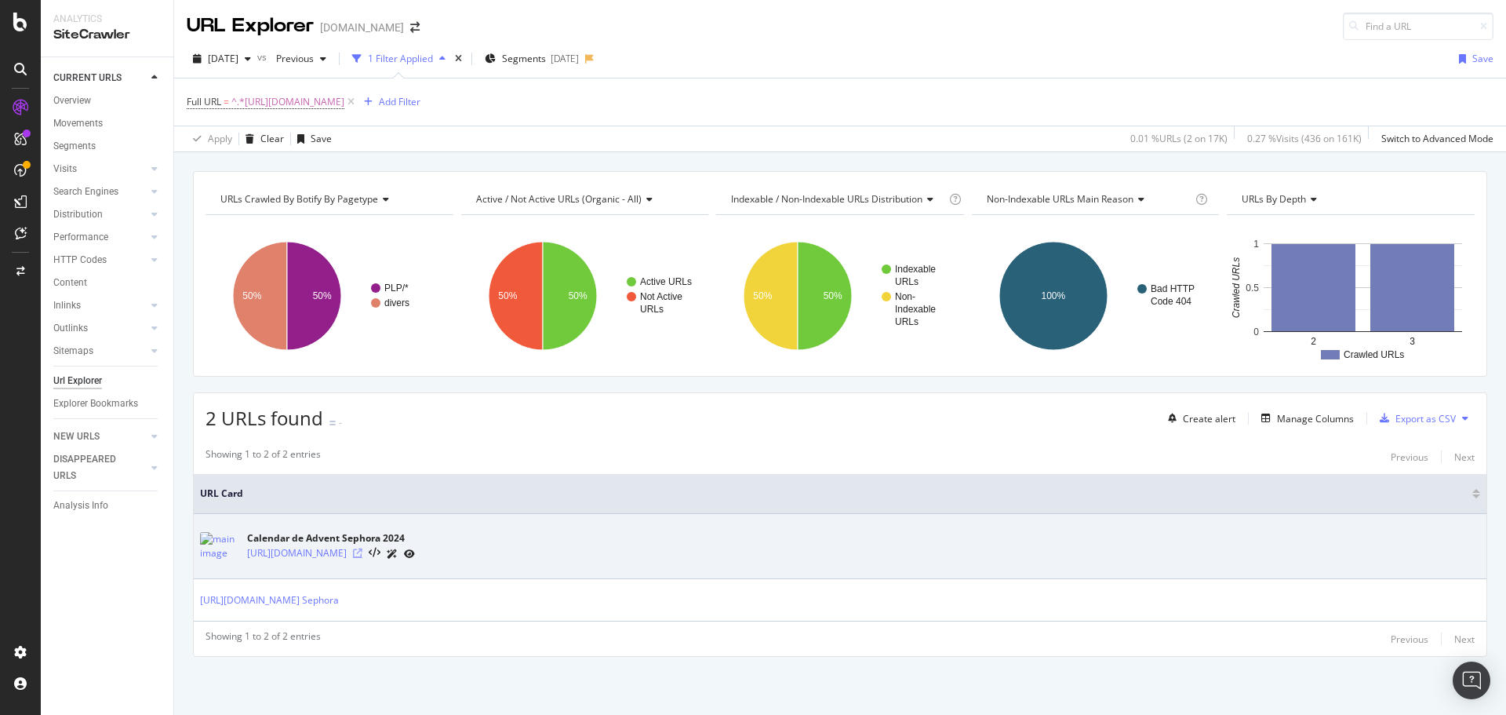
click at [362, 550] on icon at bounding box center [357, 552] width 9 height 9
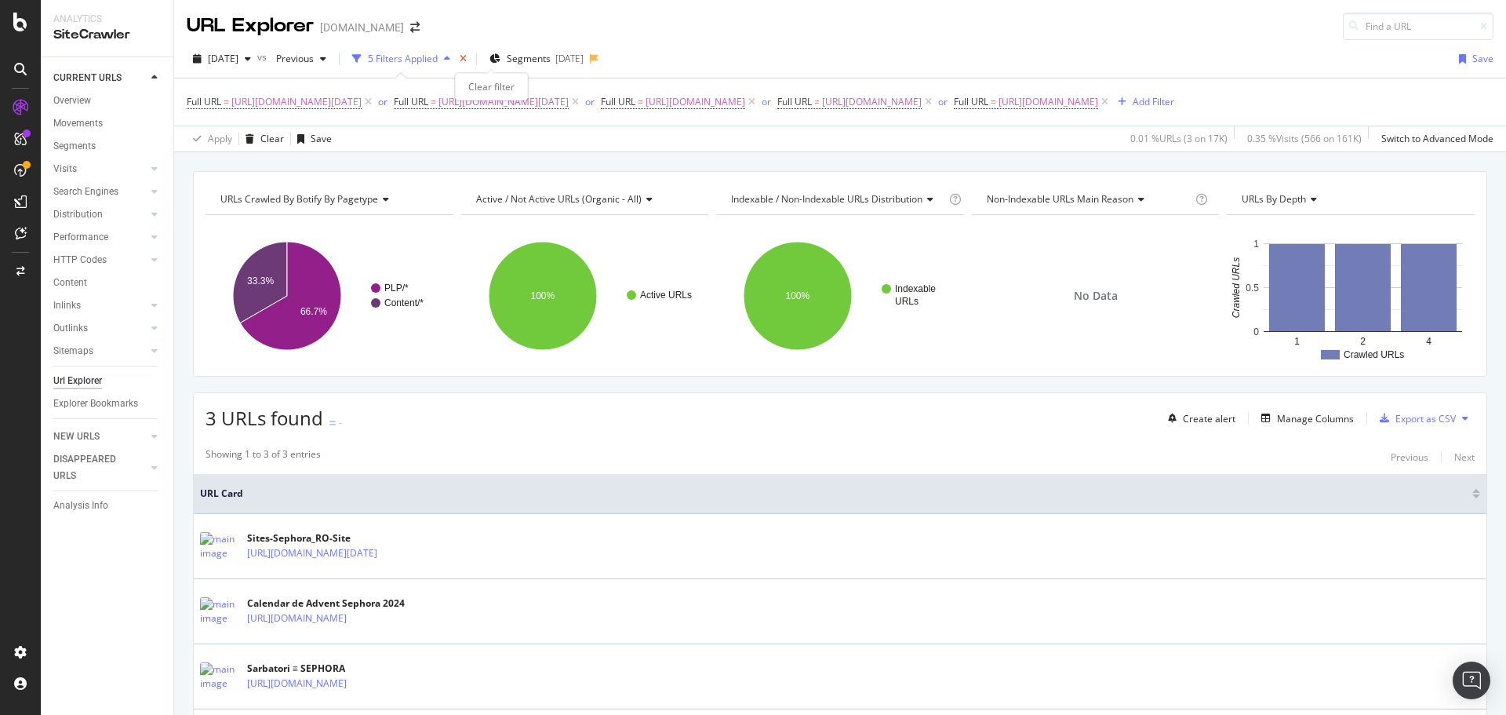
click at [467, 56] on icon "times" at bounding box center [463, 58] width 7 height 9
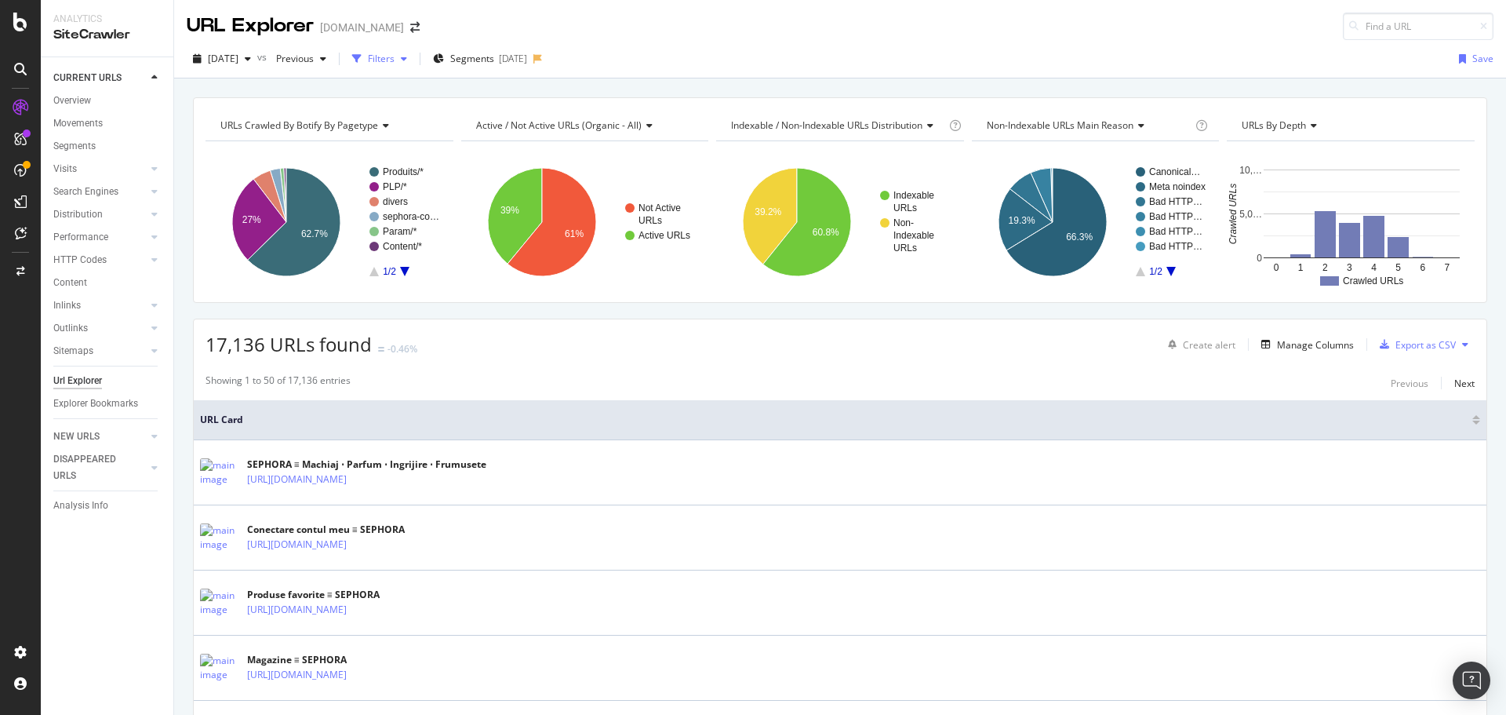
click at [368, 60] on div "button" at bounding box center [357, 59] width 22 height 22
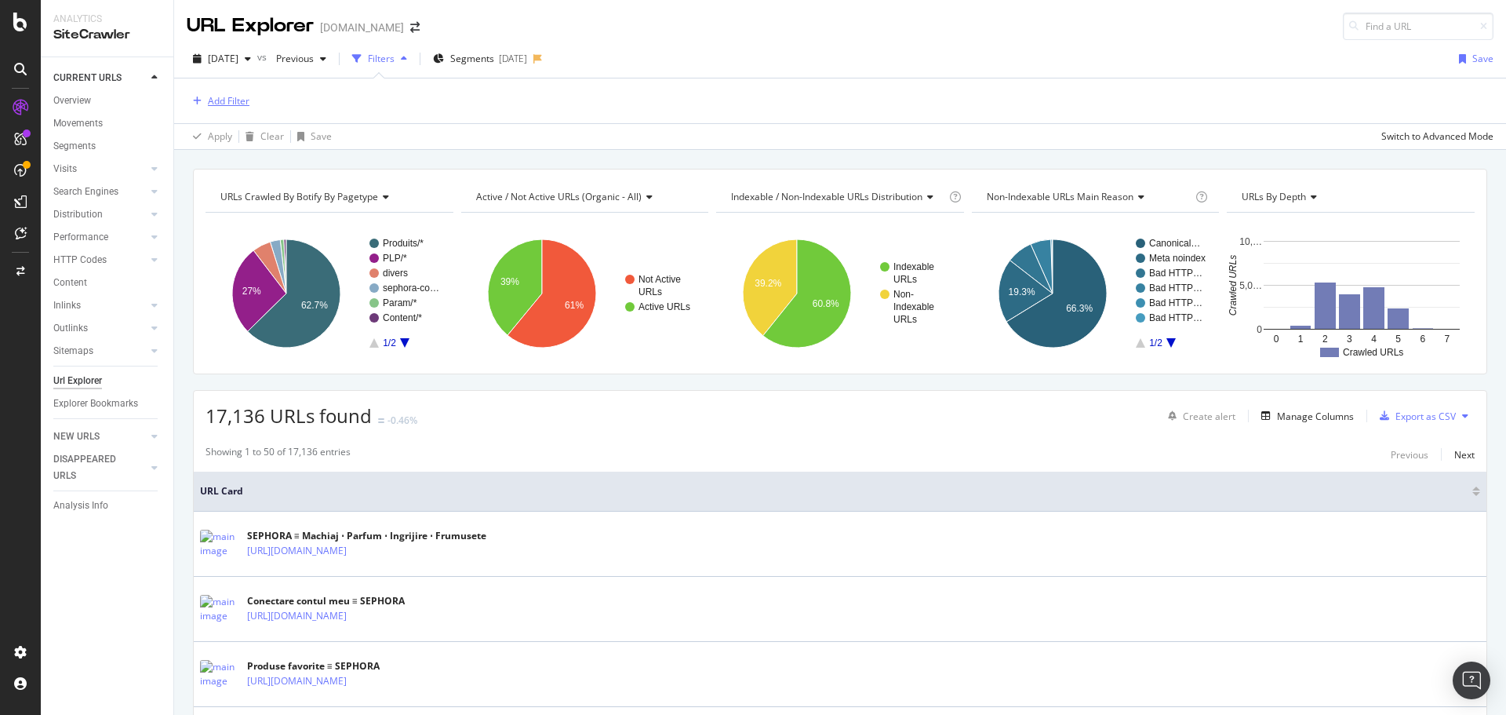
click at [225, 93] on div "Add Filter" at bounding box center [218, 101] width 63 height 17
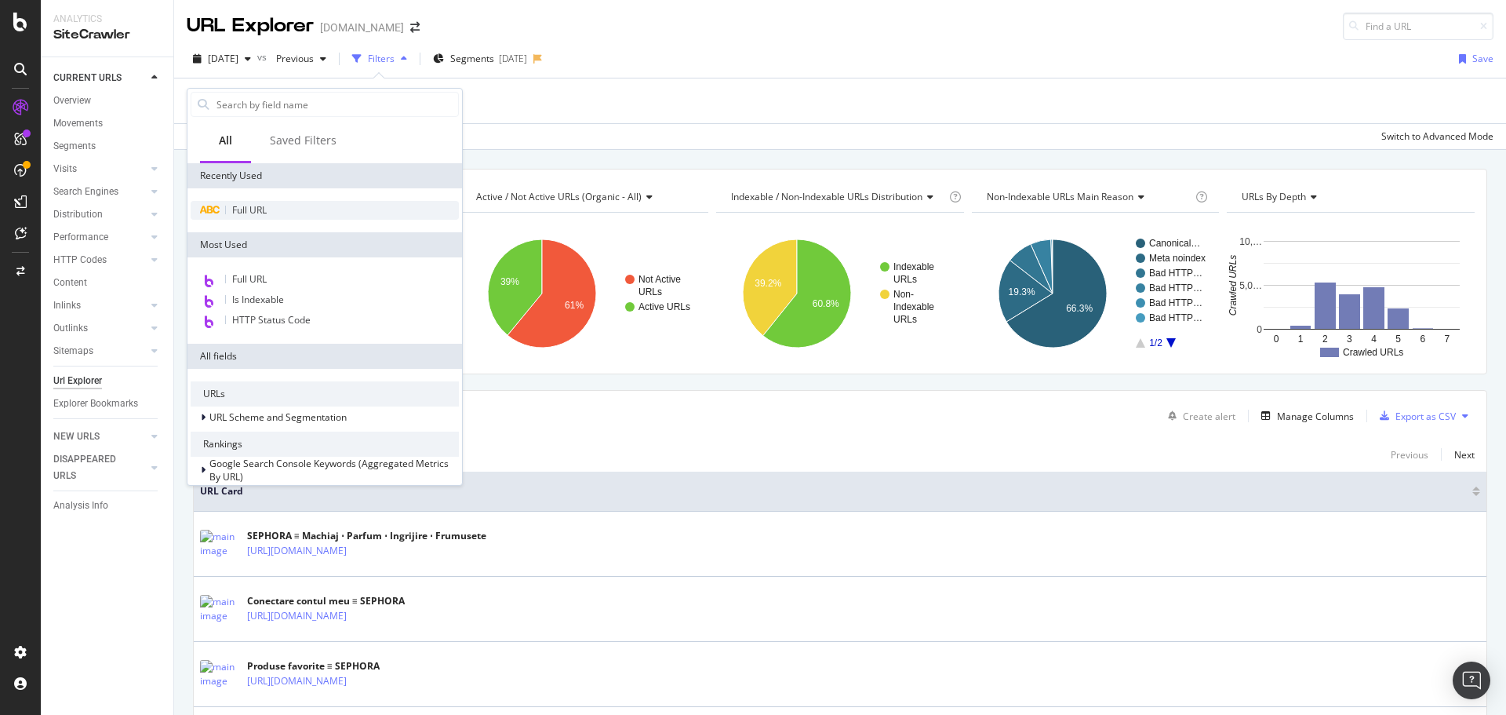
click at [249, 216] on span "Full URL" at bounding box center [249, 209] width 35 height 13
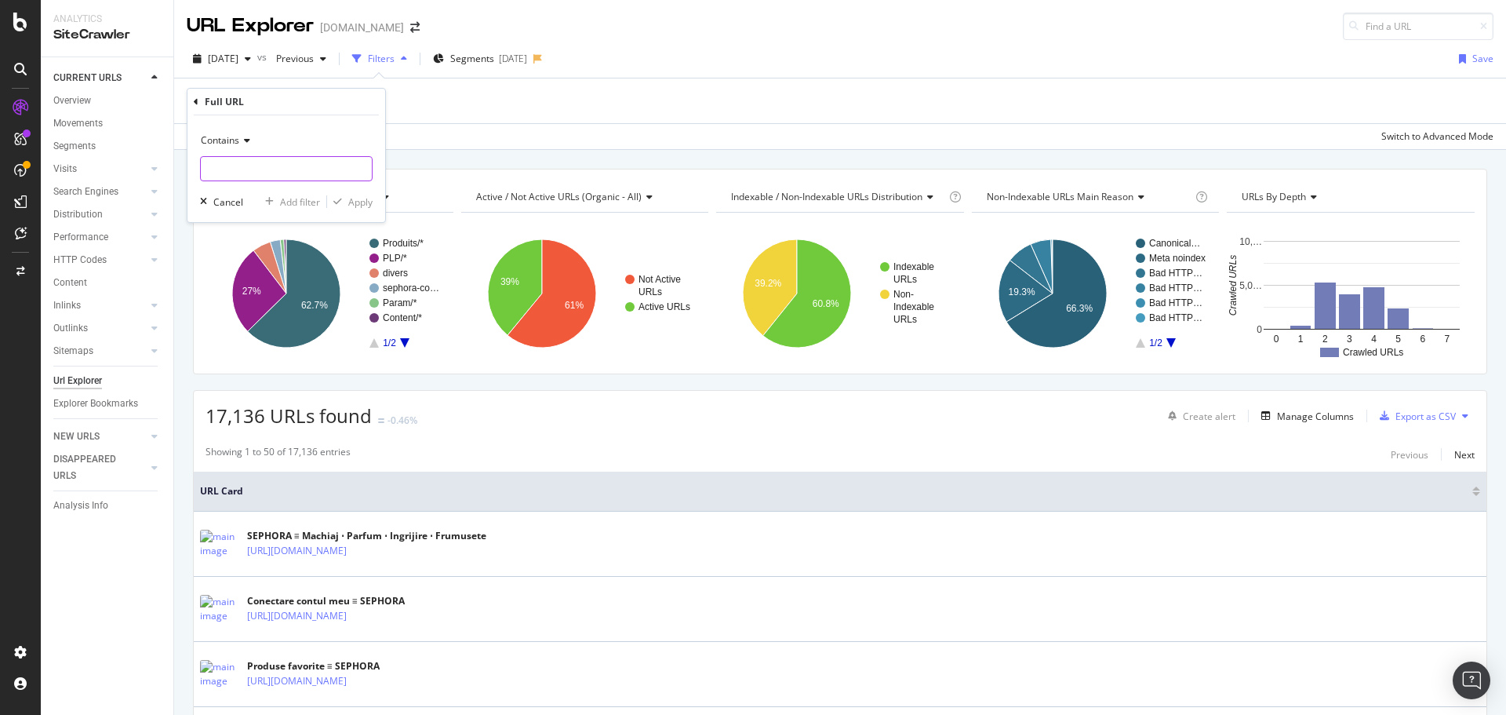
paste input "[URL][DOMAIN_NAME][PERSON_NAME]"
type input "[URL][DOMAIN_NAME][PERSON_NAME]"
click at [360, 196] on div "Apply" at bounding box center [360, 201] width 24 height 13
